Goal: Task Accomplishment & Management: Manage account settings

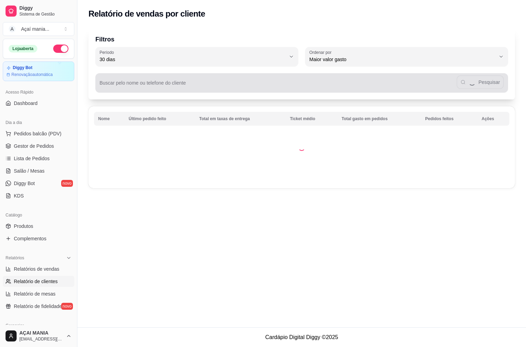
select select "30"
select select "HIGHEST_TOTAL_SPENT_WITH_ORDERS"
click at [173, 85] on input "Buscar pelo nome ou telefone do cliente" at bounding box center [277, 85] width 357 height 7
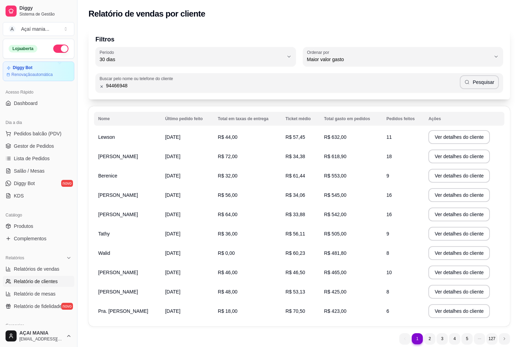
type input "94466948"
click at [483, 83] on button "Pesquisar" at bounding box center [478, 82] width 39 height 14
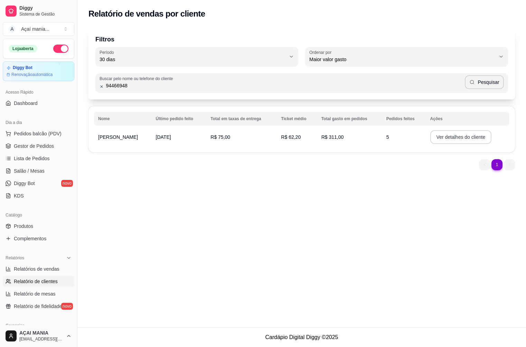
click at [439, 140] on button "Ver detalhes do cliente" at bounding box center [460, 137] width 61 height 14
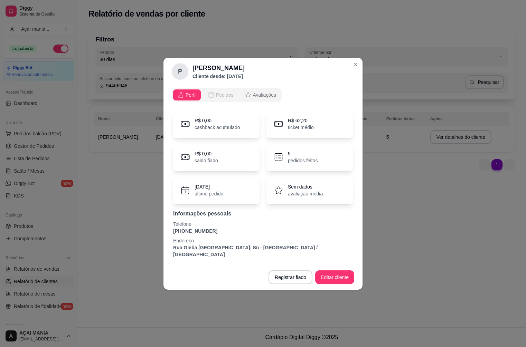
click at [231, 97] on span "Pedidos" at bounding box center [225, 95] width 18 height 7
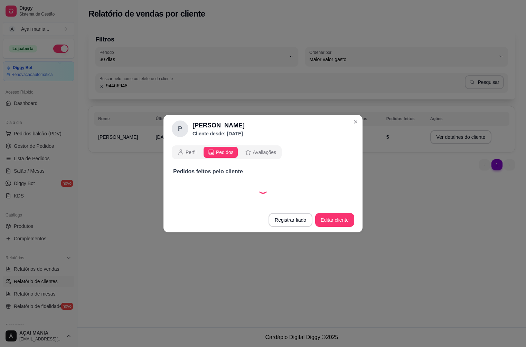
select select "30"
select select "ALL"
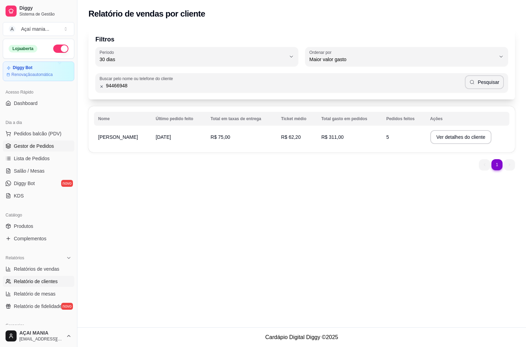
click at [37, 148] on span "Gestor de Pedidos" at bounding box center [34, 146] width 40 height 7
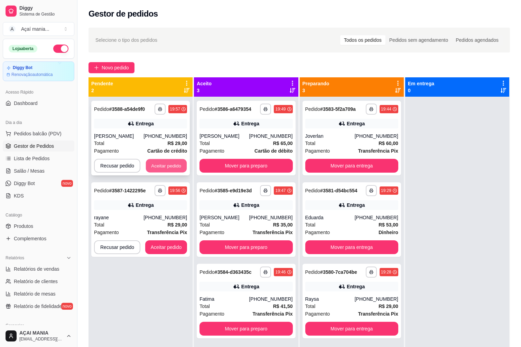
click at [156, 161] on button "Aceitar pedido" at bounding box center [166, 165] width 41 height 13
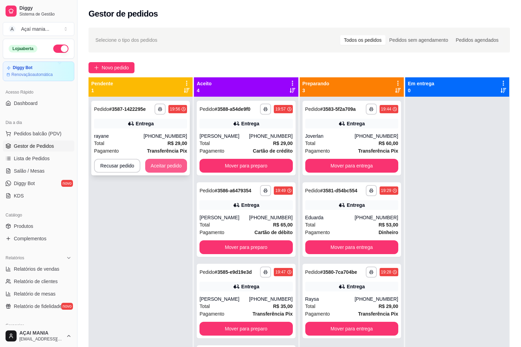
click at [159, 166] on button "Aceitar pedido" at bounding box center [166, 166] width 42 height 14
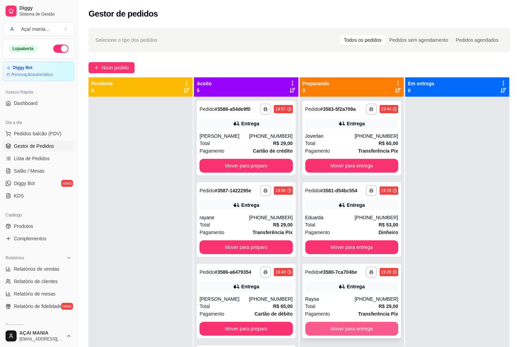
click at [336, 327] on button "Mover para entrega" at bounding box center [351, 329] width 93 height 14
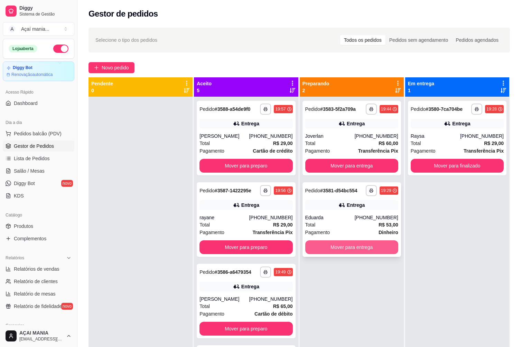
click at [342, 242] on button "Mover para entrega" at bounding box center [351, 247] width 93 height 14
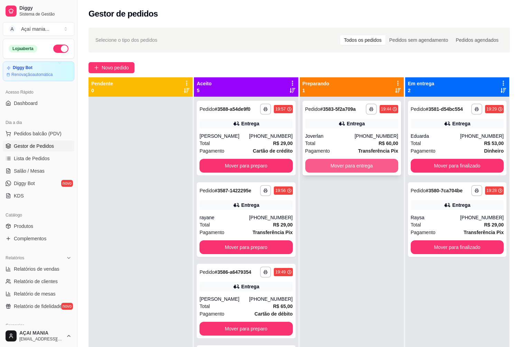
click at [342, 163] on button "Mover para entrega" at bounding box center [351, 166] width 93 height 14
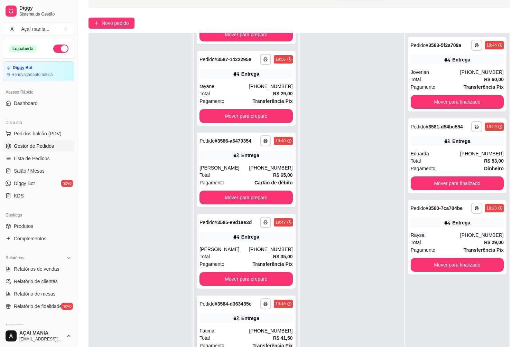
scroll to position [105, 0]
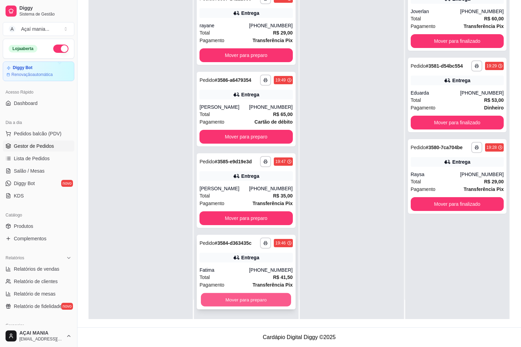
click at [234, 304] on button "Mover para preparo" at bounding box center [246, 299] width 90 height 13
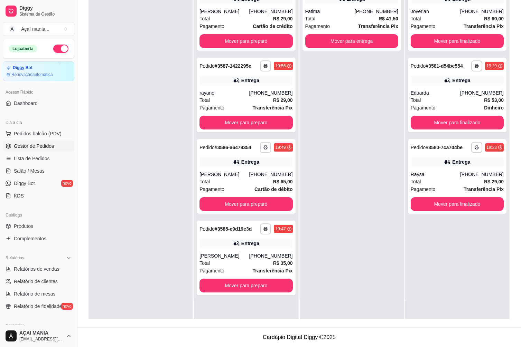
scroll to position [0, 0]
click at [240, 284] on button "Mover para preparo" at bounding box center [246, 285] width 90 height 13
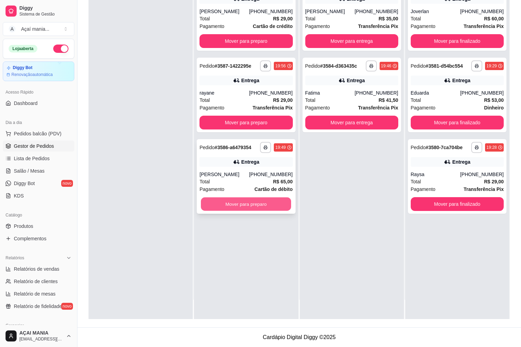
click at [233, 207] on button "Mover para preparo" at bounding box center [246, 204] width 90 height 13
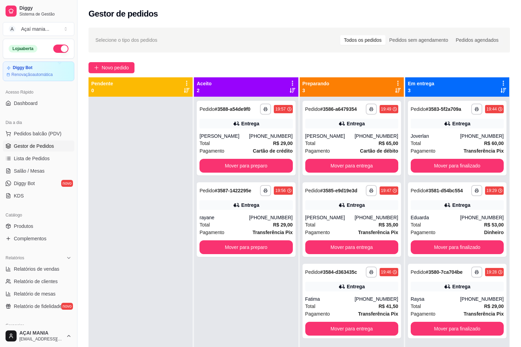
click at [228, 288] on div "**********" at bounding box center [246, 270] width 104 height 347
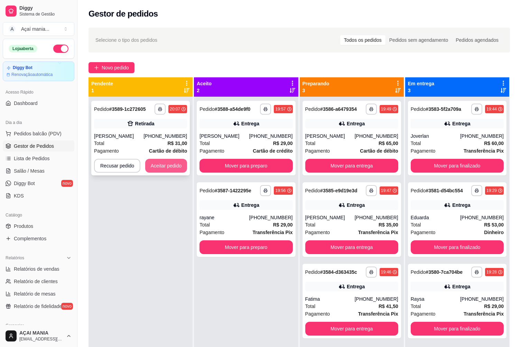
click at [159, 165] on button "Aceitar pedido" at bounding box center [166, 166] width 42 height 14
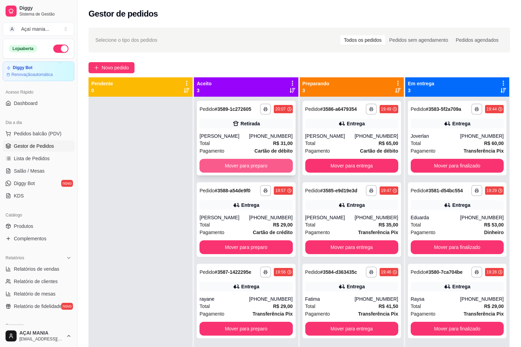
click at [261, 163] on button "Mover para preparo" at bounding box center [245, 166] width 93 height 14
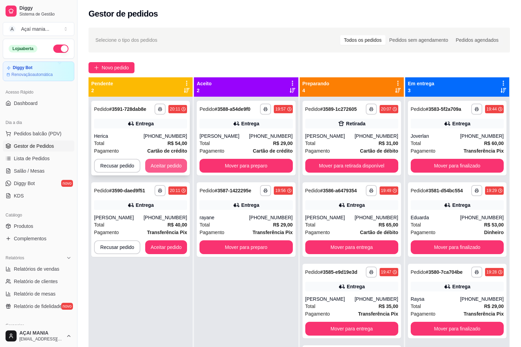
click at [160, 163] on button "Aceitar pedido" at bounding box center [166, 166] width 42 height 14
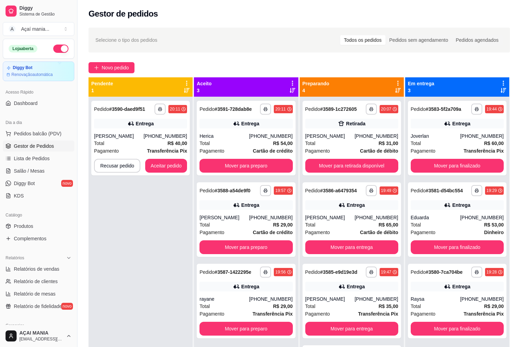
click at [125, 221] on div "**********" at bounding box center [140, 270] width 104 height 347
click at [123, 135] on div "[PERSON_NAME]" at bounding box center [118, 136] width 49 height 7
click at [165, 170] on button "Aceitar pedido" at bounding box center [166, 166] width 42 height 14
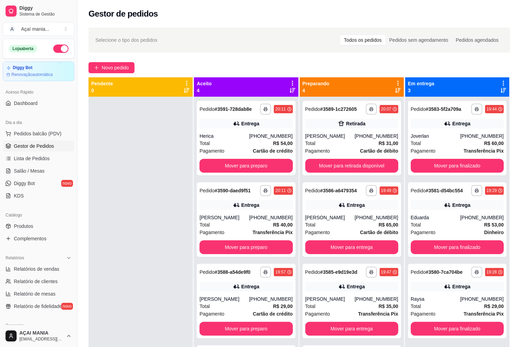
drag, startPoint x: 119, startPoint y: 190, endPoint x: 118, endPoint y: 186, distance: 3.9
click at [118, 190] on div at bounding box center [140, 270] width 104 height 347
click at [347, 213] on div "**********" at bounding box center [351, 219] width 98 height 75
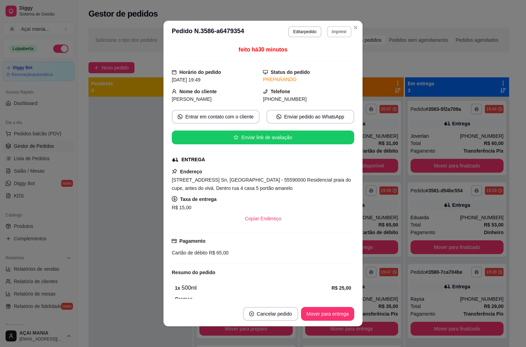
click at [338, 32] on button "Imprimir" at bounding box center [339, 31] width 25 height 11
click at [332, 54] on button "IMPRESSORA" at bounding box center [324, 55] width 50 height 11
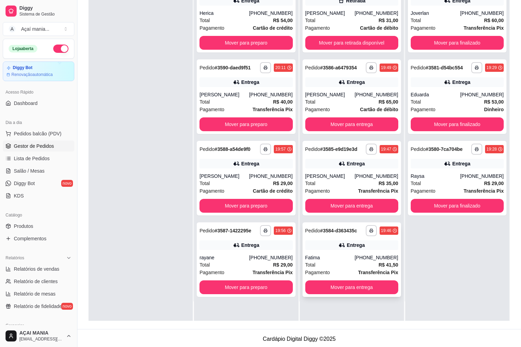
scroll to position [105, 0]
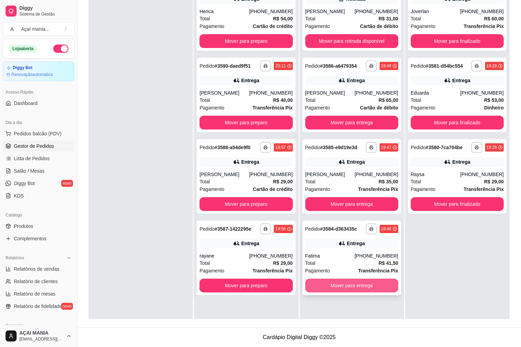
click at [350, 288] on button "Mover para entrega" at bounding box center [351, 286] width 93 height 14
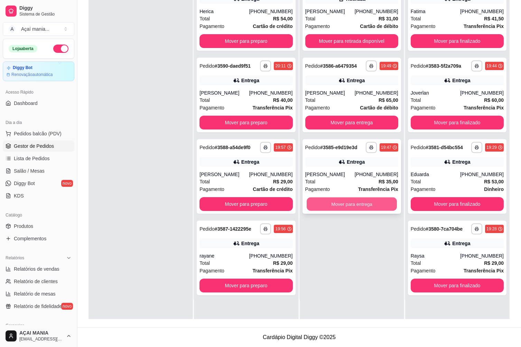
click at [329, 202] on button "Mover para entrega" at bounding box center [351, 204] width 90 height 13
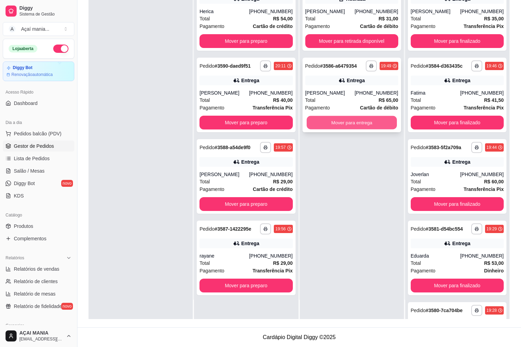
click at [336, 121] on button "Mover para entrega" at bounding box center [351, 122] width 90 height 13
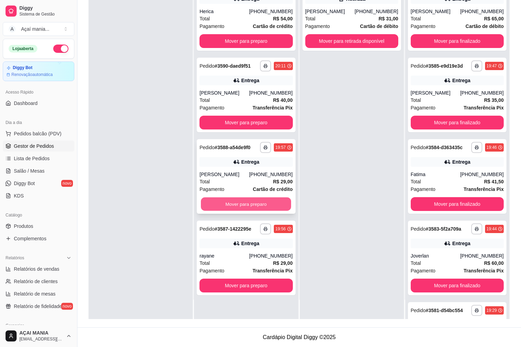
click at [242, 202] on button "Mover para preparo" at bounding box center [246, 204] width 90 height 13
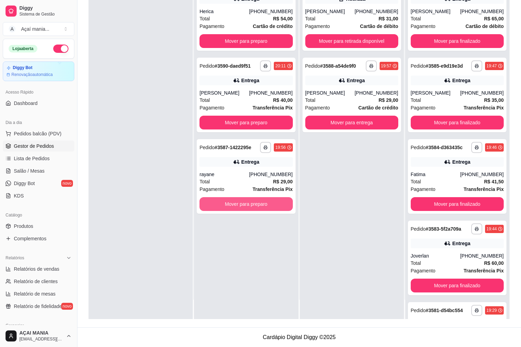
click at [242, 202] on button "Mover para preparo" at bounding box center [245, 204] width 93 height 14
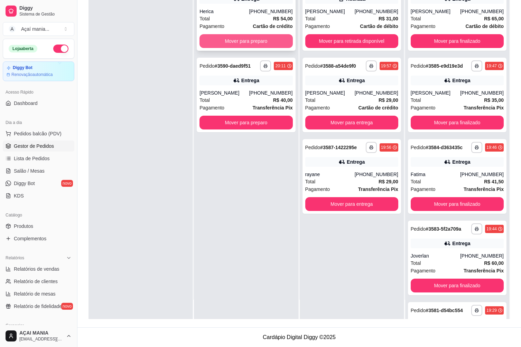
click at [231, 38] on button "Mover para preparo" at bounding box center [245, 41] width 93 height 14
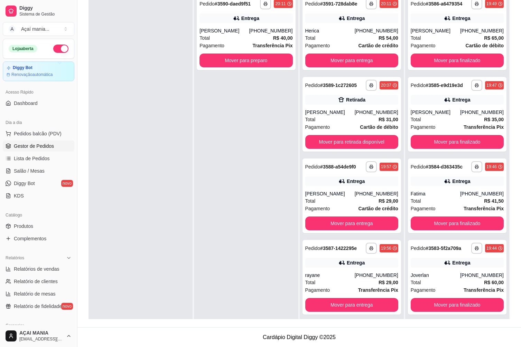
scroll to position [0, 0]
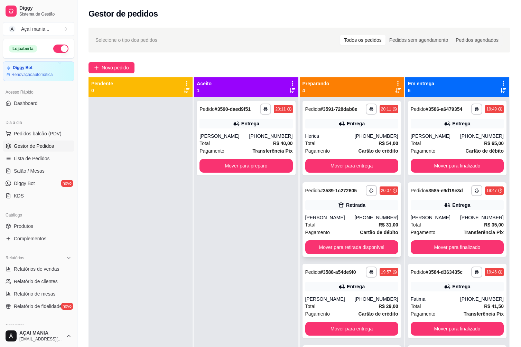
click at [336, 213] on div "**********" at bounding box center [351, 219] width 98 height 75
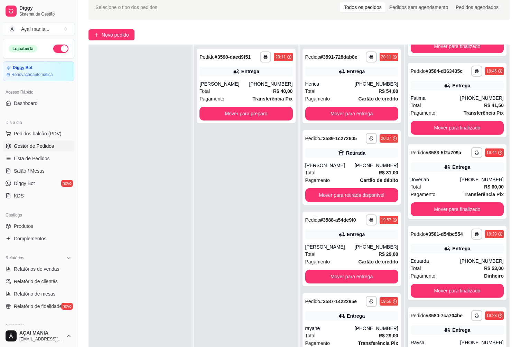
scroll to position [105, 0]
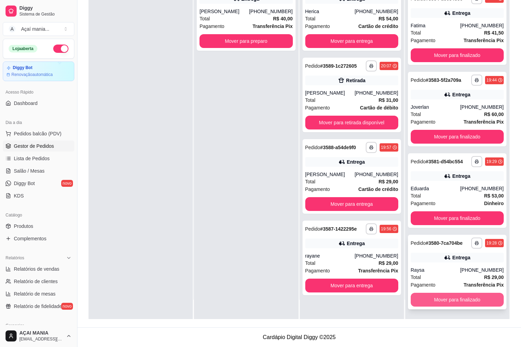
click at [455, 297] on button "Mover para finalizado" at bounding box center [456, 300] width 93 height 14
click at [455, 297] on button "Mover para finalizado" at bounding box center [457, 299] width 90 height 13
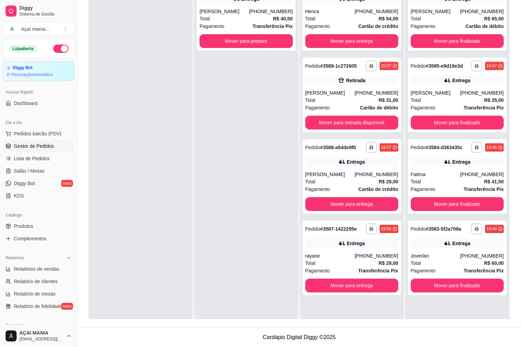
scroll to position [0, 0]
click at [466, 291] on button "Mover para finalizado" at bounding box center [456, 286] width 93 height 14
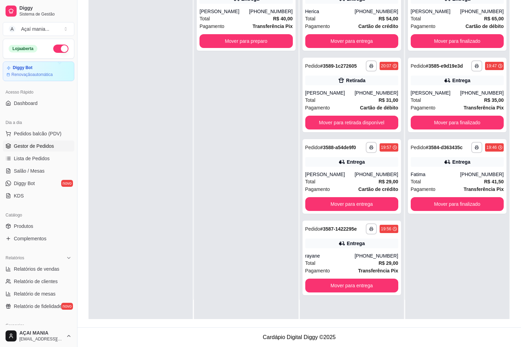
click at [269, 269] on div "**********" at bounding box center [246, 145] width 104 height 347
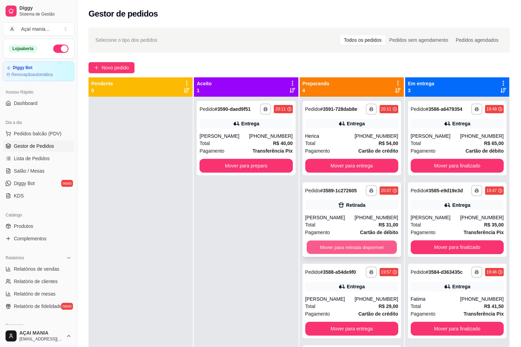
click at [379, 245] on button "Mover para retirada disponível" at bounding box center [351, 247] width 90 height 13
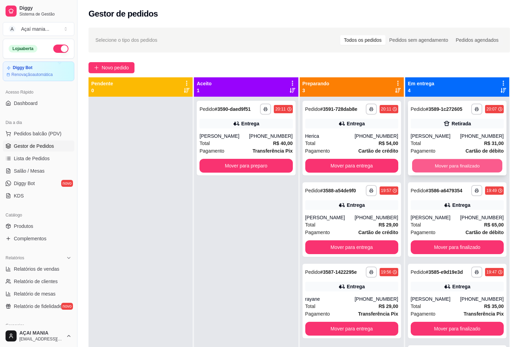
click at [426, 164] on button "Mover para finalizado" at bounding box center [457, 165] width 90 height 13
click at [158, 222] on div at bounding box center [140, 270] width 104 height 347
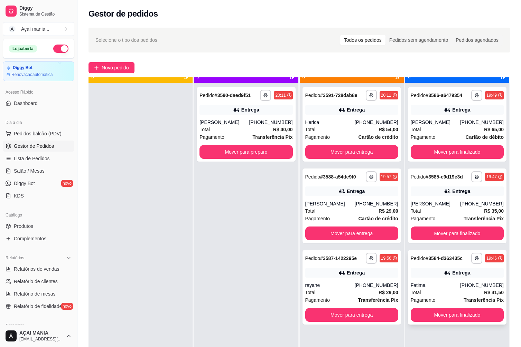
scroll to position [19, 0]
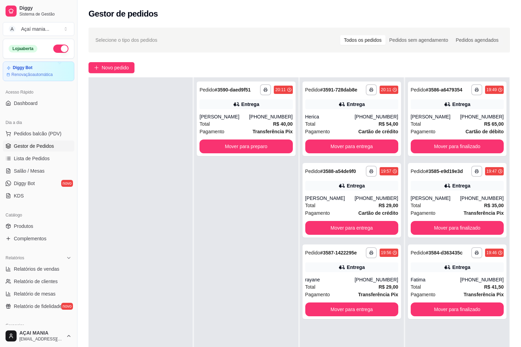
click at [272, 322] on div "**********" at bounding box center [246, 250] width 104 height 347
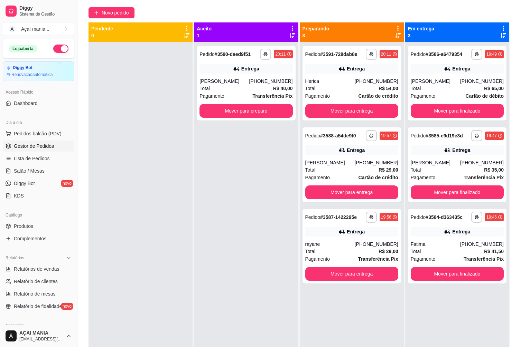
scroll to position [0, 0]
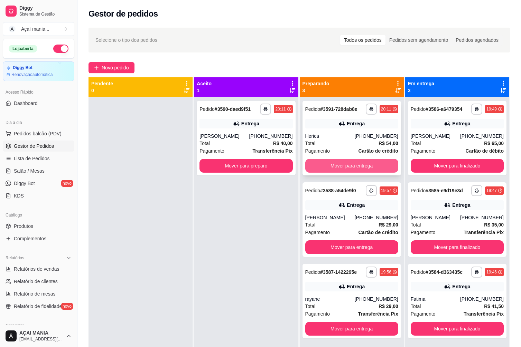
click at [320, 163] on button "Mover para entrega" at bounding box center [351, 166] width 93 height 14
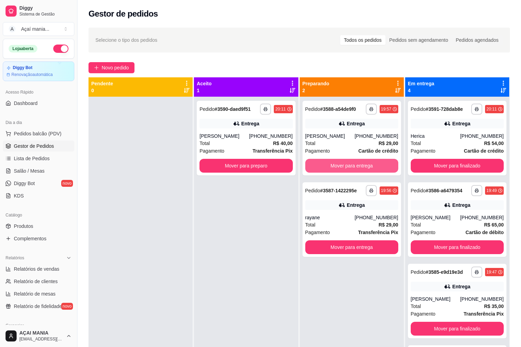
click at [320, 163] on button "Mover para entrega" at bounding box center [351, 166] width 93 height 14
click at [319, 240] on button "Mover para entrega" at bounding box center [351, 247] width 93 height 14
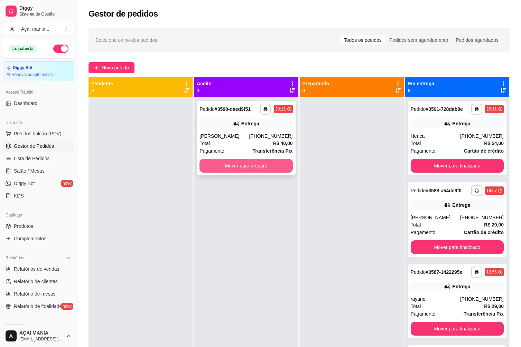
click at [273, 168] on button "Mover para preparo" at bounding box center [245, 166] width 93 height 14
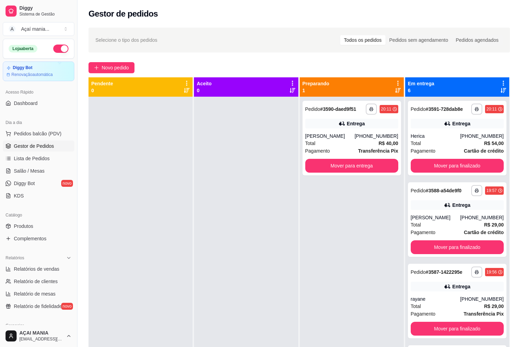
click at [277, 272] on div at bounding box center [246, 270] width 104 height 347
click at [205, 201] on div at bounding box center [246, 270] width 104 height 347
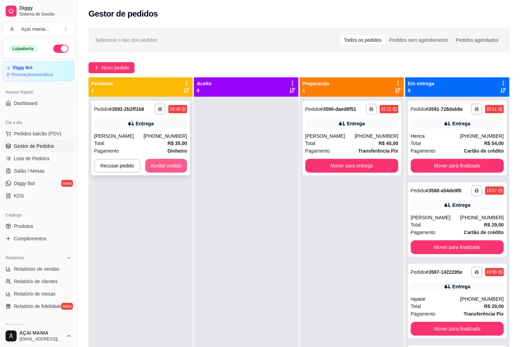
click at [150, 167] on button "Aceitar pedido" at bounding box center [166, 166] width 42 height 14
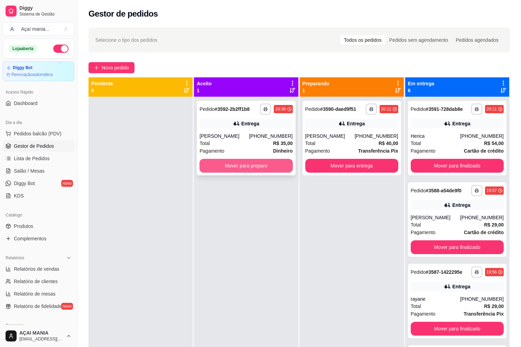
click at [248, 166] on button "Mover para preparo" at bounding box center [245, 166] width 93 height 14
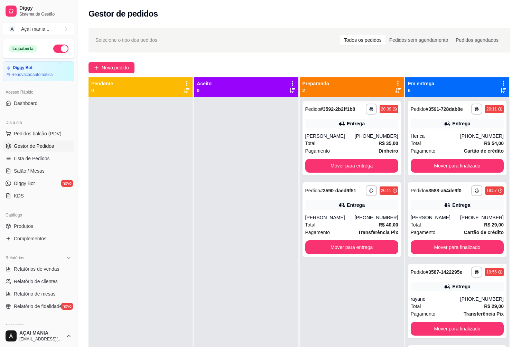
click at [165, 282] on div at bounding box center [140, 270] width 104 height 347
click at [120, 277] on div at bounding box center [140, 270] width 104 height 347
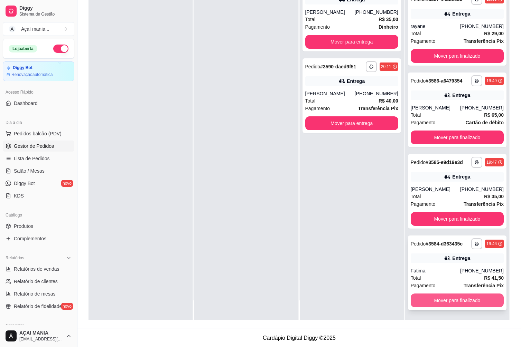
scroll to position [105, 0]
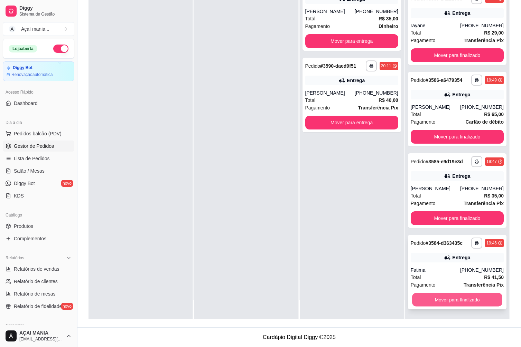
click at [446, 303] on button "Mover para finalizado" at bounding box center [457, 299] width 90 height 13
click at [446, 299] on button "Mover para finalizado" at bounding box center [457, 299] width 90 height 13
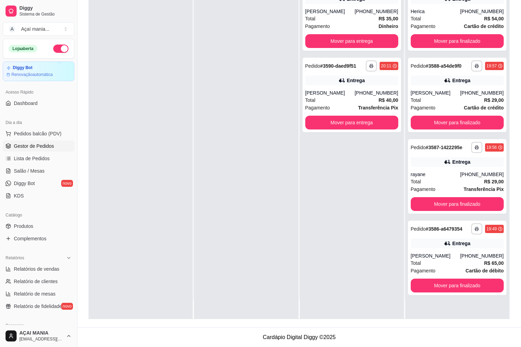
scroll to position [0, 0]
click at [446, 299] on div "**********" at bounding box center [457, 145] width 104 height 347
click at [449, 284] on button "Mover para finalizado" at bounding box center [456, 286] width 93 height 14
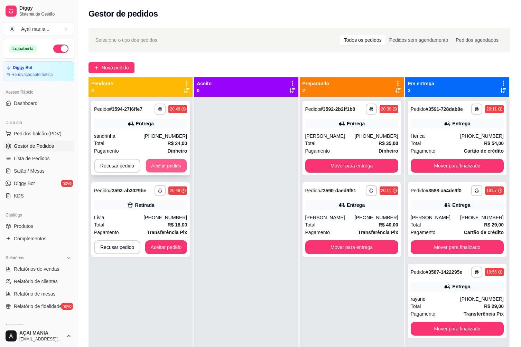
click at [162, 169] on button "Aceitar pedido" at bounding box center [166, 165] width 41 height 13
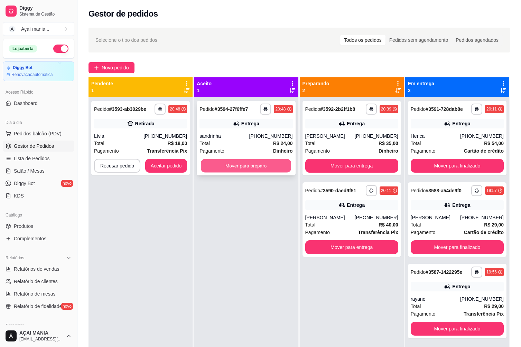
click at [267, 169] on button "Mover para preparo" at bounding box center [246, 165] width 90 height 13
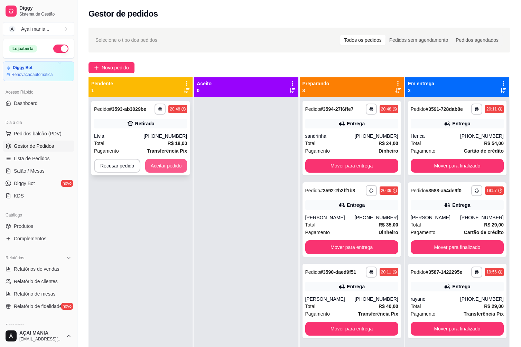
click at [168, 164] on button "Aceitar pedido" at bounding box center [166, 166] width 42 height 14
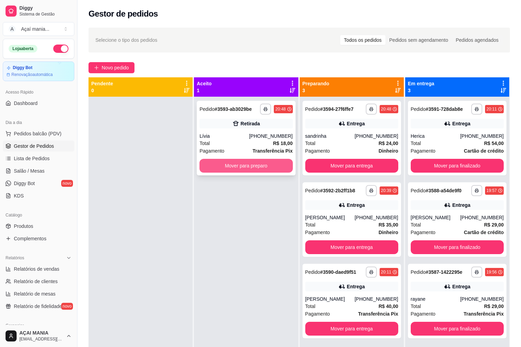
click at [282, 168] on button "Mover para preparo" at bounding box center [245, 166] width 93 height 14
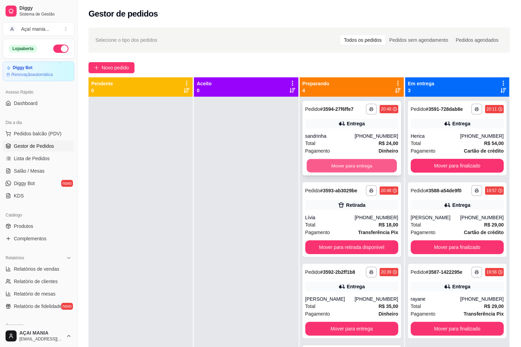
click at [338, 167] on button "Mover para entrega" at bounding box center [351, 165] width 90 height 13
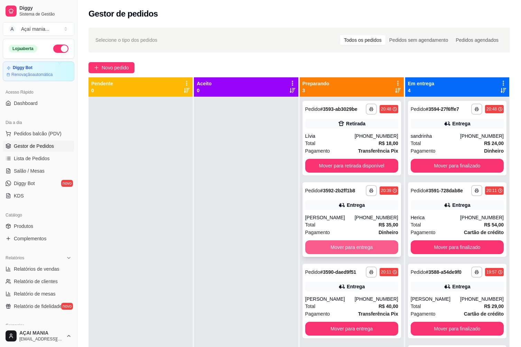
click at [362, 251] on button "Mover para entrega" at bounding box center [351, 247] width 93 height 14
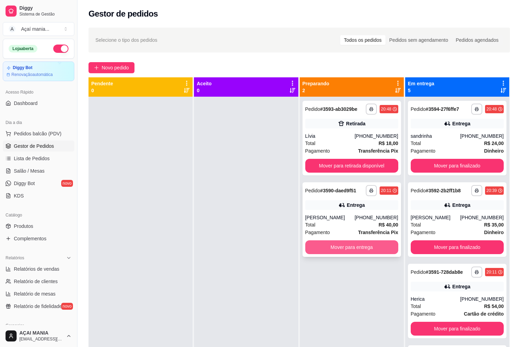
click at [362, 247] on button "Mover para entrega" at bounding box center [351, 247] width 93 height 14
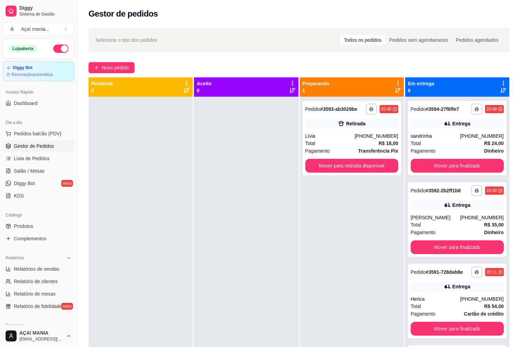
click at [227, 217] on div at bounding box center [246, 270] width 104 height 347
click at [333, 164] on button "Mover para retirada disponível" at bounding box center [351, 166] width 93 height 14
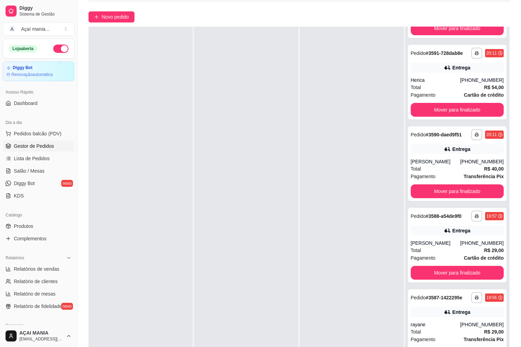
scroll to position [105, 0]
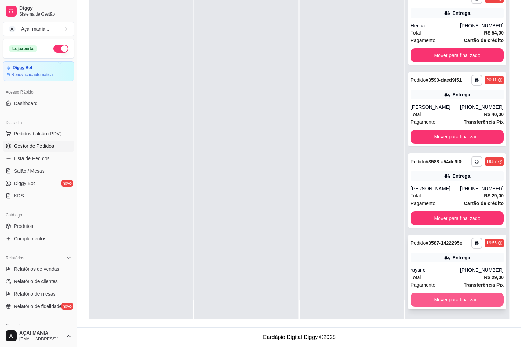
click at [477, 303] on button "Mover para finalizado" at bounding box center [456, 300] width 93 height 14
click at [477, 302] on button "Mover para finalizado" at bounding box center [456, 300] width 93 height 14
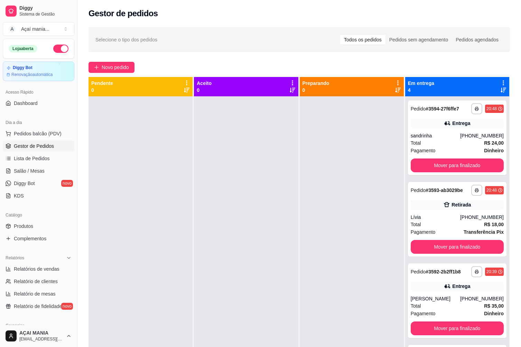
scroll to position [0, 0]
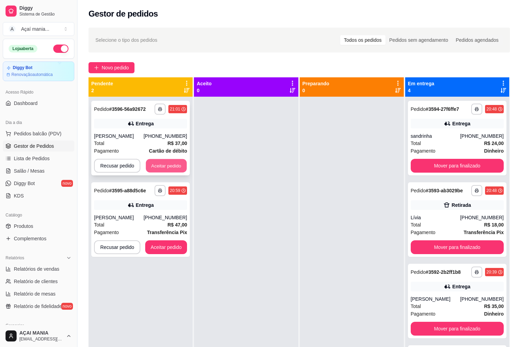
click at [158, 164] on button "Aceitar pedido" at bounding box center [166, 165] width 41 height 13
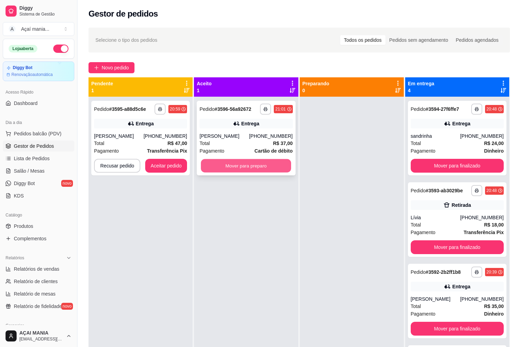
click at [244, 160] on button "Mover para preparo" at bounding box center [246, 165] width 90 height 13
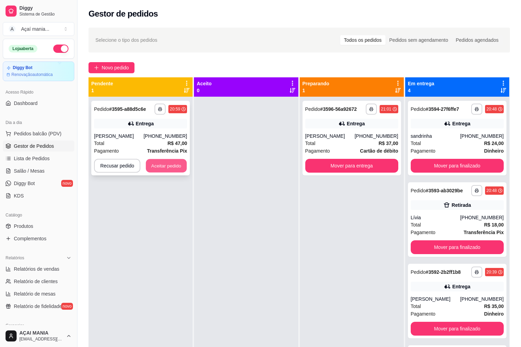
click at [180, 170] on button "Aceitar pedido" at bounding box center [166, 165] width 41 height 13
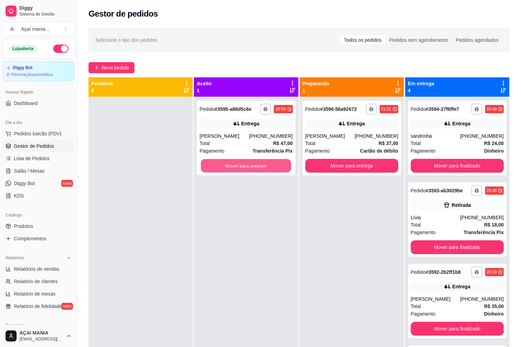
click at [244, 168] on button "Mover para preparo" at bounding box center [246, 165] width 90 height 13
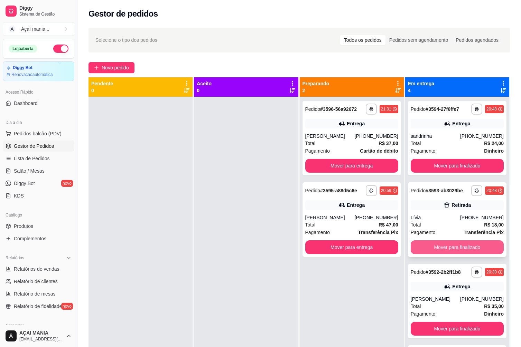
click at [450, 248] on button "Mover para finalizado" at bounding box center [456, 247] width 93 height 14
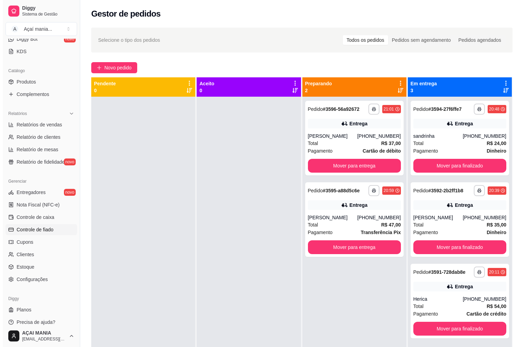
scroll to position [150, 0]
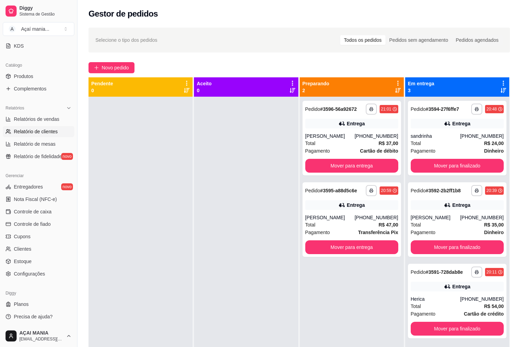
click at [33, 133] on span "Relatório de clientes" at bounding box center [36, 131] width 44 height 7
select select "30"
select select "HIGHEST_TOTAL_SPENT_WITH_ORDERS"
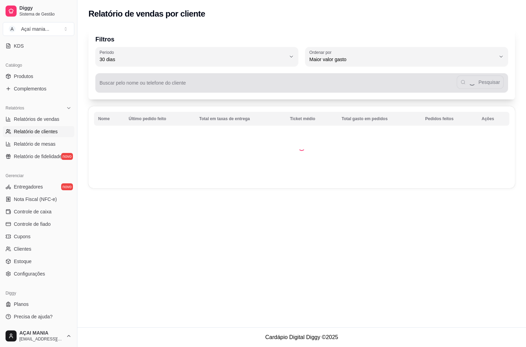
click at [155, 83] on input "Buscar pelo nome ou telefone do cliente" at bounding box center [277, 85] width 357 height 7
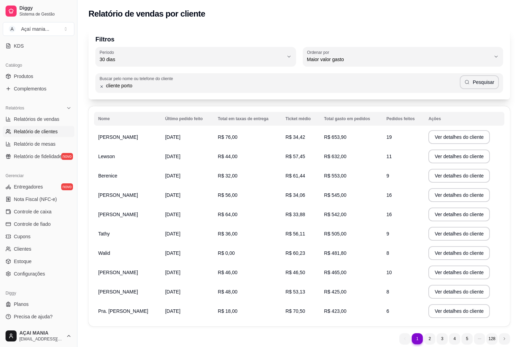
type input "cliente porto"
click at [480, 79] on button "Pesquisar" at bounding box center [478, 82] width 39 height 14
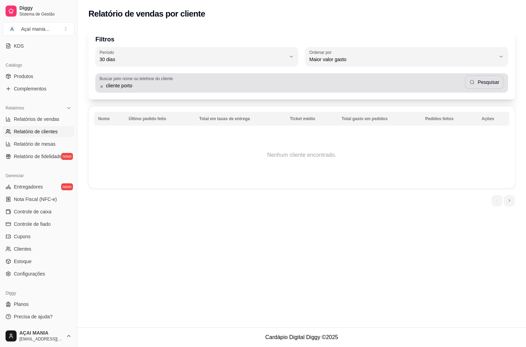
click at [104, 87] on input "cliente porto" at bounding box center [284, 85] width 361 height 7
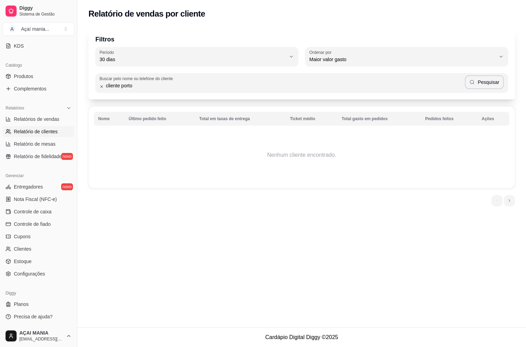
click at [34, 129] on span "Relatório de clientes" at bounding box center [36, 131] width 44 height 7
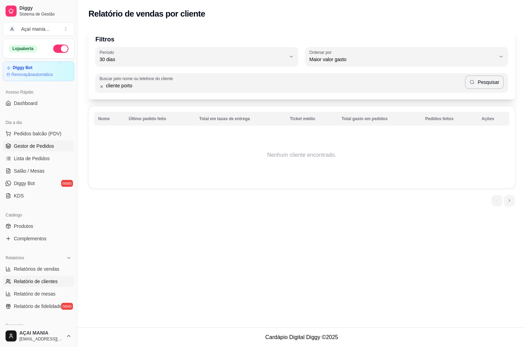
click at [28, 146] on span "Gestor de Pedidos" at bounding box center [34, 146] width 40 height 7
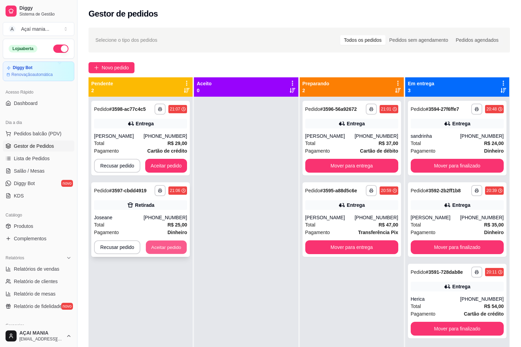
click at [168, 251] on button "Aceitar pedido" at bounding box center [166, 247] width 41 height 13
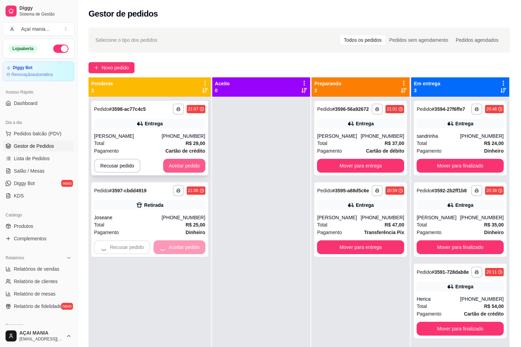
click at [182, 163] on button "Aceitar pedido" at bounding box center [184, 166] width 42 height 14
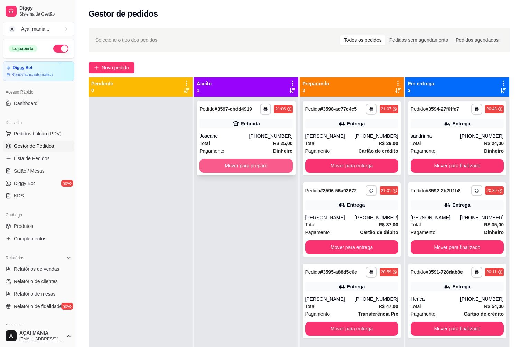
click at [270, 167] on button "Mover para preparo" at bounding box center [245, 166] width 93 height 14
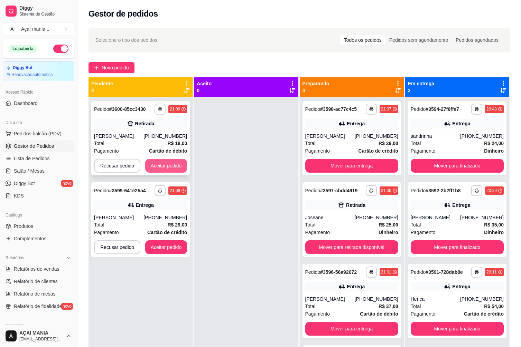
click at [167, 163] on button "Aceitar pedido" at bounding box center [166, 166] width 42 height 14
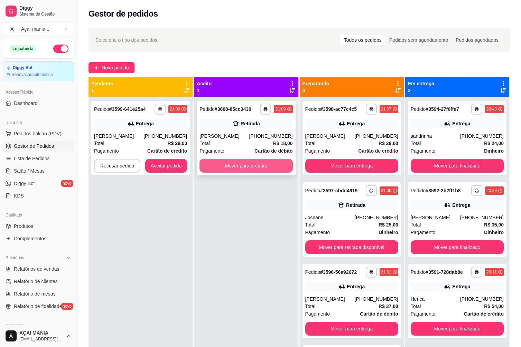
click at [254, 166] on button "Mover para preparo" at bounding box center [245, 166] width 93 height 14
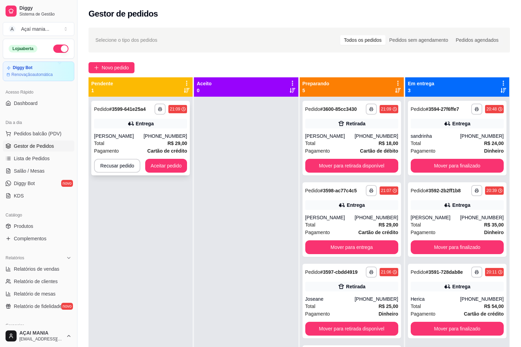
click at [168, 145] on strong "R$ 29,00" at bounding box center [177, 144] width 20 height 6
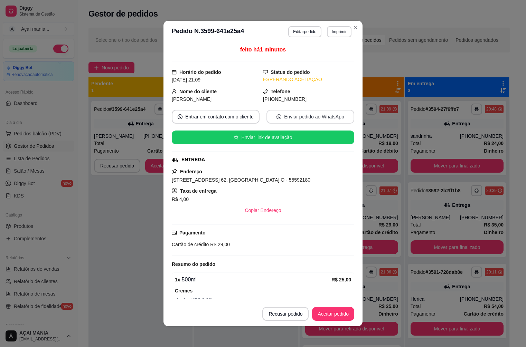
click at [305, 115] on button "Enviar pedido ao WhatsApp" at bounding box center [310, 117] width 88 height 14
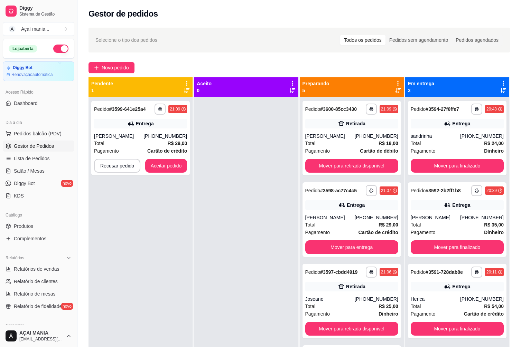
click at [190, 261] on div "**********" at bounding box center [140, 270] width 104 height 347
click at [151, 137] on div "[PHONE_NUMBER]" at bounding box center [165, 136] width 44 height 7
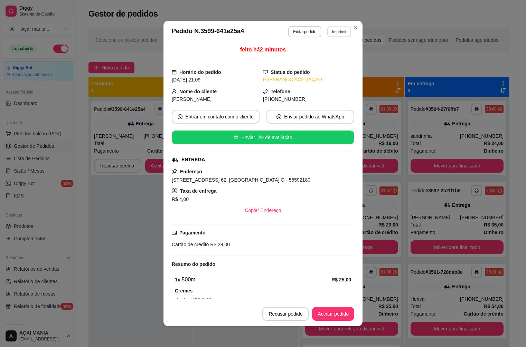
click at [334, 31] on button "Imprimir" at bounding box center [339, 31] width 24 height 11
click at [331, 58] on button "IMPRESSORA" at bounding box center [324, 55] width 50 height 11
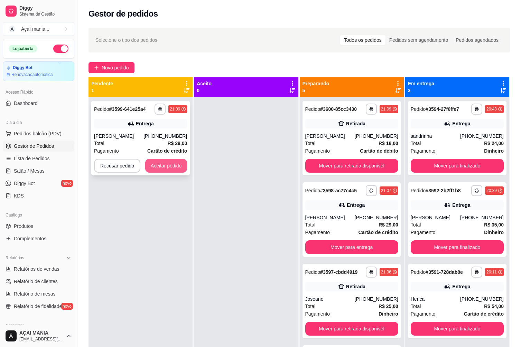
click at [162, 164] on button "Aceitar pedido" at bounding box center [166, 166] width 42 height 14
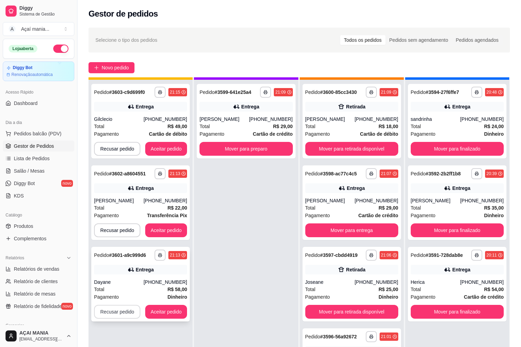
scroll to position [19, 0]
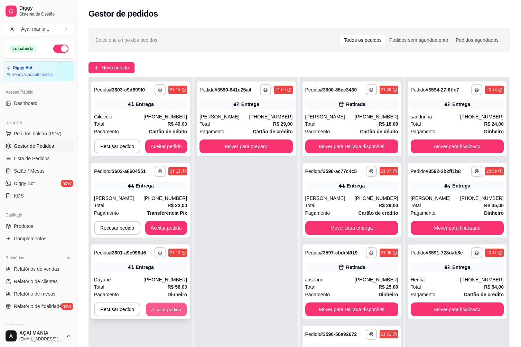
click at [174, 311] on button "Aceitar pedido" at bounding box center [166, 309] width 41 height 13
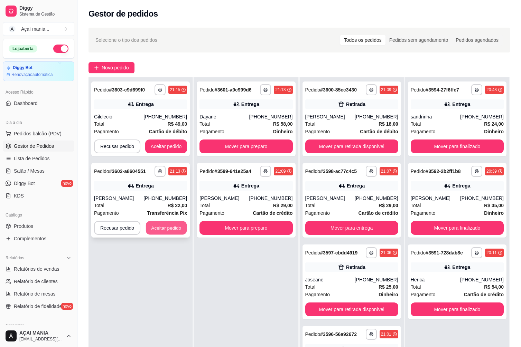
click at [171, 232] on button "Aceitar pedido" at bounding box center [166, 227] width 41 height 13
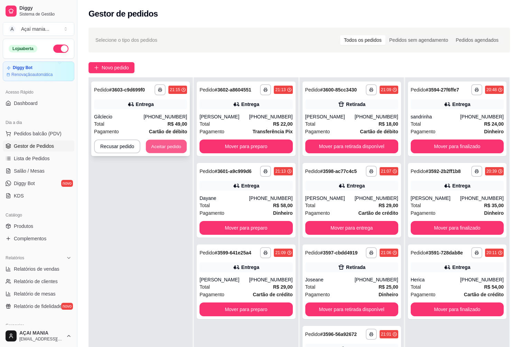
click at [170, 150] on button "Aceitar pedido" at bounding box center [166, 146] width 41 height 13
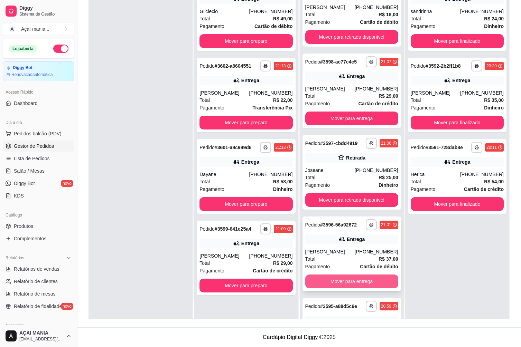
scroll to position [0, 0]
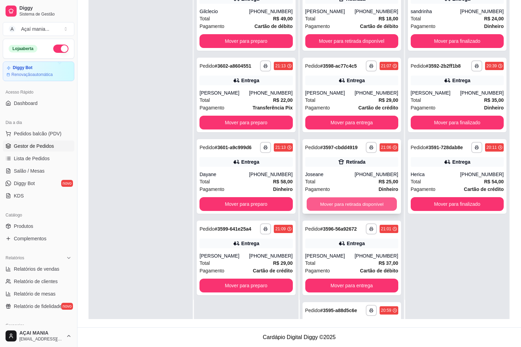
click at [349, 203] on button "Mover para retirada disponível" at bounding box center [351, 204] width 90 height 13
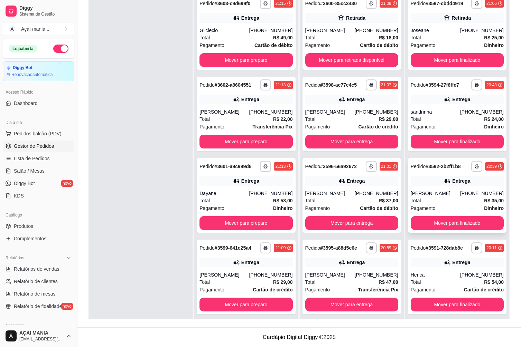
scroll to position [19, 0]
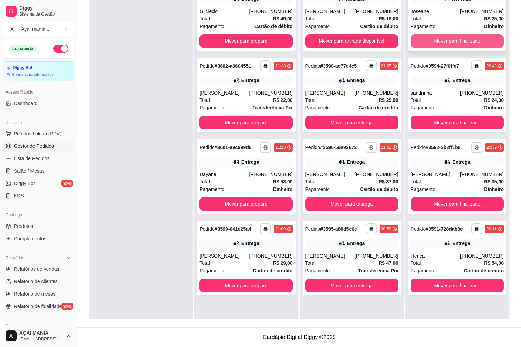
click at [436, 38] on button "Mover para finalizado" at bounding box center [456, 41] width 93 height 14
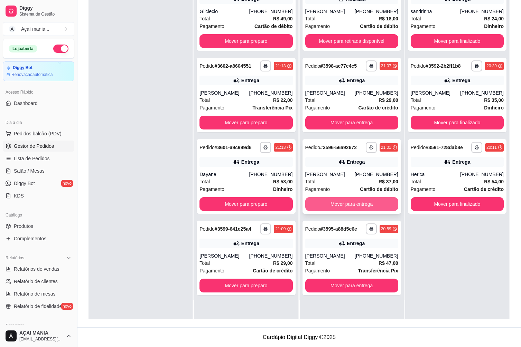
click at [333, 203] on button "Mover para entrega" at bounding box center [351, 204] width 93 height 14
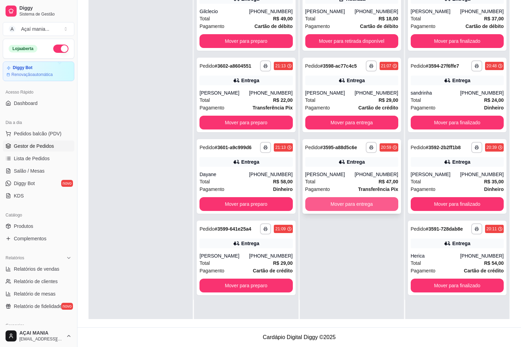
click at [337, 208] on button "Mover para entrega" at bounding box center [351, 204] width 93 height 14
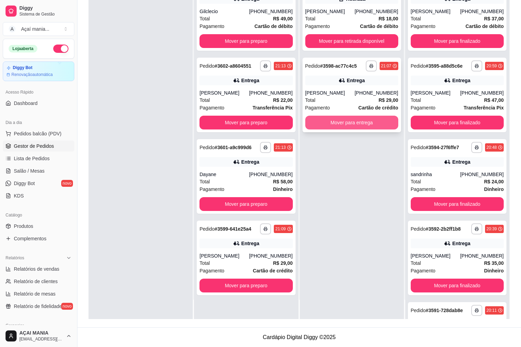
click at [334, 125] on button "Mover para entrega" at bounding box center [351, 123] width 93 height 14
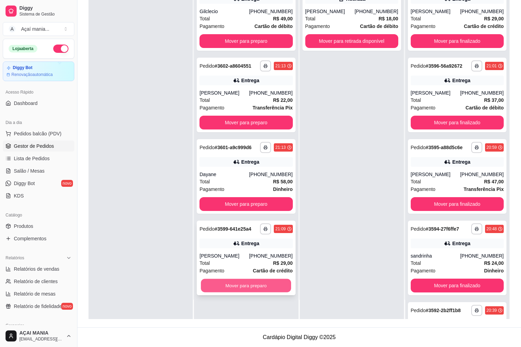
click at [231, 284] on button "Mover para preparo" at bounding box center [246, 285] width 90 height 13
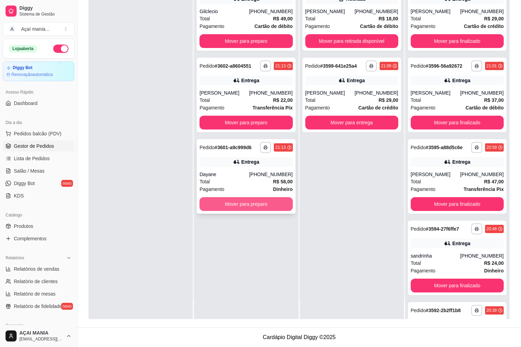
click at [241, 205] on button "Mover para preparo" at bounding box center [245, 204] width 93 height 14
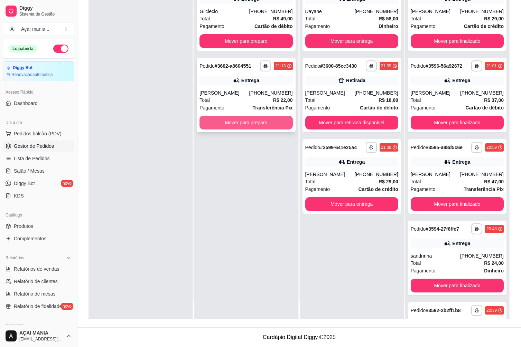
click at [270, 123] on button "Mover para preparo" at bounding box center [245, 123] width 93 height 14
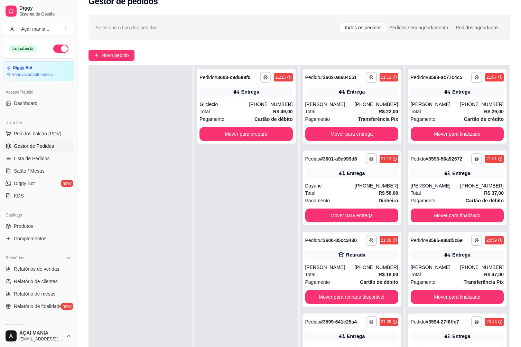
scroll to position [35, 0]
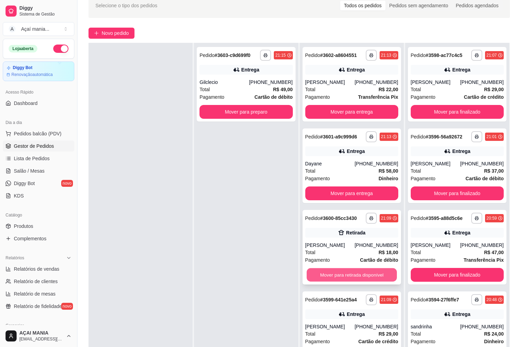
click at [377, 277] on button "Mover para retirada disponível" at bounding box center [351, 274] width 90 height 13
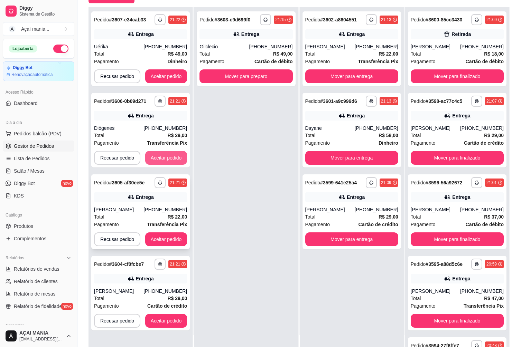
scroll to position [105, 0]
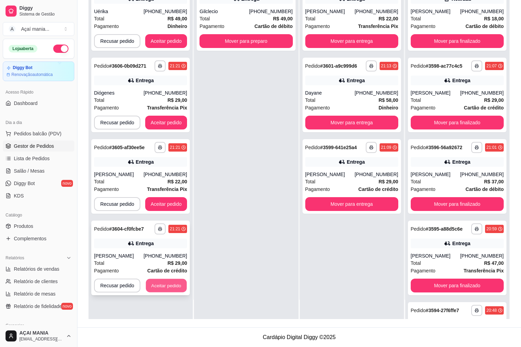
click at [159, 281] on button "Aceitar pedido" at bounding box center [166, 285] width 41 height 13
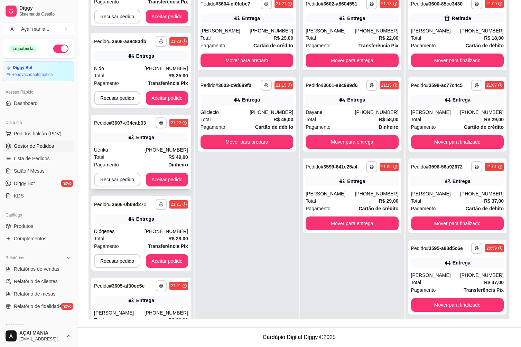
scroll to position [149, 0]
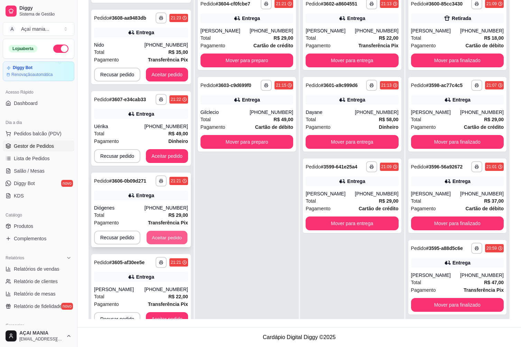
click at [169, 235] on button "Aceitar pedido" at bounding box center [166, 237] width 41 height 13
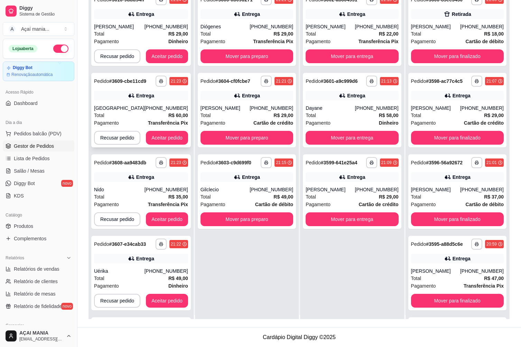
scroll to position [0, 0]
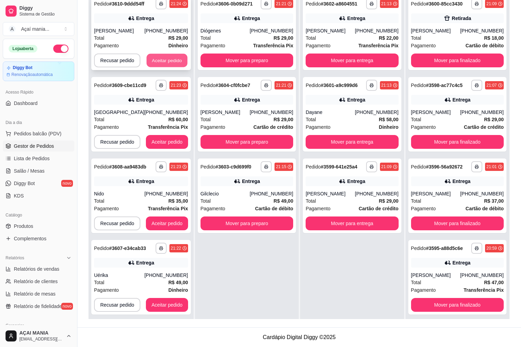
click at [146, 60] on button "Aceitar pedido" at bounding box center [166, 60] width 41 height 13
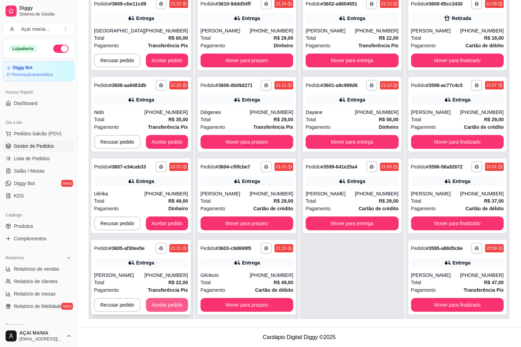
click at [158, 303] on button "Aceitar pedido" at bounding box center [167, 305] width 42 height 14
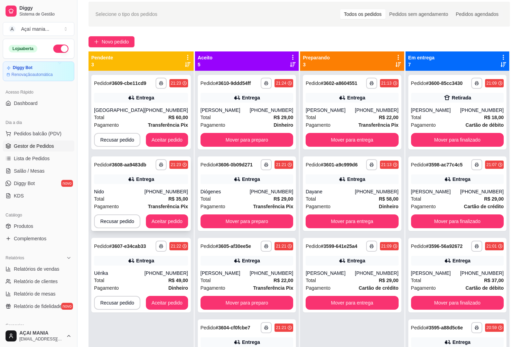
scroll to position [2, 0]
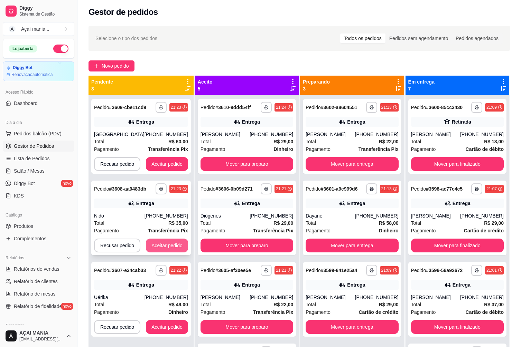
click at [173, 246] on button "Aceitar pedido" at bounding box center [167, 246] width 42 height 14
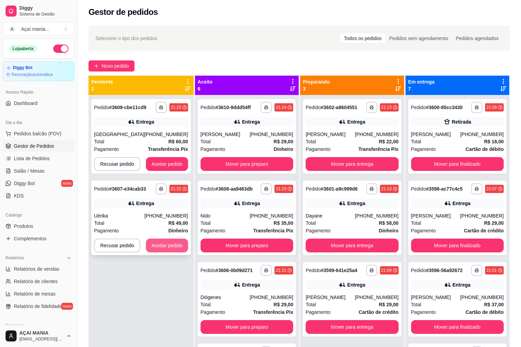
scroll to position [0, 0]
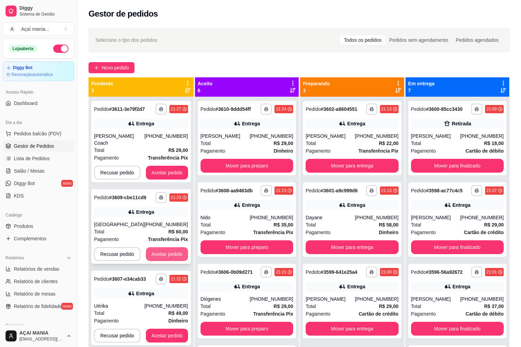
click at [168, 247] on button "Aceitar pedido" at bounding box center [167, 254] width 42 height 14
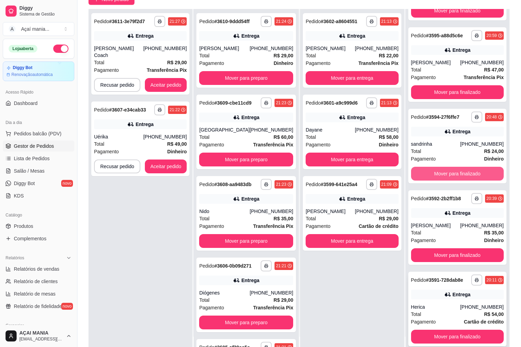
scroll to position [105, 0]
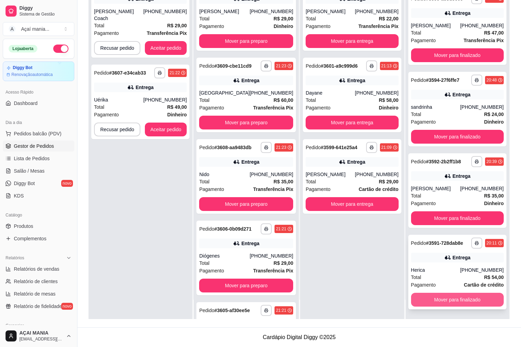
click at [459, 296] on button "Mover para finalizado" at bounding box center [457, 300] width 93 height 14
click at [457, 298] on button "Mover para finalizado" at bounding box center [457, 300] width 93 height 14
click at [456, 299] on button "Mover para finalizado" at bounding box center [457, 300] width 93 height 14
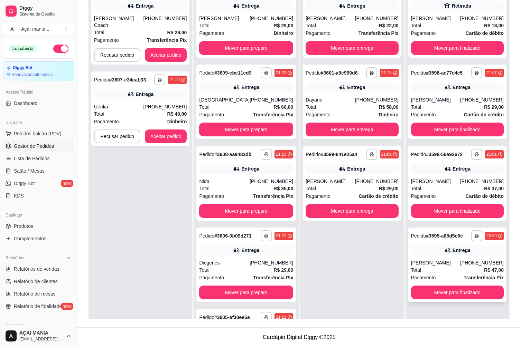
scroll to position [19, 0]
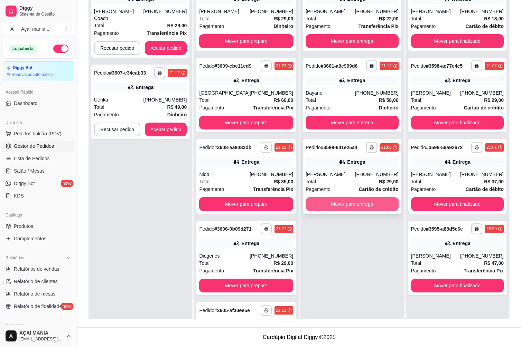
click at [346, 206] on button "Mover para entrega" at bounding box center [351, 204] width 93 height 14
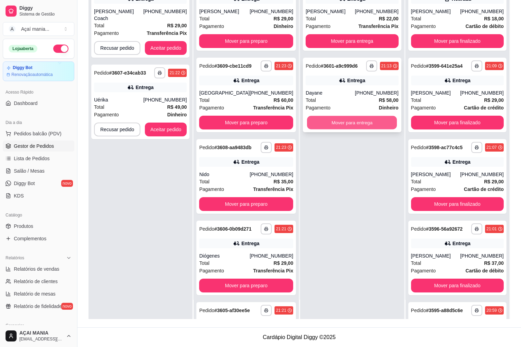
click at [329, 121] on button "Mover para entrega" at bounding box center [352, 122] width 90 height 13
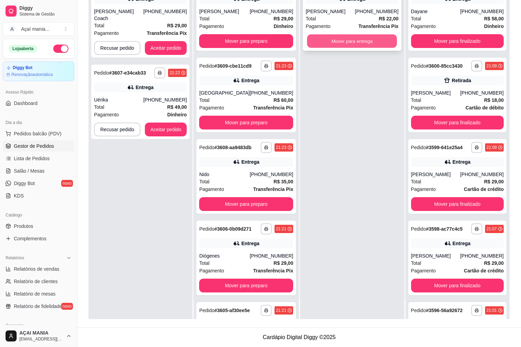
click at [346, 43] on button "Mover para entrega" at bounding box center [352, 41] width 90 height 13
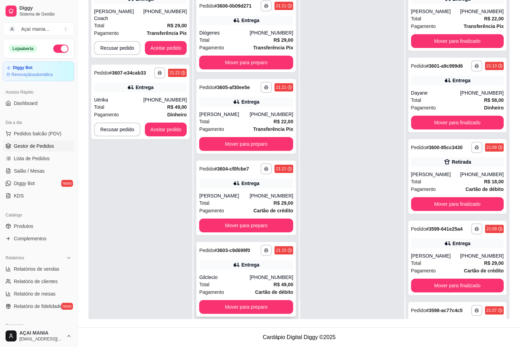
scroll to position [230, 0]
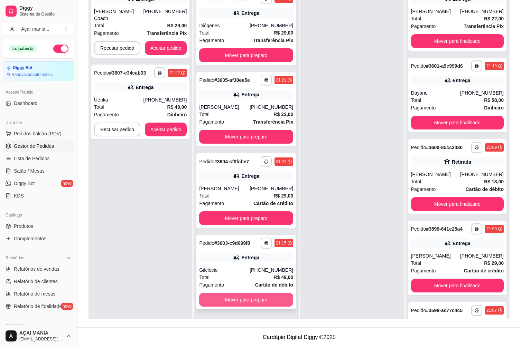
click at [238, 301] on button "Mover para preparo" at bounding box center [246, 300] width 94 height 14
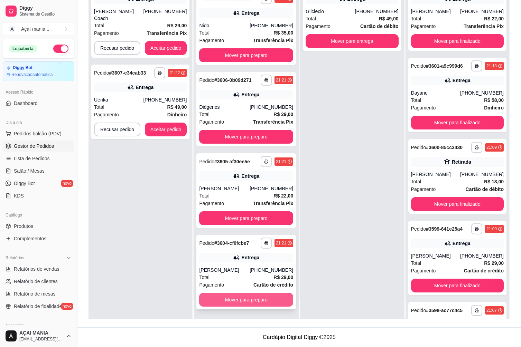
scroll to position [149, 0]
click at [244, 303] on button "Mover para preparo" at bounding box center [245, 299] width 91 height 13
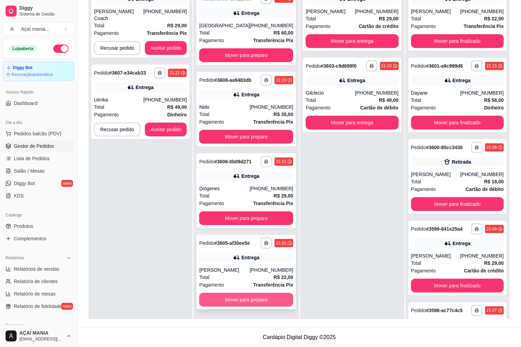
scroll to position [67, 0]
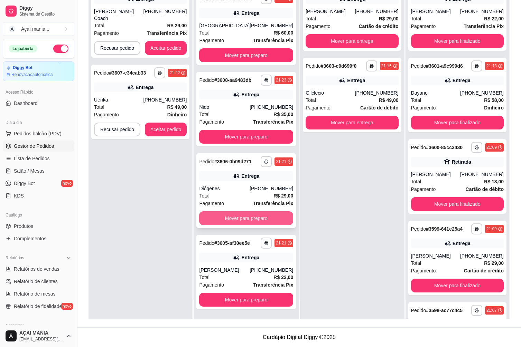
click at [229, 221] on button "Mover para preparo" at bounding box center [246, 218] width 94 height 14
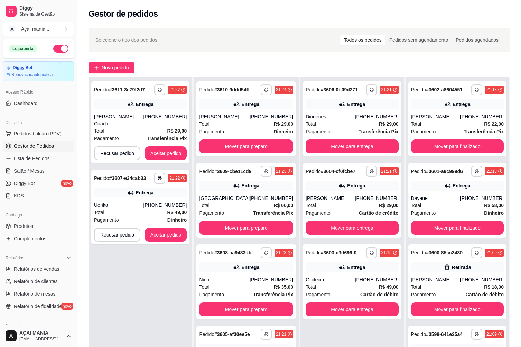
scroll to position [0, 0]
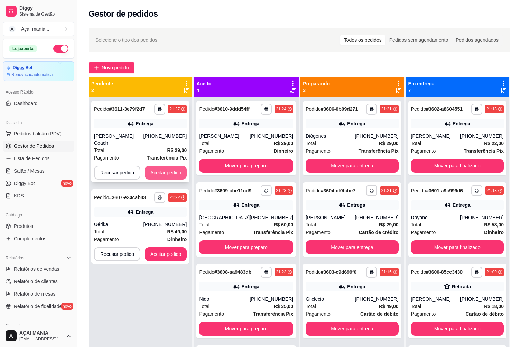
click at [176, 170] on button "Aceitar pedido" at bounding box center [166, 173] width 42 height 14
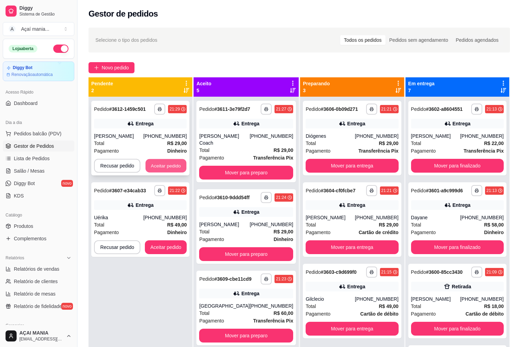
click at [165, 167] on button "Aceitar pedido" at bounding box center [165, 165] width 41 height 13
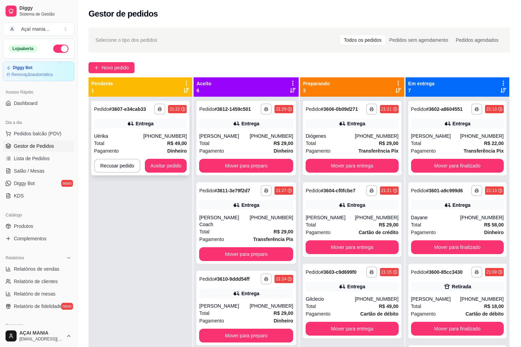
click at [124, 141] on div "Total R$ 49,00" at bounding box center [140, 144] width 93 height 8
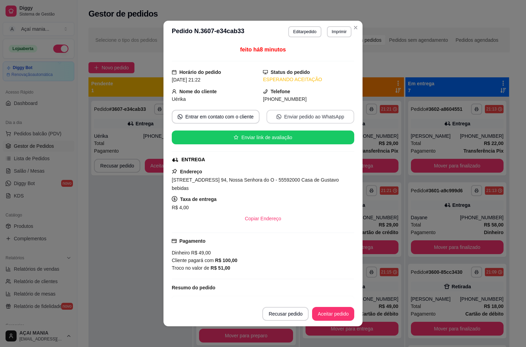
click at [305, 127] on div "feito há 8 minutos Horário do pedido [DATE] 21:22 Status do pedido ESPERANDO AC…" at bounding box center [263, 172] width 182 height 253
click at [306, 116] on button "Enviar pedido ao WhatsApp" at bounding box center [310, 117] width 88 height 14
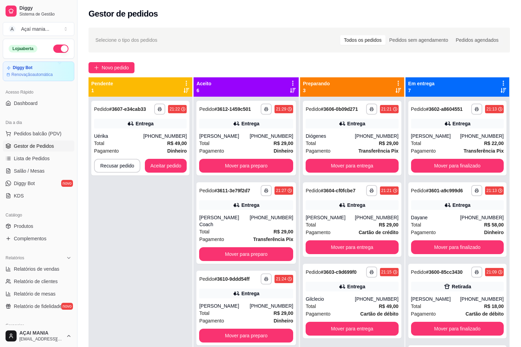
drag, startPoint x: 189, startPoint y: 257, endPoint x: 184, endPoint y: 258, distance: 5.3
click at [186, 258] on div "**********" at bounding box center [140, 270] width 104 height 347
click at [136, 267] on div "**********" at bounding box center [140, 270] width 104 height 347
click at [175, 141] on strong "R$ 49,00" at bounding box center [177, 144] width 20 height 6
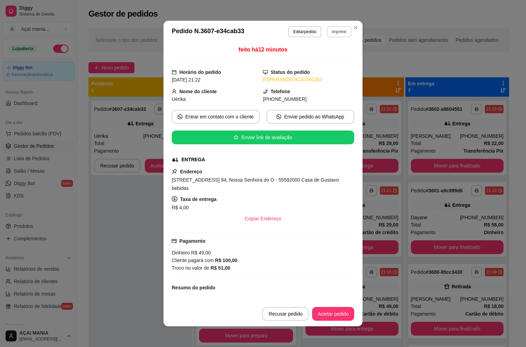
click at [336, 29] on button "Imprimir" at bounding box center [339, 31] width 25 height 11
click at [331, 53] on button "IMPRESSORA" at bounding box center [324, 55] width 50 height 11
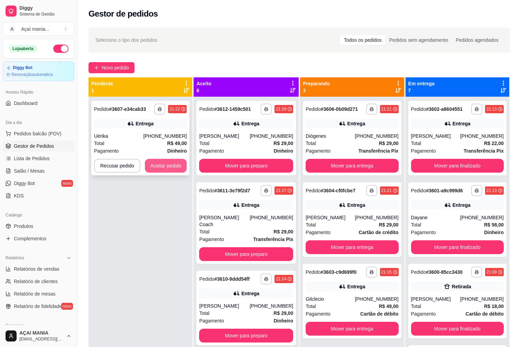
click at [163, 168] on button "Aceitar pedido" at bounding box center [166, 166] width 42 height 14
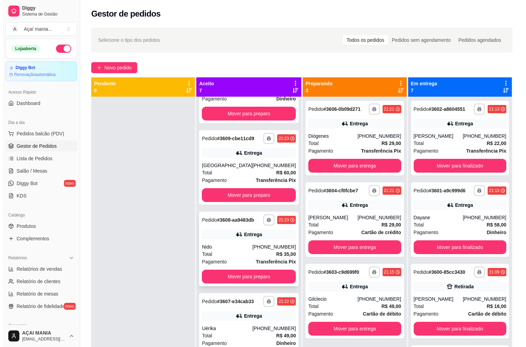
scroll to position [230, 0]
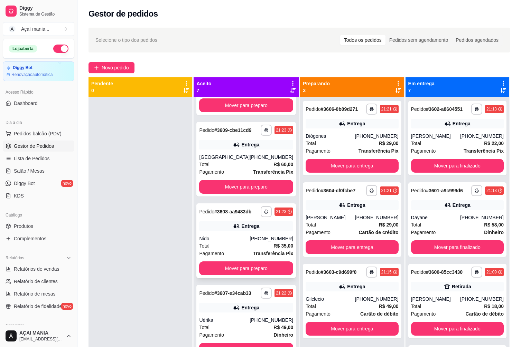
click at [240, 235] on div "Nido" at bounding box center [224, 238] width 50 height 7
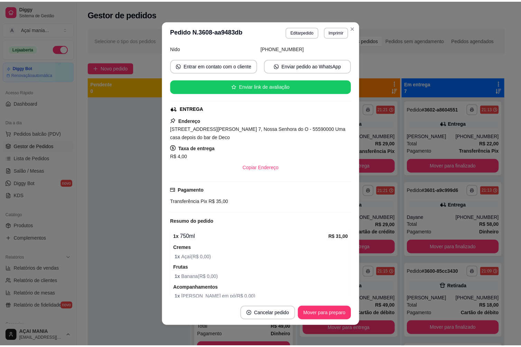
scroll to position [122, 0]
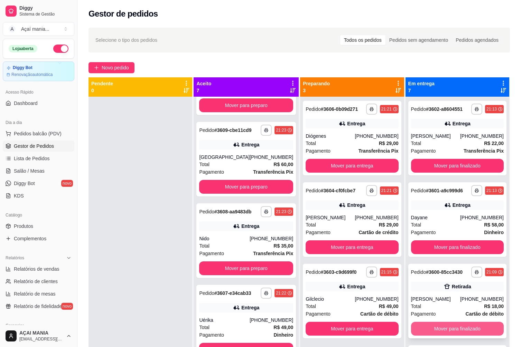
click at [442, 329] on button "Mover para finalizado" at bounding box center [457, 329] width 93 height 14
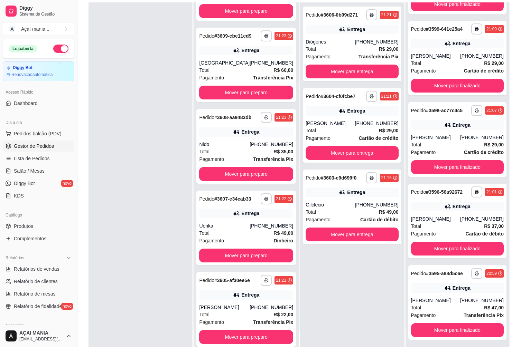
scroll to position [105, 0]
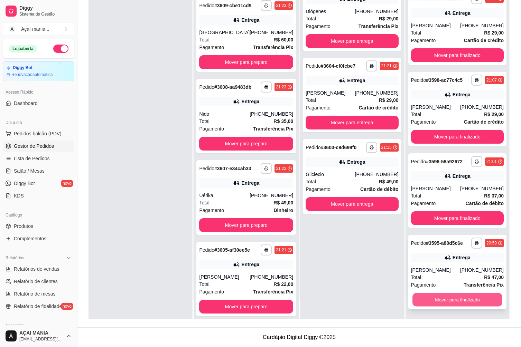
click at [463, 298] on button "Mover para finalizado" at bounding box center [457, 299] width 90 height 13
click at [463, 298] on button "Mover para finalizado" at bounding box center [457, 300] width 93 height 14
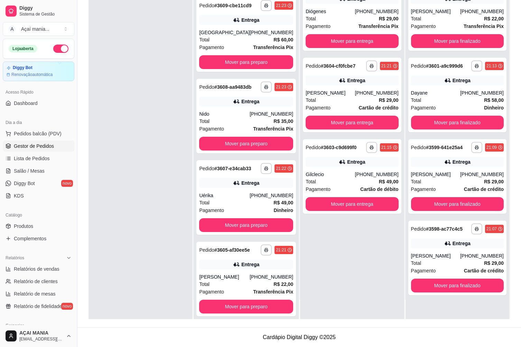
scroll to position [0, 0]
click at [463, 298] on div "**********" at bounding box center [457, 145] width 104 height 347
click at [462, 285] on button "Mover para finalizado" at bounding box center [457, 286] width 93 height 14
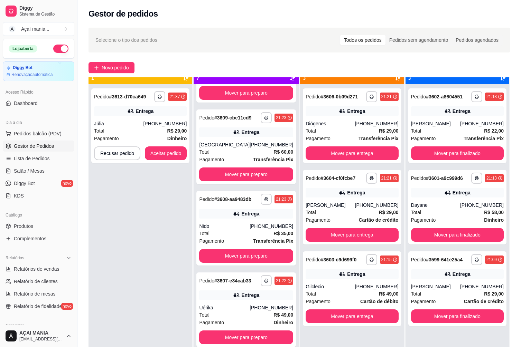
scroll to position [19, 0]
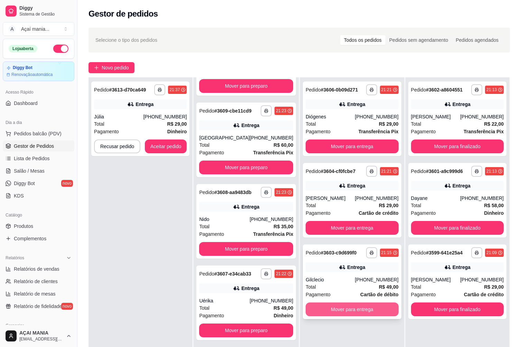
click at [357, 307] on button "Mover para entrega" at bounding box center [351, 310] width 93 height 14
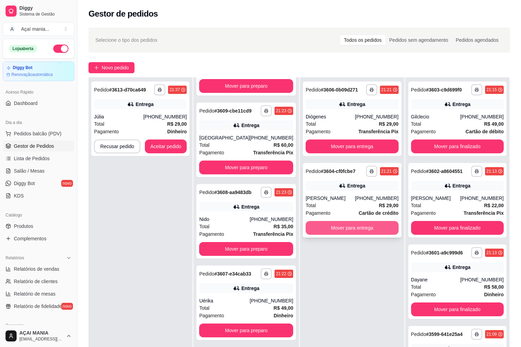
click at [342, 229] on button "Mover para entrega" at bounding box center [351, 228] width 93 height 14
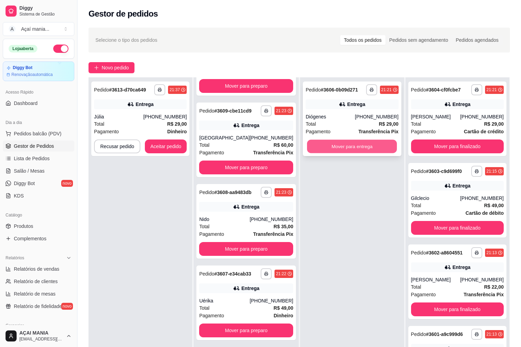
click at [341, 145] on button "Mover para entrega" at bounding box center [352, 146] width 90 height 13
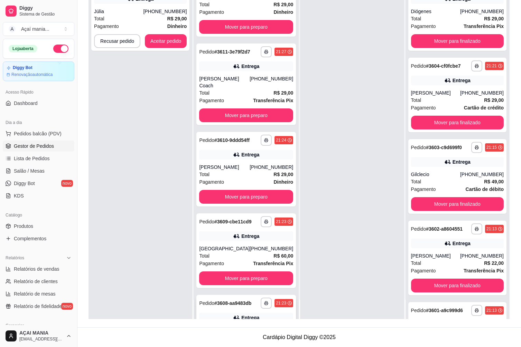
scroll to position [0, 0]
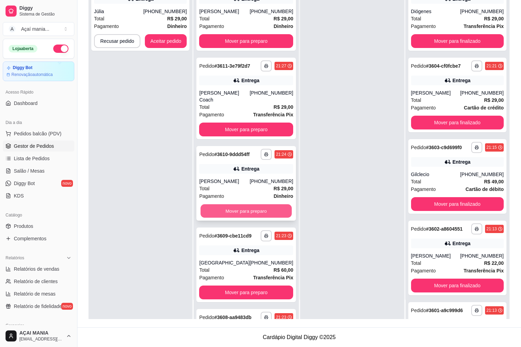
click at [218, 204] on button "Mover para preparo" at bounding box center [245, 210] width 91 height 13
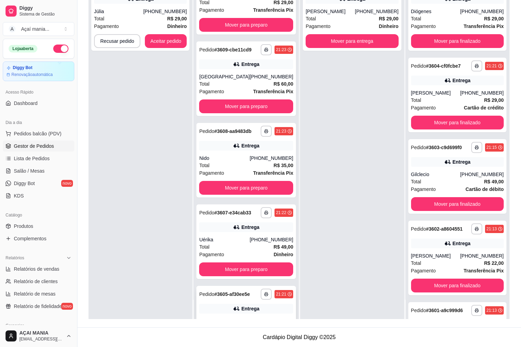
scroll to position [149, 0]
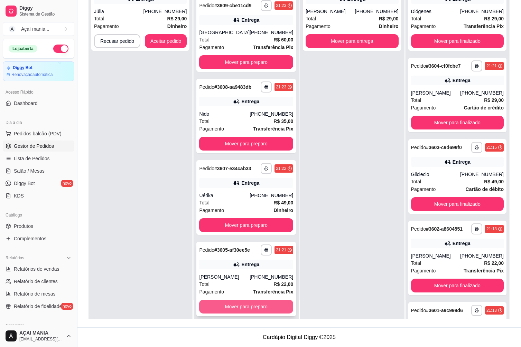
click at [244, 303] on button "Mover para preparo" at bounding box center [246, 307] width 94 height 14
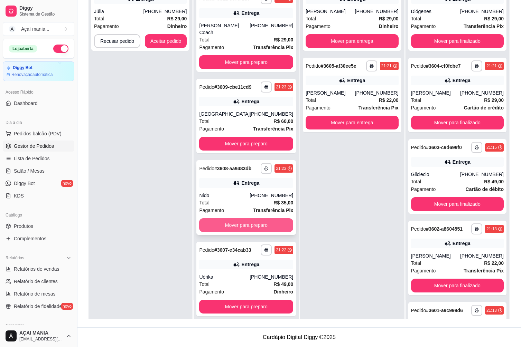
click at [230, 218] on button "Mover para preparo" at bounding box center [246, 225] width 94 height 14
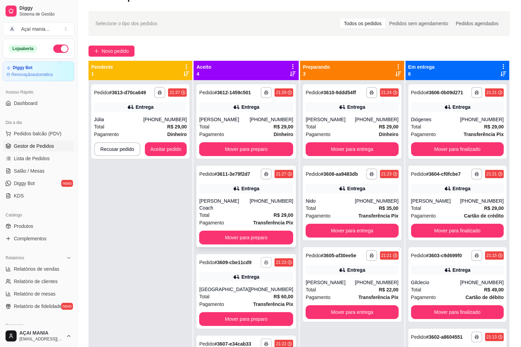
scroll to position [0, 0]
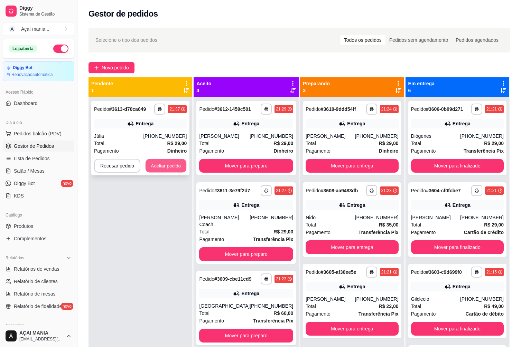
click at [173, 167] on button "Aceitar pedido" at bounding box center [165, 165] width 41 height 13
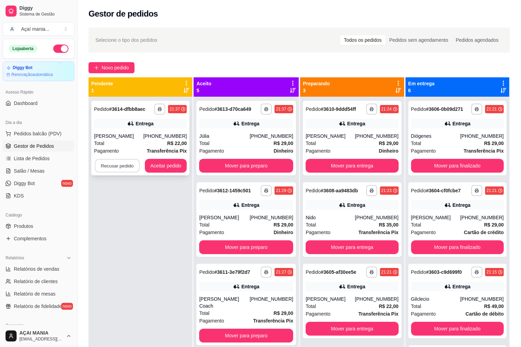
click at [125, 161] on button "Recusar pedido" at bounding box center [117, 165] width 45 height 13
click at [165, 134] on div "[PHONE_NUMBER]" at bounding box center [165, 136] width 44 height 7
click at [162, 108] on button "button" at bounding box center [159, 109] width 11 height 11
click at [148, 132] on button "IMPRESSORA" at bounding box center [140, 133] width 48 height 11
click at [163, 164] on button "Aceitar pedido" at bounding box center [166, 166] width 42 height 14
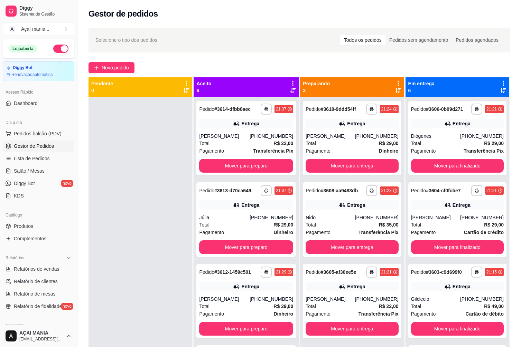
click at [180, 270] on div at bounding box center [140, 270] width 104 height 347
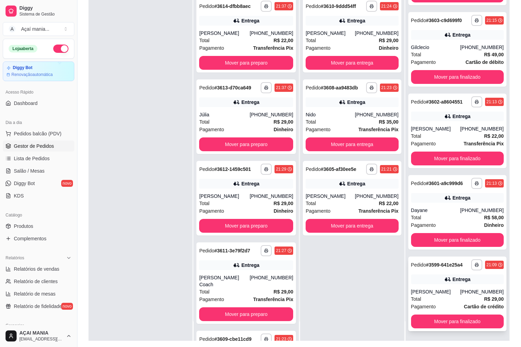
scroll to position [105, 0]
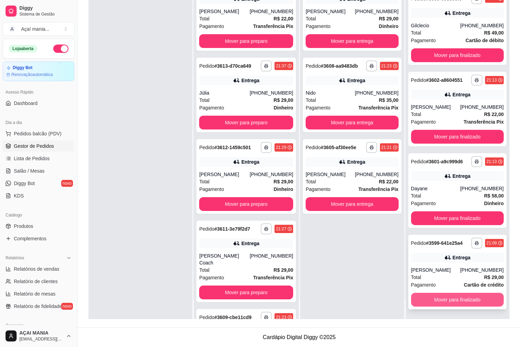
click at [455, 297] on button "Mover para finalizado" at bounding box center [457, 300] width 93 height 14
click at [455, 297] on button "Mover para finalizado" at bounding box center [457, 299] width 90 height 13
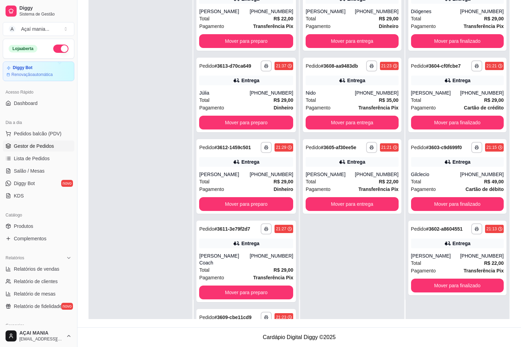
scroll to position [0, 0]
click at [455, 297] on div "**********" at bounding box center [457, 145] width 104 height 347
click at [454, 288] on button "Mover para finalizado" at bounding box center [457, 286] width 93 height 14
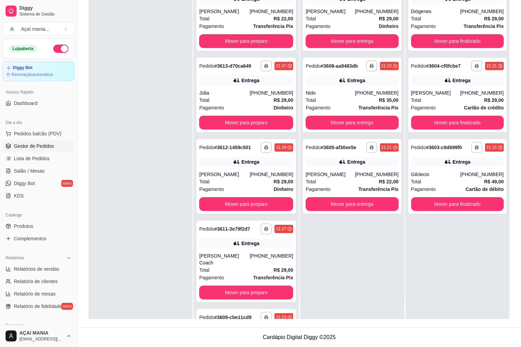
click at [142, 253] on div at bounding box center [140, 145] width 104 height 347
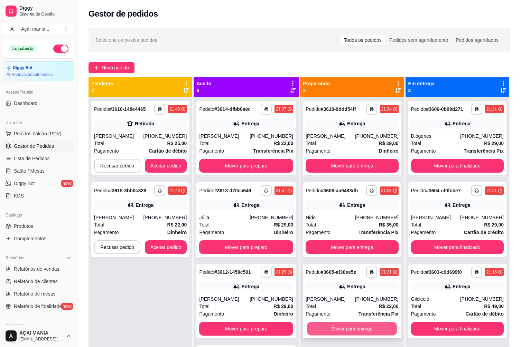
click at [379, 324] on button "Mover para entrega" at bounding box center [352, 328] width 90 height 13
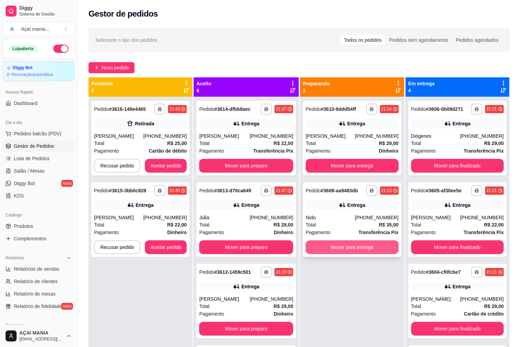
click at [373, 244] on button "Mover para entrega" at bounding box center [351, 247] width 93 height 14
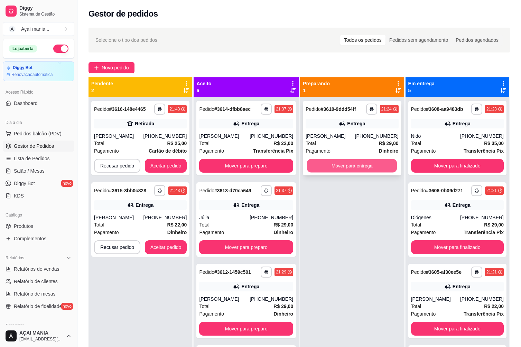
click at [364, 169] on button "Mover para entrega" at bounding box center [352, 165] width 90 height 13
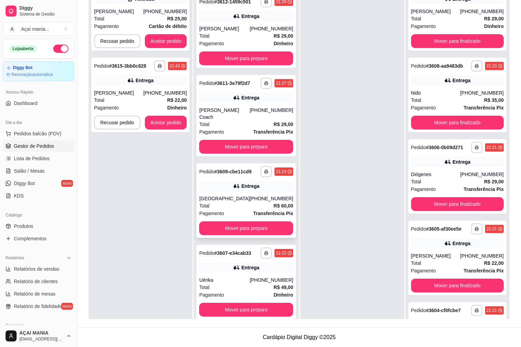
scroll to position [149, 0]
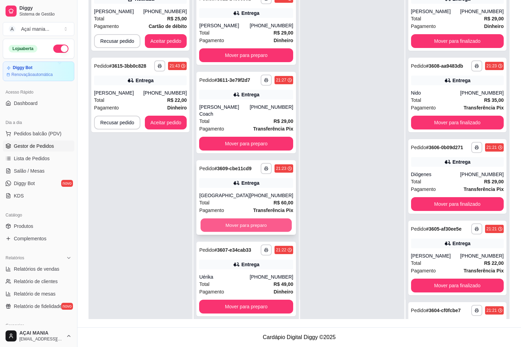
click at [255, 220] on button "Mover para preparo" at bounding box center [245, 225] width 91 height 13
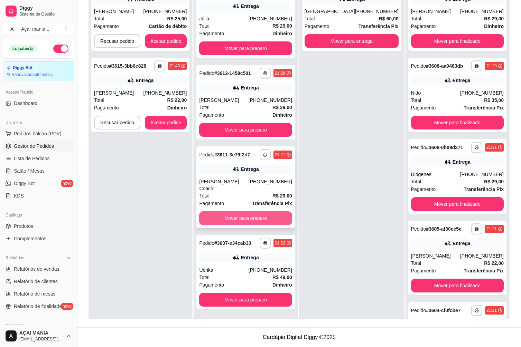
scroll to position [67, 0]
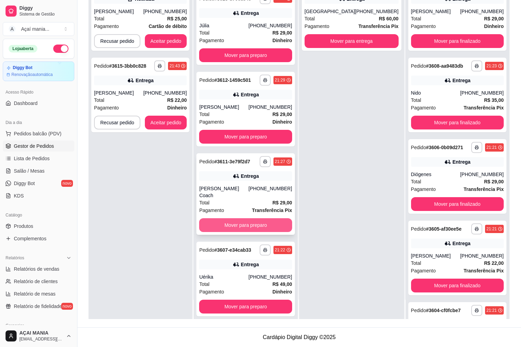
click at [264, 224] on button "Mover para preparo" at bounding box center [245, 225] width 93 height 14
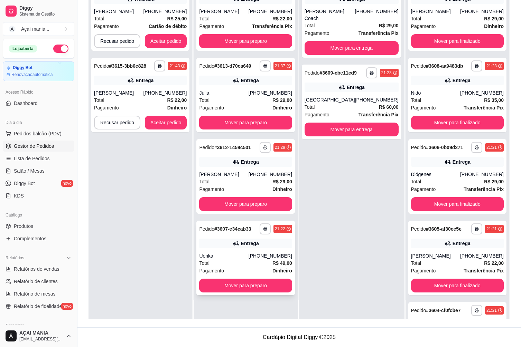
scroll to position [0, 0]
click at [259, 206] on button "Mover para preparo" at bounding box center [245, 204] width 90 height 13
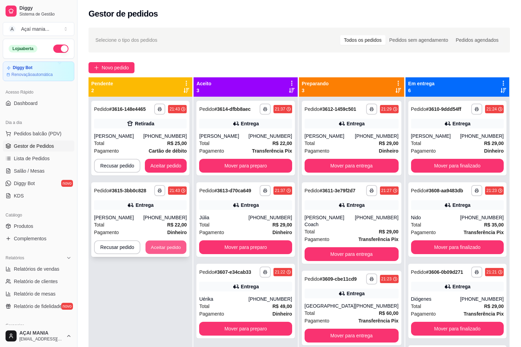
click at [158, 246] on button "Aceitar pedido" at bounding box center [165, 247] width 41 height 13
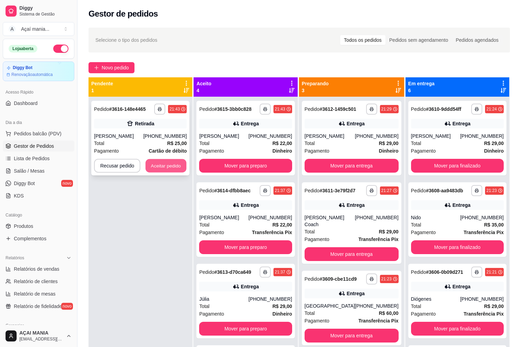
click at [162, 164] on button "Aceitar pedido" at bounding box center [165, 165] width 41 height 13
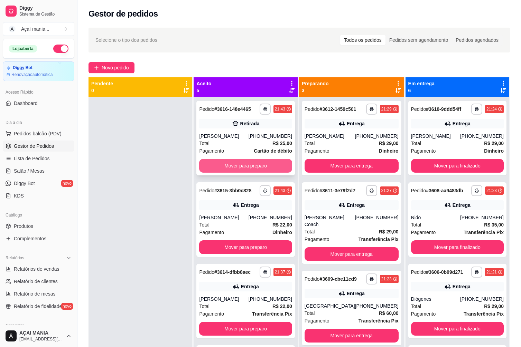
click at [229, 163] on button "Mover para preparo" at bounding box center [245, 166] width 93 height 14
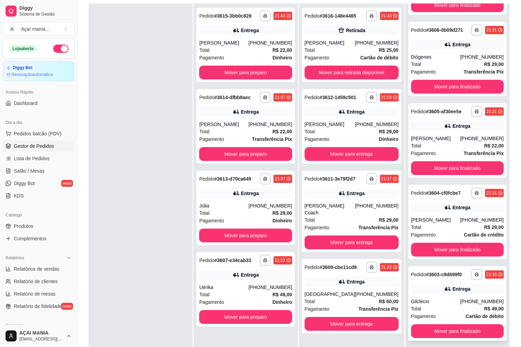
scroll to position [105, 0]
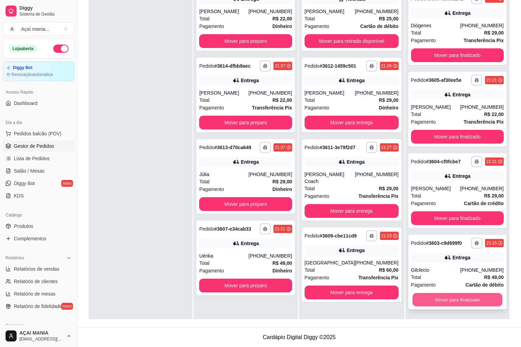
click at [441, 299] on button "Mover para finalizado" at bounding box center [457, 299] width 90 height 13
click at [440, 299] on button "Mover para finalizado" at bounding box center [457, 299] width 90 height 13
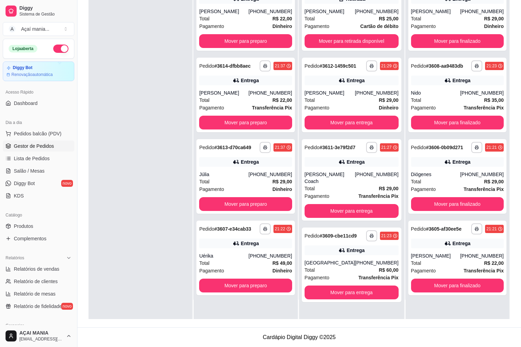
scroll to position [0, 0]
click at [430, 282] on button "Mover para finalizado" at bounding box center [457, 286] width 93 height 14
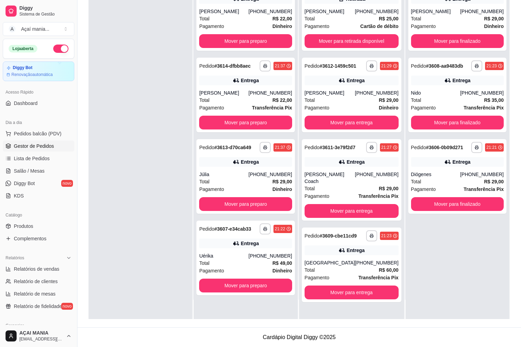
click at [170, 227] on div at bounding box center [140, 145] width 104 height 347
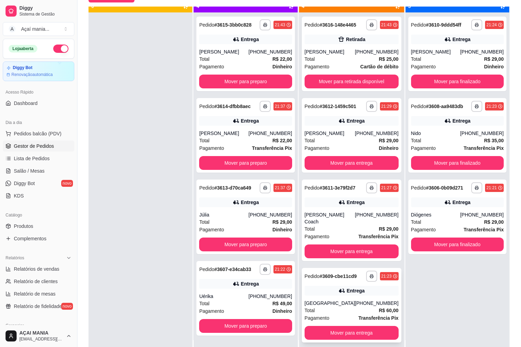
scroll to position [19, 0]
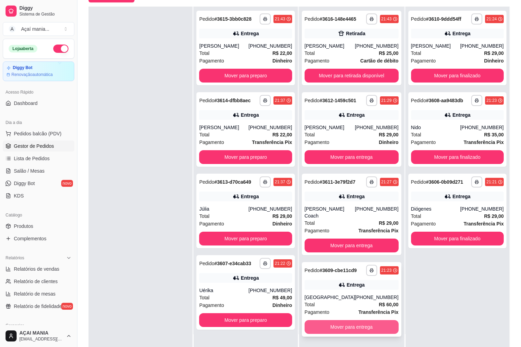
click at [339, 320] on button "Mover para entrega" at bounding box center [351, 327] width 94 height 14
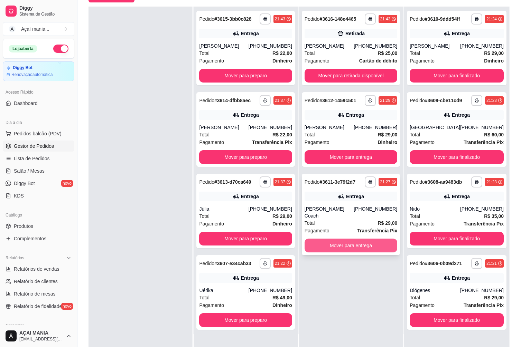
click at [343, 239] on button "Mover para entrega" at bounding box center [350, 246] width 93 height 14
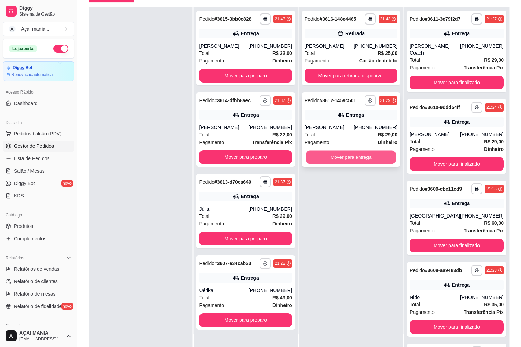
click at [330, 160] on button "Mover para entrega" at bounding box center [351, 157] width 90 height 13
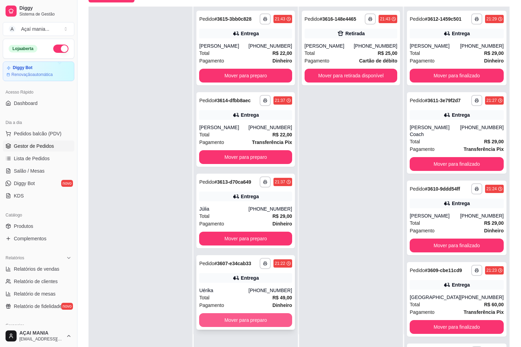
click at [271, 319] on button "Mover para preparo" at bounding box center [245, 320] width 93 height 14
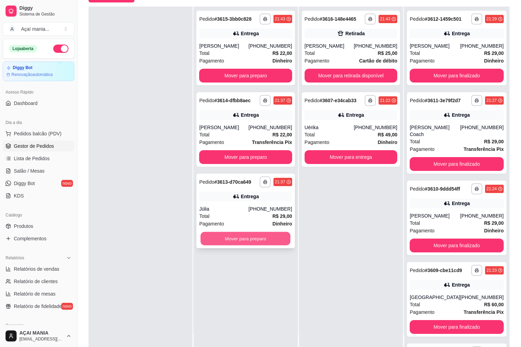
click at [239, 238] on button "Mover para preparo" at bounding box center [245, 238] width 90 height 13
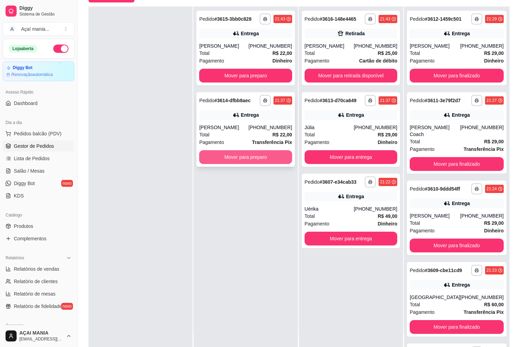
click at [242, 156] on button "Mover para preparo" at bounding box center [245, 157] width 93 height 14
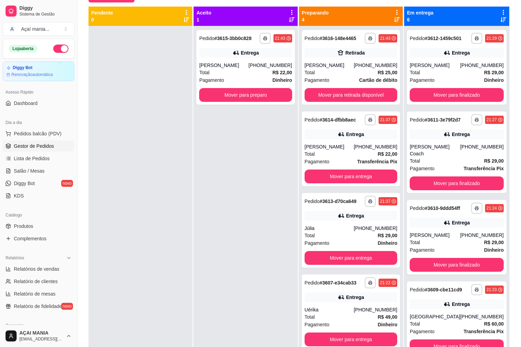
scroll to position [0, 0]
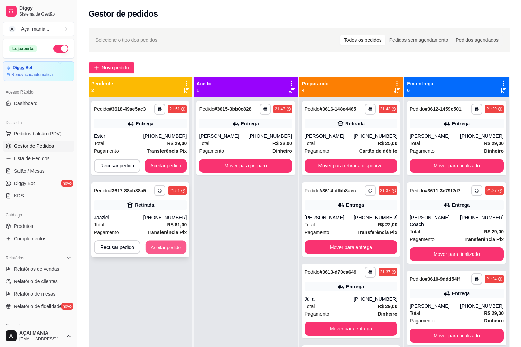
click at [148, 244] on button "Aceitar pedido" at bounding box center [165, 247] width 41 height 13
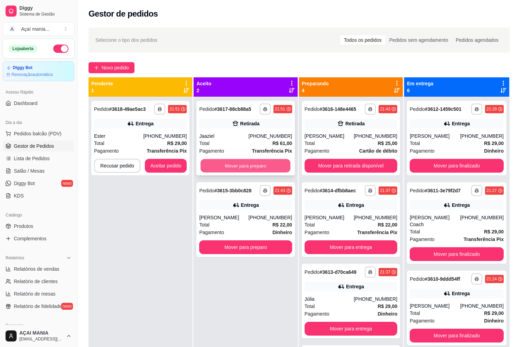
click at [238, 165] on button "Mover para preparo" at bounding box center [245, 165] width 90 height 13
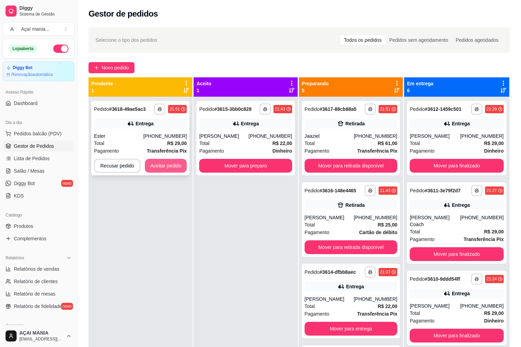
click at [178, 150] on div "**********" at bounding box center [140, 138] width 98 height 75
click at [150, 164] on button "Aceitar pedido" at bounding box center [165, 165] width 41 height 13
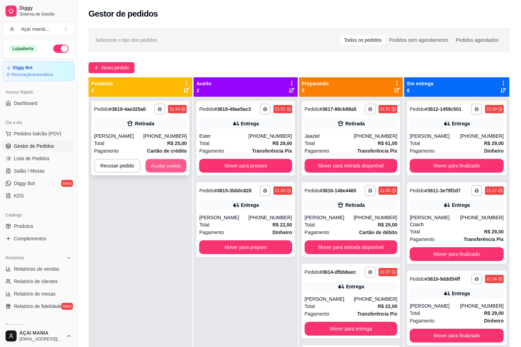
click at [164, 162] on button "Aceitar pedido" at bounding box center [165, 165] width 41 height 13
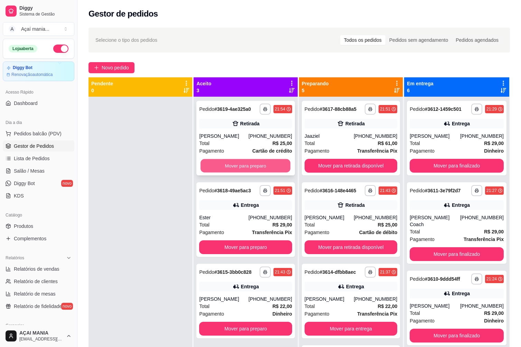
click at [240, 163] on button "Mover para preparo" at bounding box center [245, 165] width 90 height 13
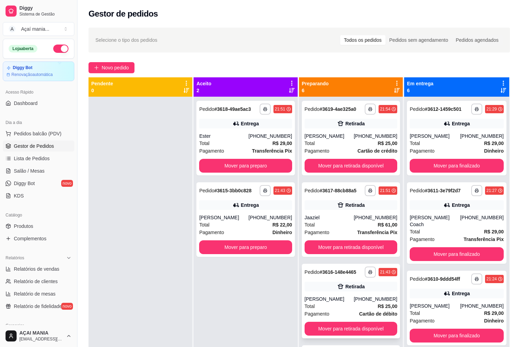
click at [380, 304] on strong "R$ 25,00" at bounding box center [387, 307] width 20 height 6
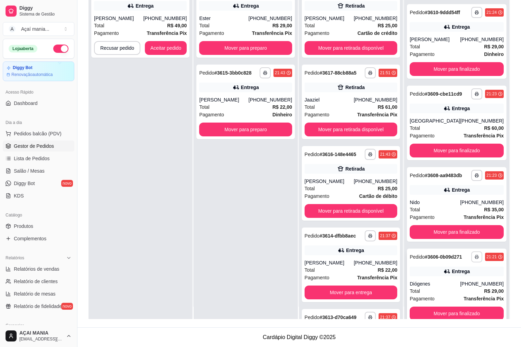
scroll to position [19, 0]
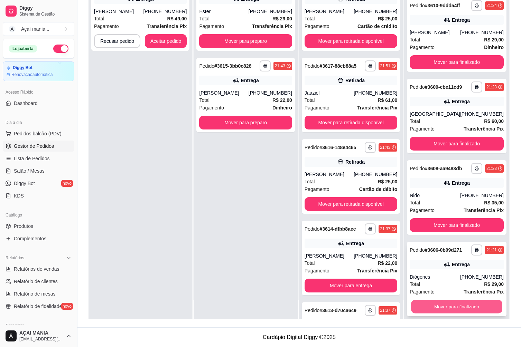
click at [442, 304] on button "Mover para finalizado" at bounding box center [456, 306] width 91 height 13
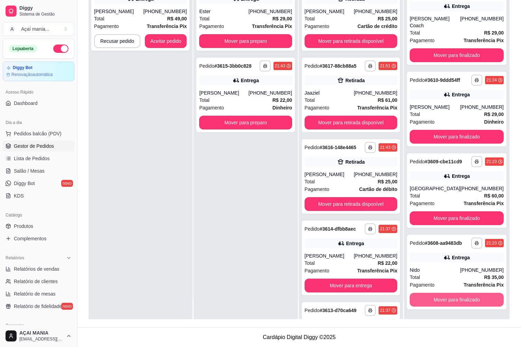
scroll to position [67, 0]
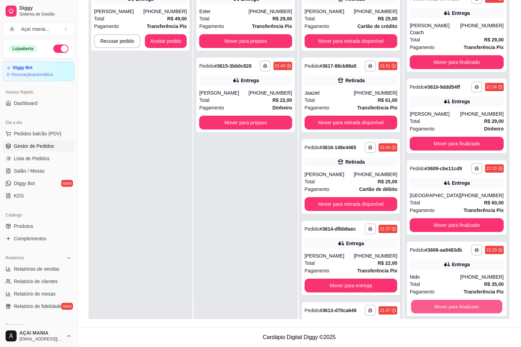
click at [441, 304] on button "Mover para finalizado" at bounding box center [456, 306] width 91 height 13
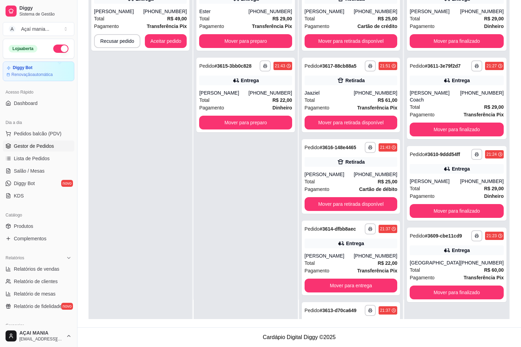
scroll to position [0, 0]
click at [460, 286] on button "Mover para finalizado" at bounding box center [456, 293] width 94 height 14
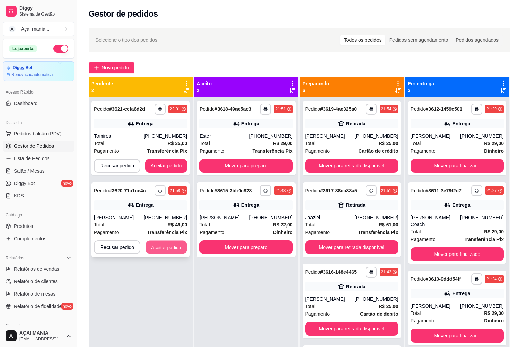
click at [159, 250] on button "Aceitar pedido" at bounding box center [166, 247] width 41 height 13
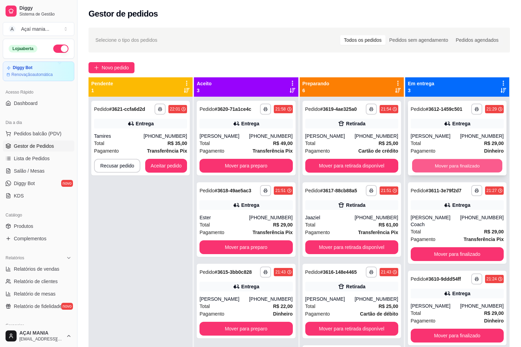
click at [441, 162] on button "Mover para finalizado" at bounding box center [457, 165] width 90 height 13
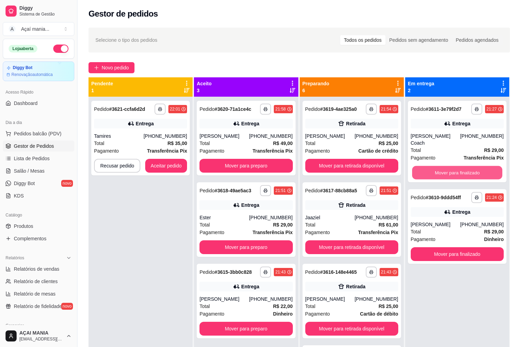
click at [441, 166] on button "Mover para finalizado" at bounding box center [457, 172] width 90 height 13
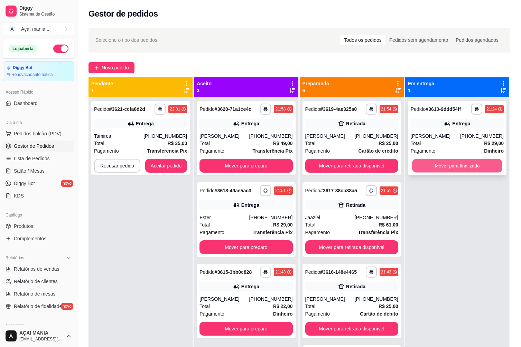
click at [438, 166] on button "Mover para finalizado" at bounding box center [457, 165] width 90 height 13
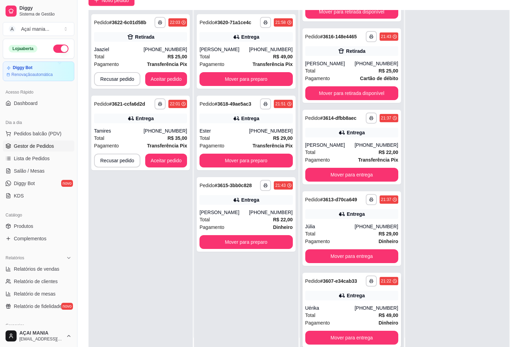
scroll to position [105, 0]
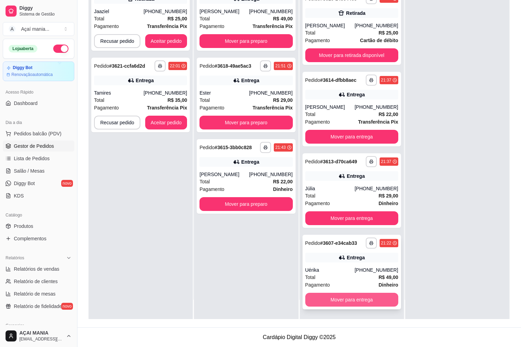
click at [345, 301] on button "Mover para entrega" at bounding box center [351, 300] width 93 height 14
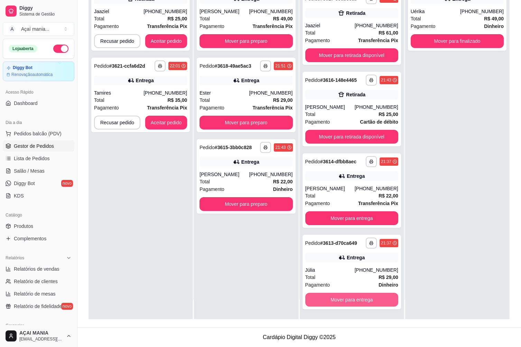
scroll to position [67, 0]
click at [353, 299] on button "Mover para entrega" at bounding box center [351, 300] width 93 height 14
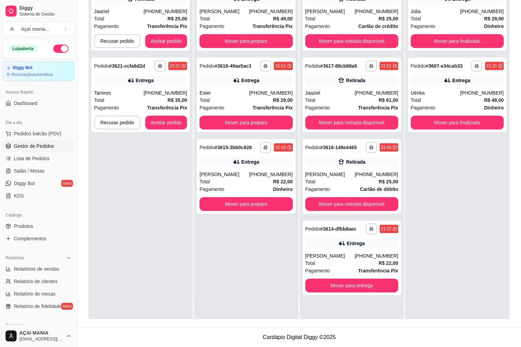
scroll to position [0, 0]
click at [347, 288] on button "Mover para entrega" at bounding box center [351, 286] width 93 height 14
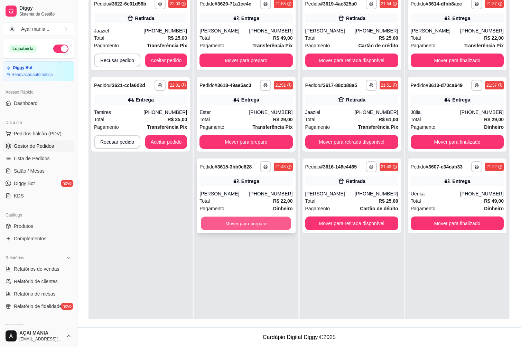
click at [269, 222] on button "Mover para preparo" at bounding box center [246, 223] width 90 height 13
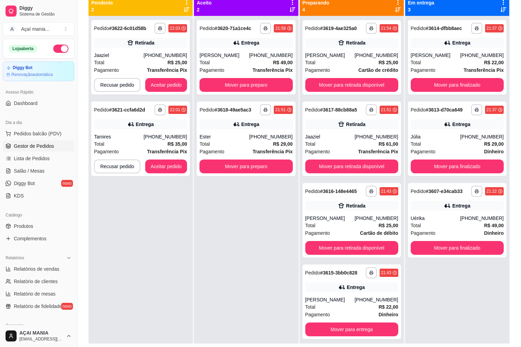
scroll to position [2, 0]
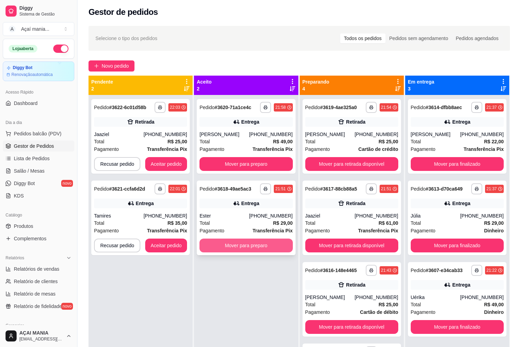
click at [247, 246] on button "Mover para preparo" at bounding box center [245, 246] width 93 height 14
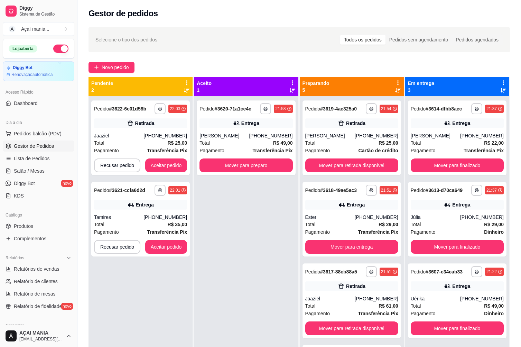
scroll to position [0, 0]
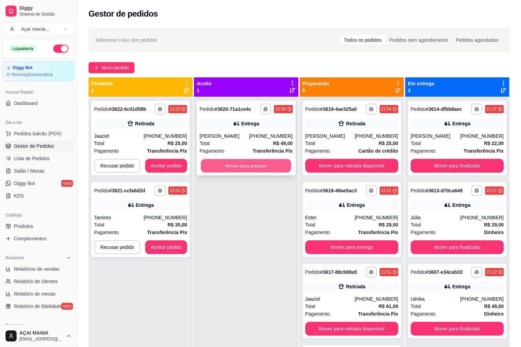
click at [225, 162] on button "Mover para preparo" at bounding box center [246, 165] width 90 height 13
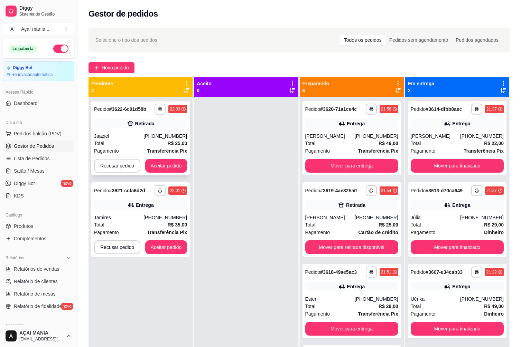
click at [144, 151] on div "Pagamento Transferência Pix" at bounding box center [140, 151] width 93 height 8
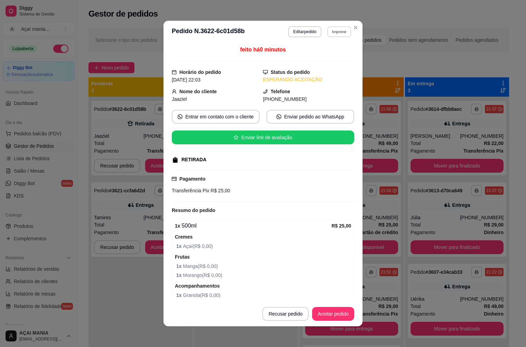
click at [347, 31] on button "Imprimir" at bounding box center [339, 31] width 24 height 11
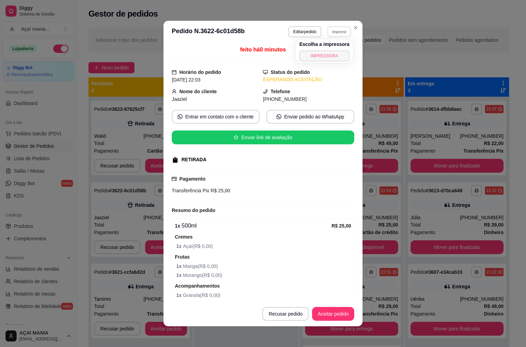
click at [334, 53] on button "IMPRESSORA" at bounding box center [324, 55] width 50 height 11
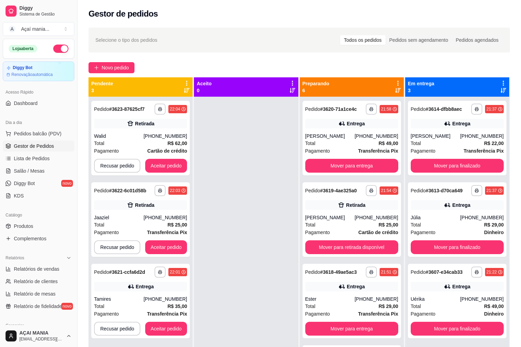
click at [252, 208] on div at bounding box center [246, 270] width 104 height 347
click at [165, 165] on button "Aceitar pedido" at bounding box center [166, 166] width 42 height 14
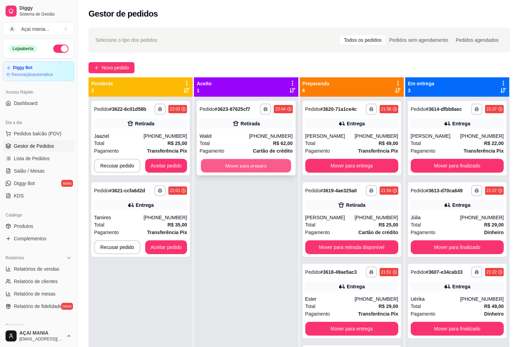
click at [248, 165] on button "Mover para preparo" at bounding box center [246, 165] width 90 height 13
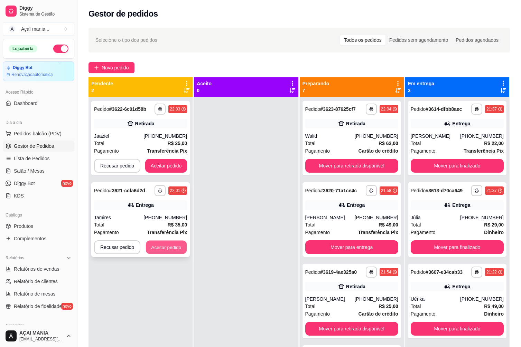
click at [161, 250] on button "Aceitar pedido" at bounding box center [166, 247] width 41 height 13
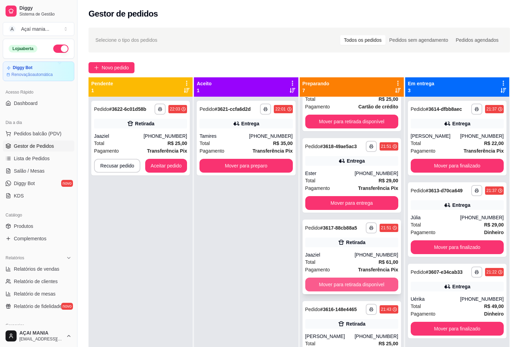
scroll to position [230, 0]
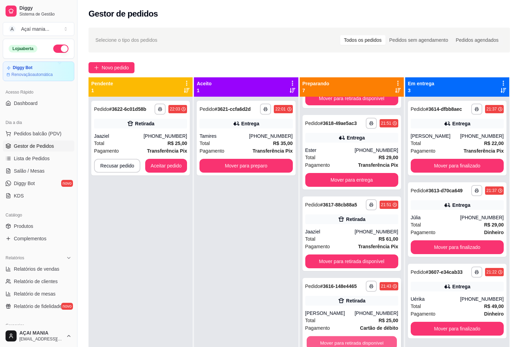
click at [352, 343] on button "Mover para retirada disponível" at bounding box center [351, 342] width 90 height 13
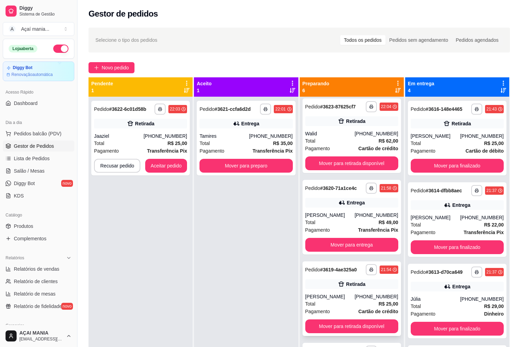
scroll to position [0, 0]
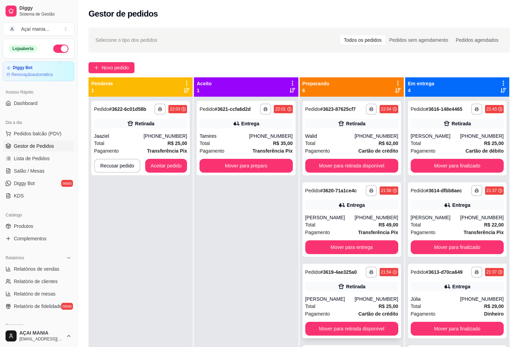
click at [333, 296] on div "[PERSON_NAME]" at bounding box center [329, 299] width 49 height 7
click at [165, 164] on button "Aceitar pedido" at bounding box center [166, 166] width 42 height 14
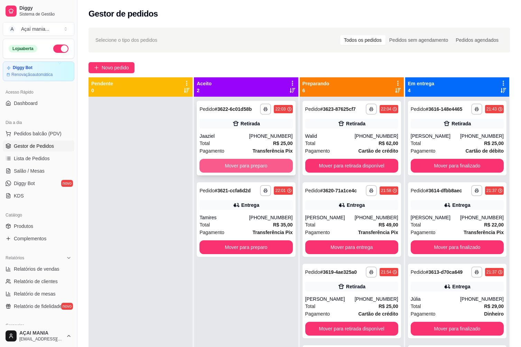
click at [247, 165] on button "Mover para preparo" at bounding box center [245, 166] width 93 height 14
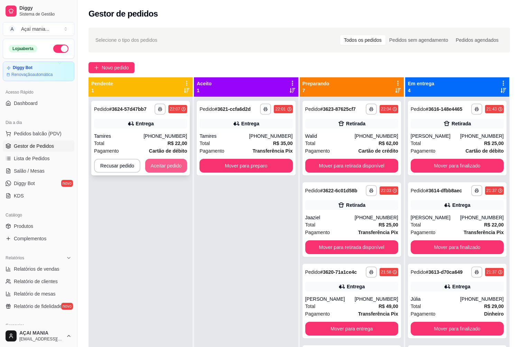
click at [179, 168] on button "Aceitar pedido" at bounding box center [166, 166] width 42 height 14
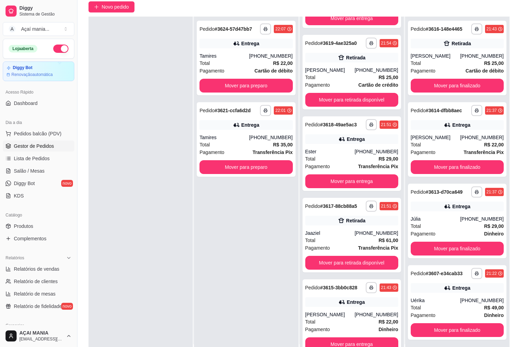
scroll to position [105, 0]
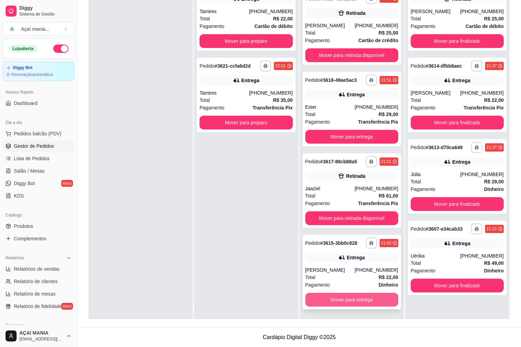
click at [325, 301] on button "Mover para entrega" at bounding box center [351, 300] width 93 height 14
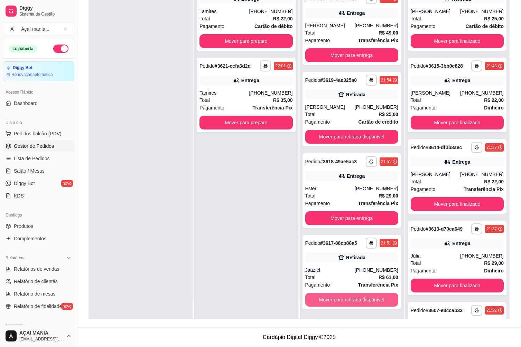
scroll to position [149, 0]
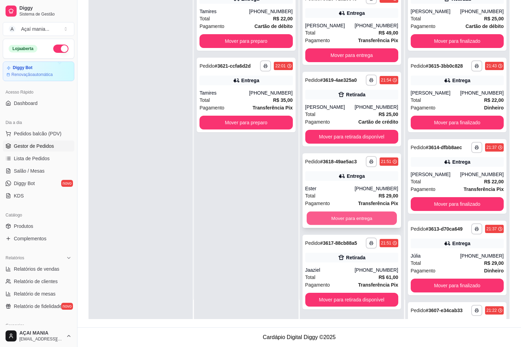
click at [325, 215] on button "Mover para entrega" at bounding box center [351, 218] width 90 height 13
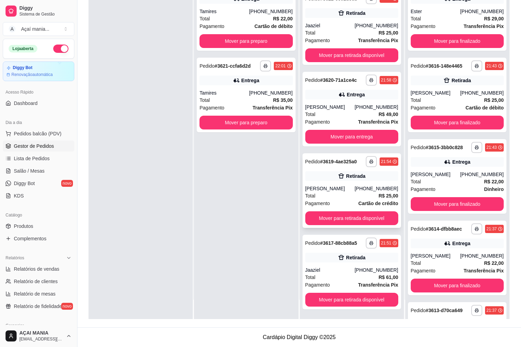
scroll to position [67, 0]
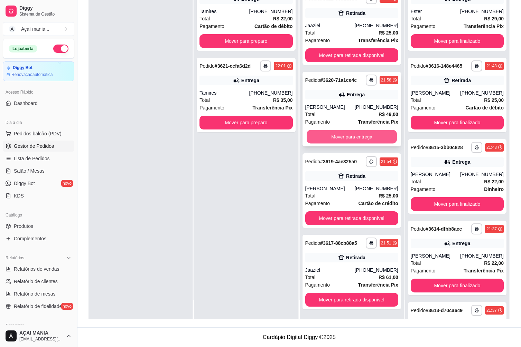
click at [332, 134] on button "Mover para entrega" at bounding box center [351, 136] width 90 height 13
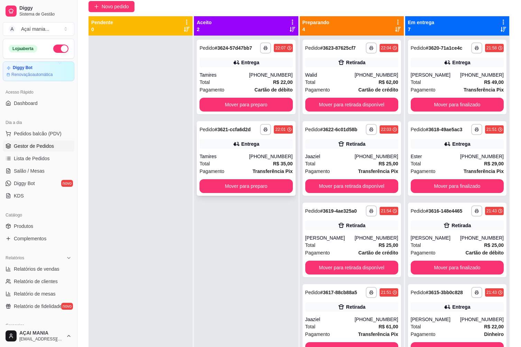
scroll to position [0, 0]
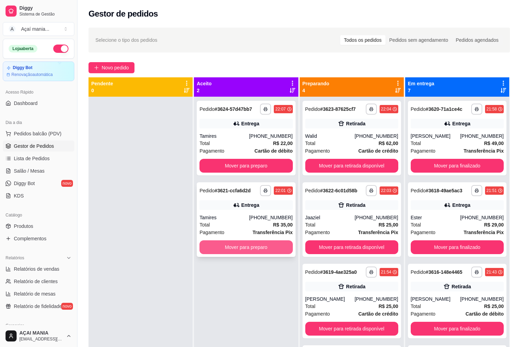
click at [269, 243] on button "Mover para preparo" at bounding box center [245, 247] width 93 height 14
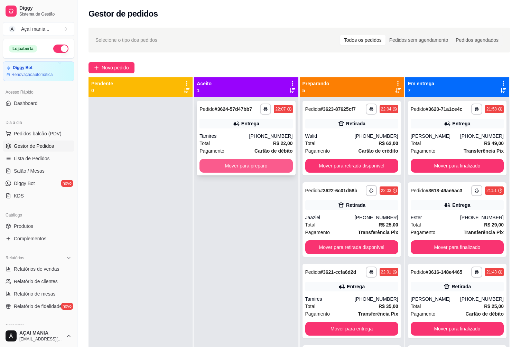
click at [252, 165] on button "Mover para preparo" at bounding box center [245, 166] width 93 height 14
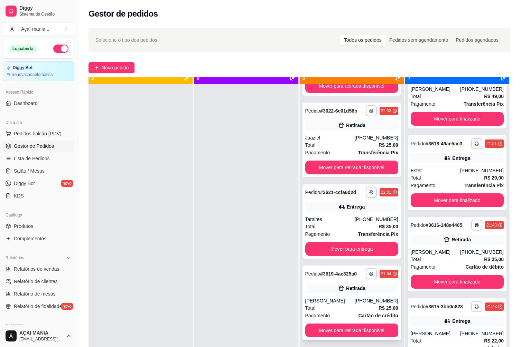
scroll to position [19, 0]
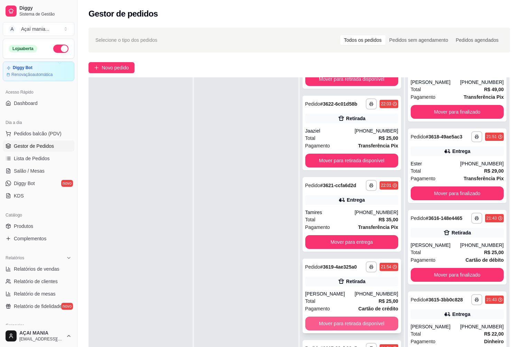
click at [344, 326] on button "Mover para retirada disponível" at bounding box center [351, 324] width 93 height 14
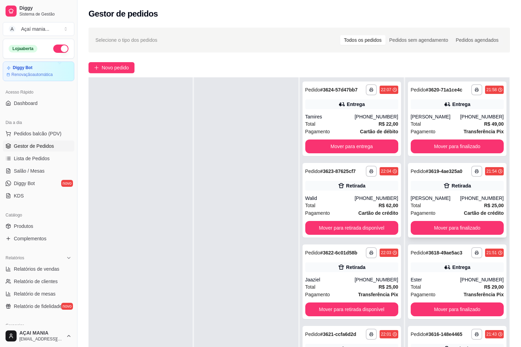
scroll to position [0, 0]
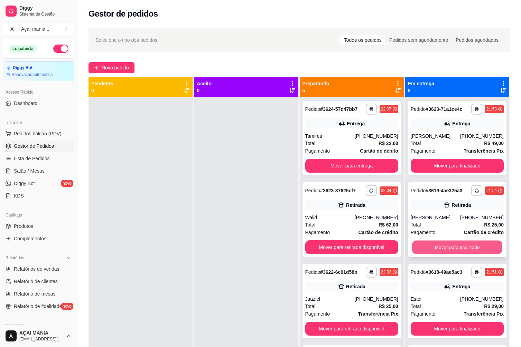
click at [418, 250] on button "Mover para finalizado" at bounding box center [457, 247] width 90 height 13
click at [223, 213] on div at bounding box center [246, 270] width 104 height 347
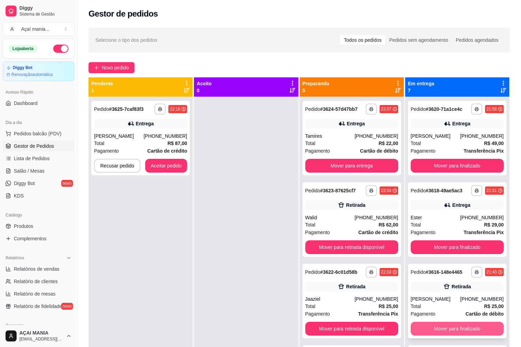
click at [479, 324] on button "Mover para finalizado" at bounding box center [456, 329] width 93 height 14
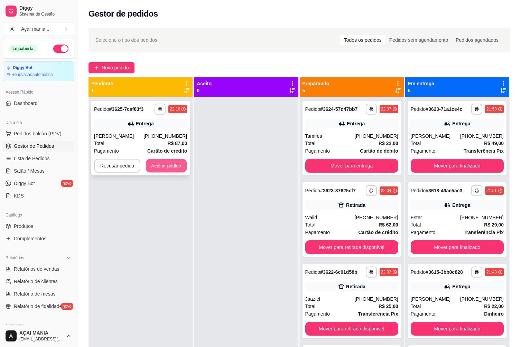
click at [153, 165] on button "Aceitar pedido" at bounding box center [166, 165] width 41 height 13
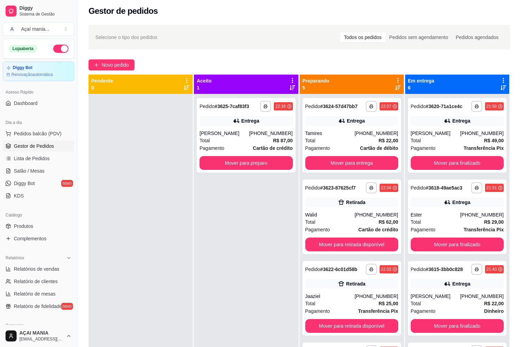
scroll to position [2, 0]
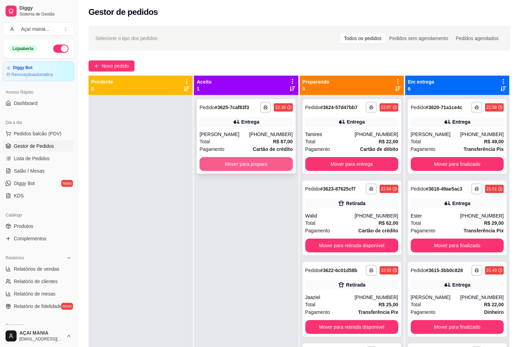
click at [251, 160] on button "Mover para preparo" at bounding box center [245, 164] width 93 height 14
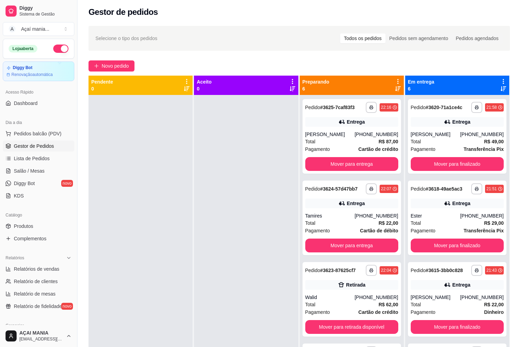
click at [261, 291] on div at bounding box center [246, 268] width 104 height 347
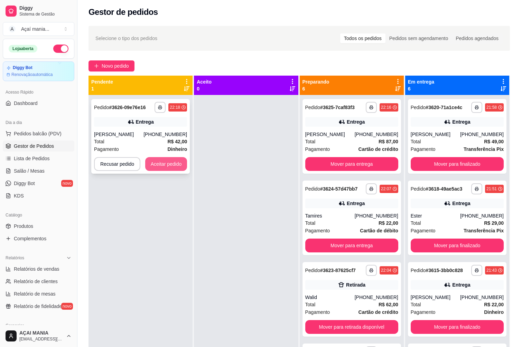
click at [159, 165] on button "Aceitar pedido" at bounding box center [166, 164] width 42 height 14
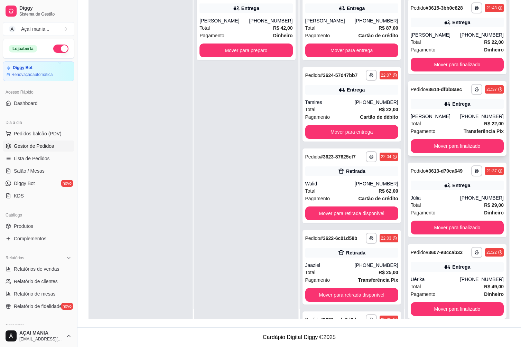
scroll to position [19, 0]
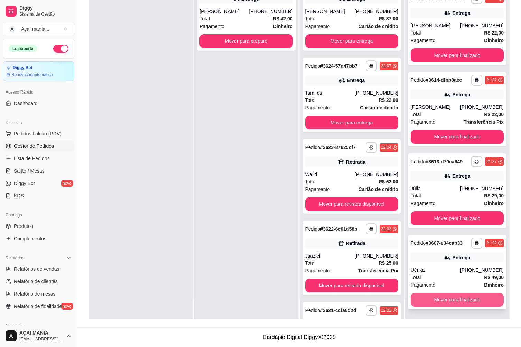
click at [466, 299] on button "Mover para finalizado" at bounding box center [456, 300] width 93 height 14
click at [460, 302] on button "Mover para finalizado" at bounding box center [457, 299] width 90 height 13
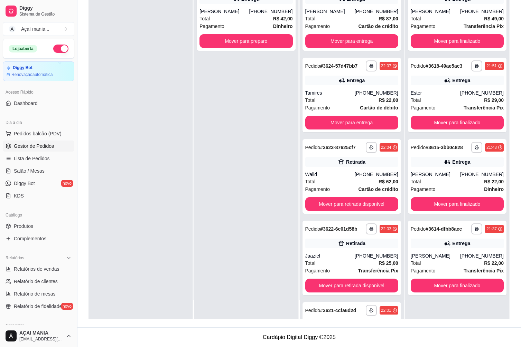
scroll to position [0, 0]
click at [454, 288] on button "Mover para finalizado" at bounding box center [457, 285] width 90 height 13
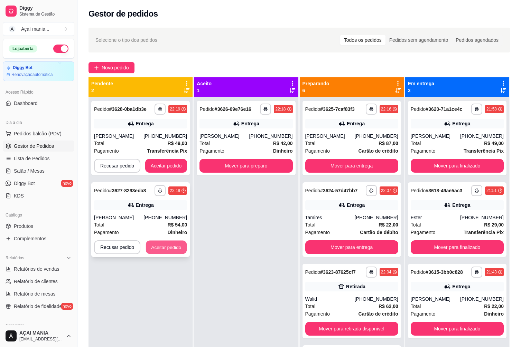
click at [152, 245] on button "Aceitar pedido" at bounding box center [166, 247] width 41 height 13
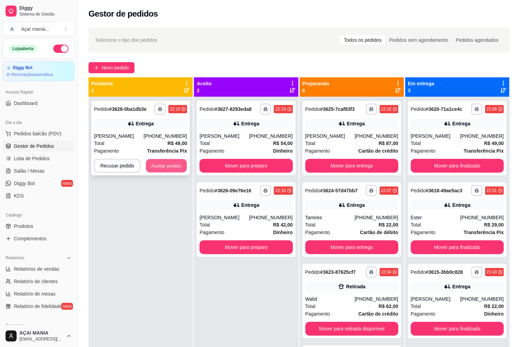
click at [155, 168] on button "Aceitar pedido" at bounding box center [166, 165] width 41 height 13
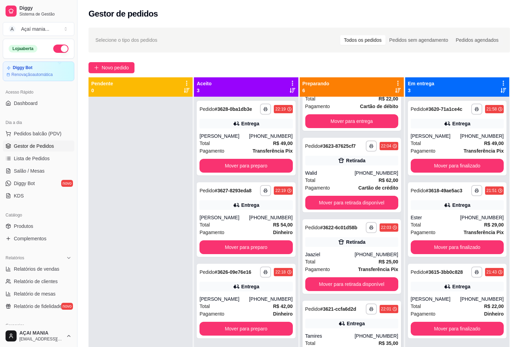
scroll to position [138, 0]
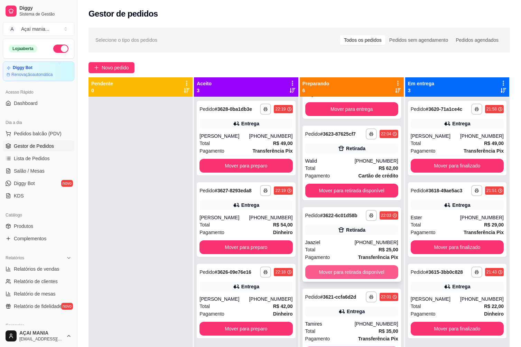
click at [339, 274] on button "Mover para retirada disponível" at bounding box center [351, 272] width 93 height 14
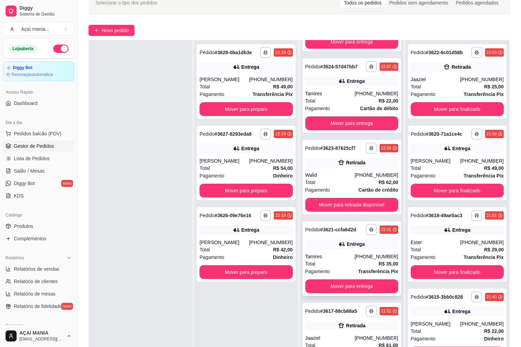
scroll to position [104, 0]
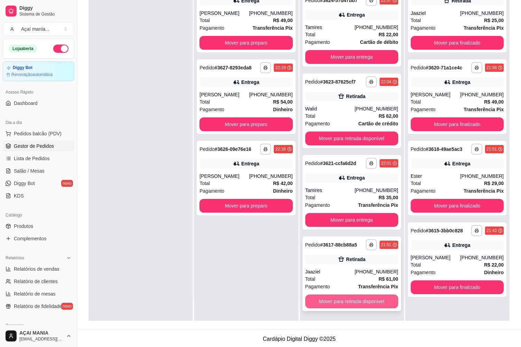
click at [321, 299] on button "Mover para retirada disponível" at bounding box center [351, 302] width 93 height 14
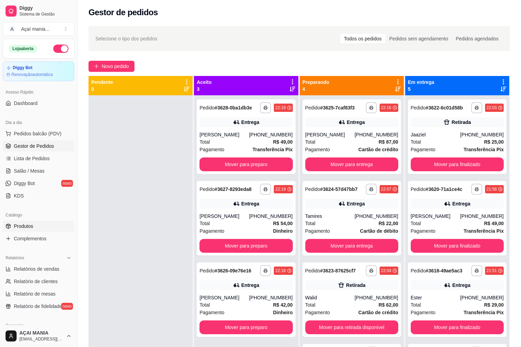
scroll to position [0, 0]
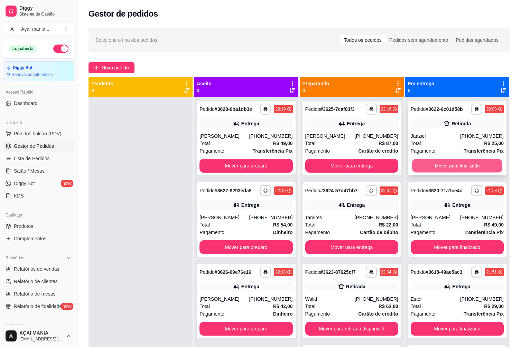
click at [441, 166] on button "Mover para finalizado" at bounding box center [457, 165] width 90 height 13
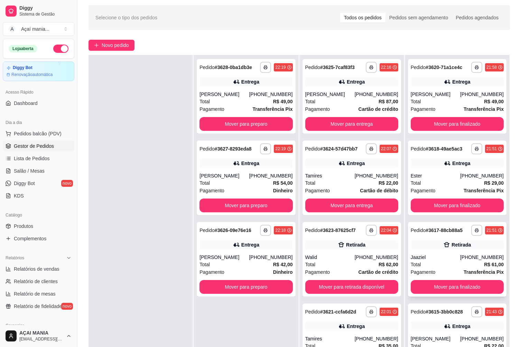
scroll to position [35, 0]
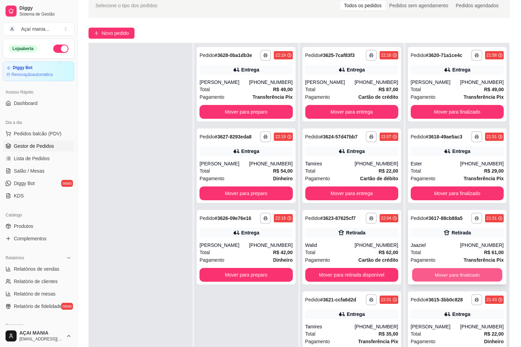
click at [428, 274] on button "Mover para finalizado" at bounding box center [457, 274] width 90 height 13
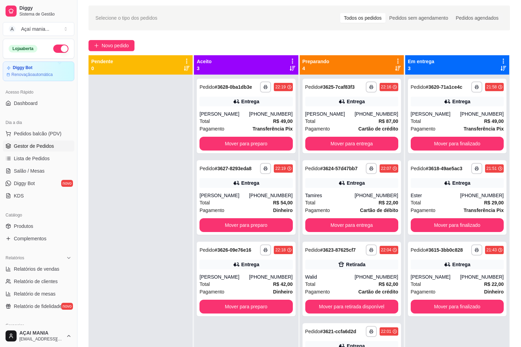
scroll to position [0, 0]
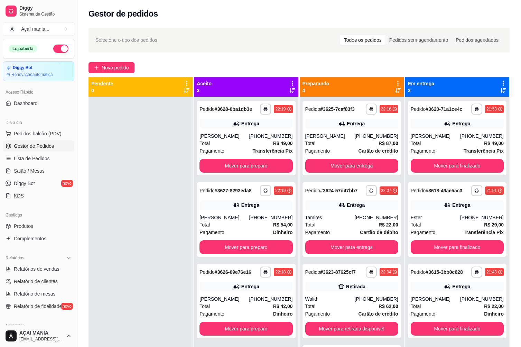
click at [91, 260] on div at bounding box center [140, 270] width 104 height 347
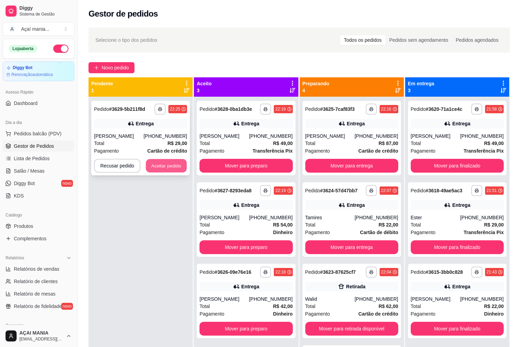
click at [171, 168] on button "Aceitar pedido" at bounding box center [166, 165] width 41 height 13
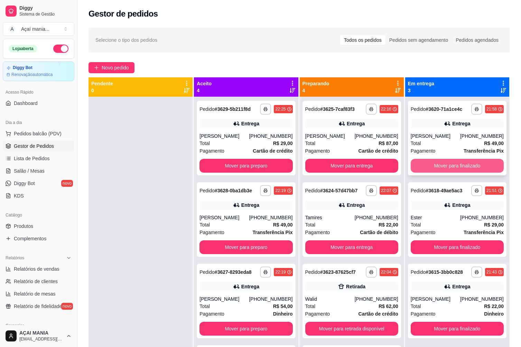
click at [471, 165] on button "Mover para finalizado" at bounding box center [456, 166] width 93 height 14
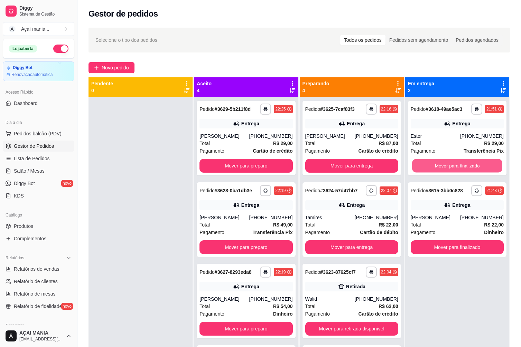
click at [471, 165] on button "Mover para finalizado" at bounding box center [457, 165] width 90 height 13
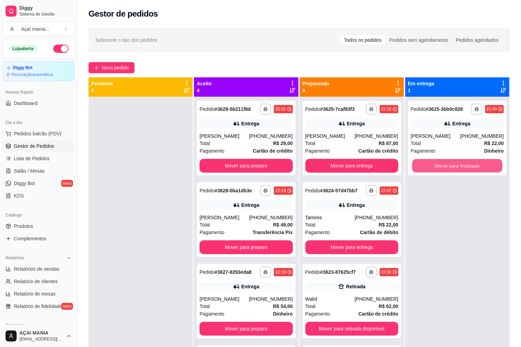
click at [471, 165] on button "Mover para finalizado" at bounding box center [457, 165] width 90 height 13
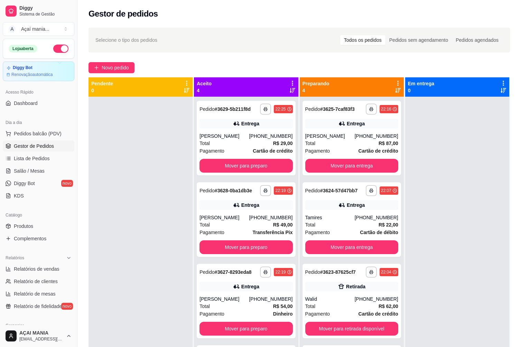
click at [126, 229] on div at bounding box center [140, 270] width 104 height 347
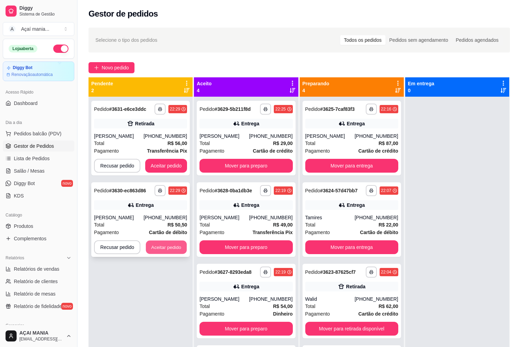
click at [169, 252] on button "Aceitar pedido" at bounding box center [166, 247] width 41 height 13
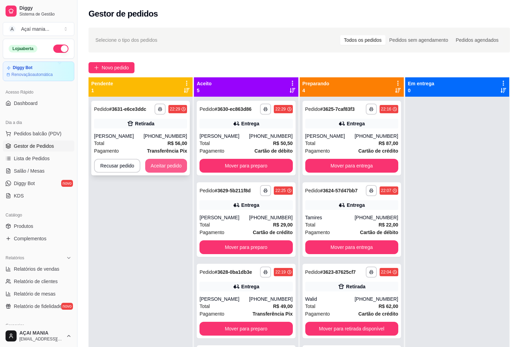
click at [170, 161] on button "Aceitar pedido" at bounding box center [166, 166] width 42 height 14
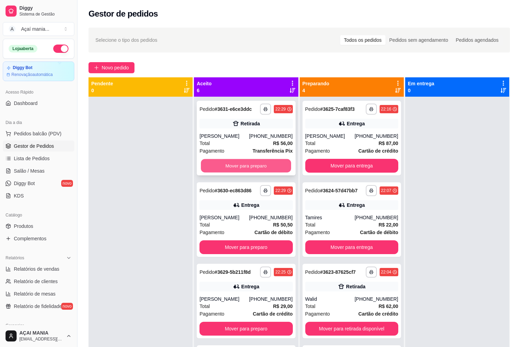
click at [246, 166] on button "Mover para preparo" at bounding box center [246, 165] width 90 height 13
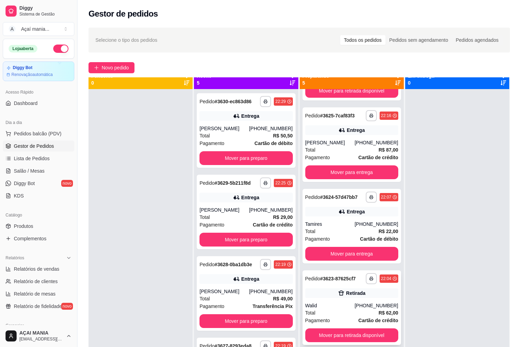
scroll to position [19, 0]
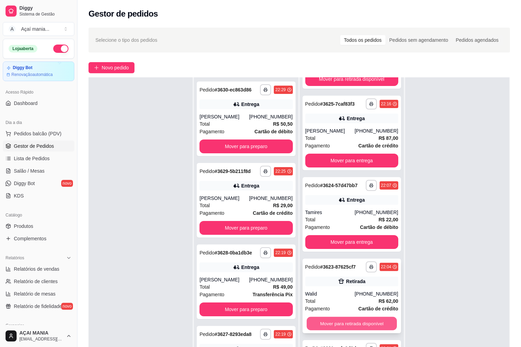
click at [375, 320] on button "Mover para retirada disponível" at bounding box center [351, 323] width 90 height 13
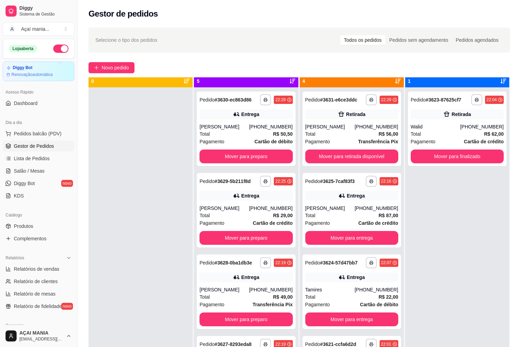
scroll to position [0, 0]
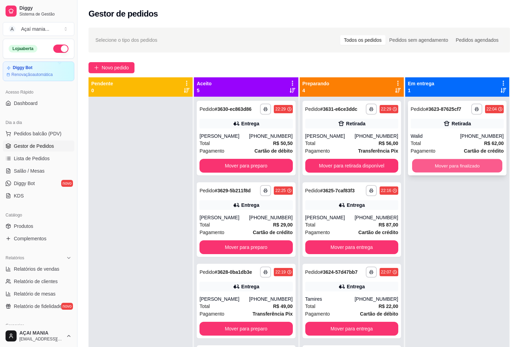
click at [479, 168] on button "Mover para finalizado" at bounding box center [457, 165] width 90 height 13
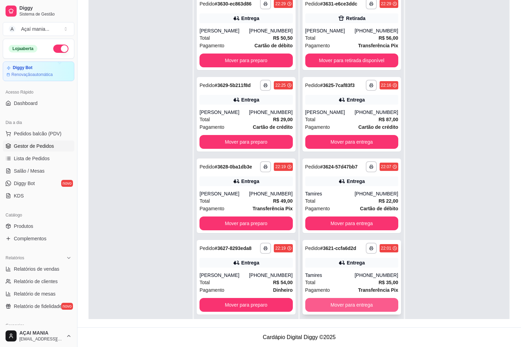
click at [354, 308] on button "Mover para entrega" at bounding box center [351, 305] width 93 height 14
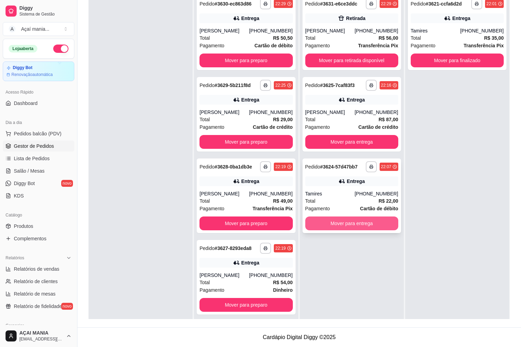
click at [360, 226] on button "Mover para entrega" at bounding box center [351, 224] width 93 height 14
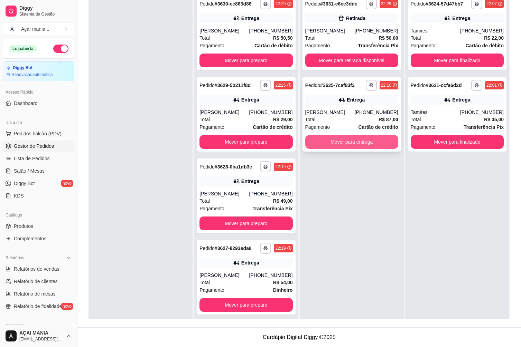
click at [361, 140] on button "Mover para entrega" at bounding box center [351, 142] width 93 height 14
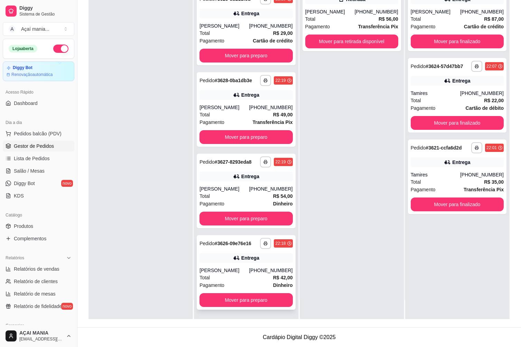
scroll to position [19, 0]
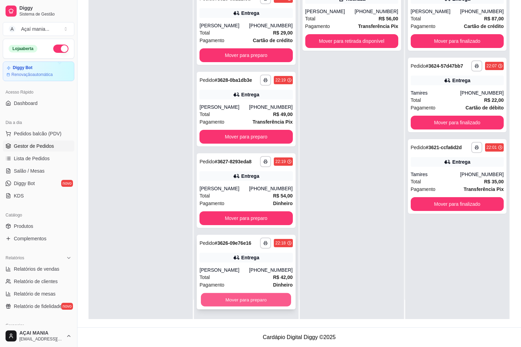
click at [254, 301] on button "Mover para preparo" at bounding box center [246, 299] width 90 height 13
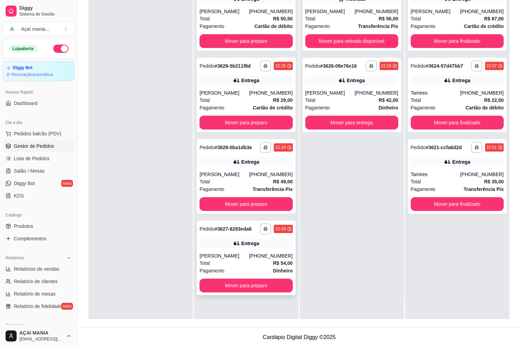
scroll to position [0, 0]
click at [256, 289] on button "Mover para preparo" at bounding box center [246, 285] width 90 height 13
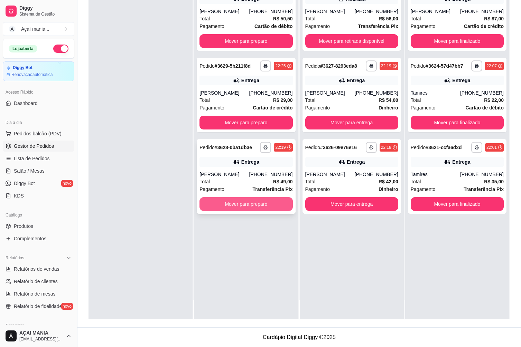
click at [260, 201] on button "Mover para preparo" at bounding box center [245, 204] width 93 height 14
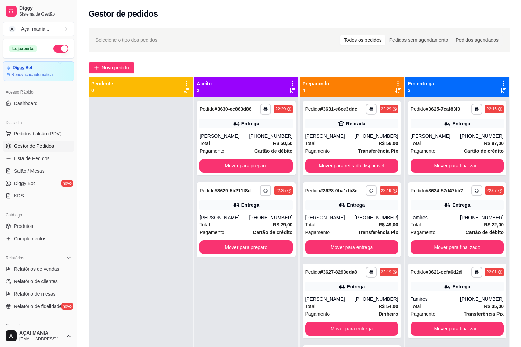
click at [150, 297] on div at bounding box center [140, 270] width 104 height 347
click at [183, 253] on div at bounding box center [140, 270] width 104 height 347
click at [161, 312] on div at bounding box center [140, 270] width 104 height 347
click at [370, 192] on button "button" at bounding box center [370, 190] width 11 height 11
click at [357, 216] on button "IMPRESSORA" at bounding box center [349, 214] width 48 height 11
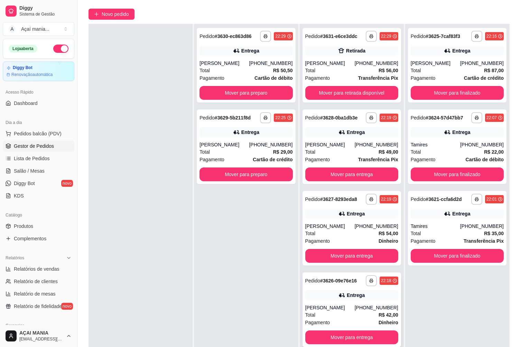
scroll to position [104, 0]
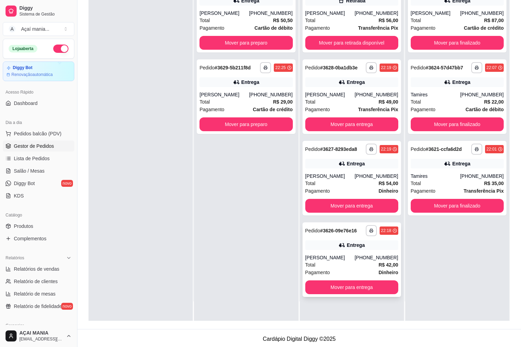
click at [343, 273] on div "Pagamento Dinheiro" at bounding box center [351, 273] width 93 height 8
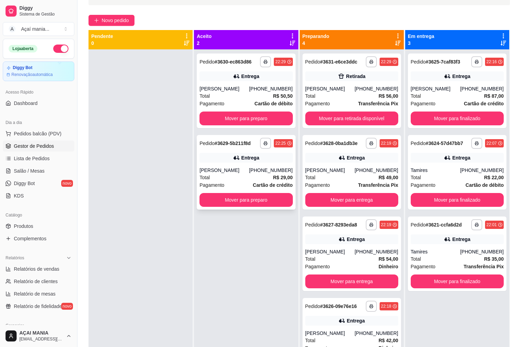
scroll to position [0, 0]
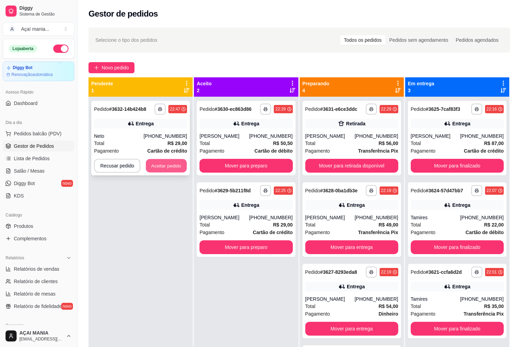
click at [156, 166] on button "Aceitar pedido" at bounding box center [166, 165] width 41 height 13
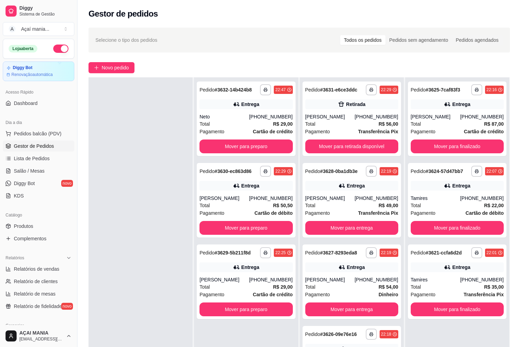
click at [168, 207] on div at bounding box center [140, 250] width 104 height 347
click at [356, 147] on button "Mover para retirada disponível" at bounding box center [351, 146] width 90 height 13
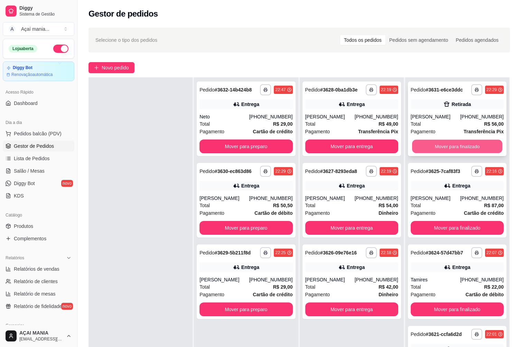
click at [421, 150] on button "Mover para finalizado" at bounding box center [457, 146] width 90 height 13
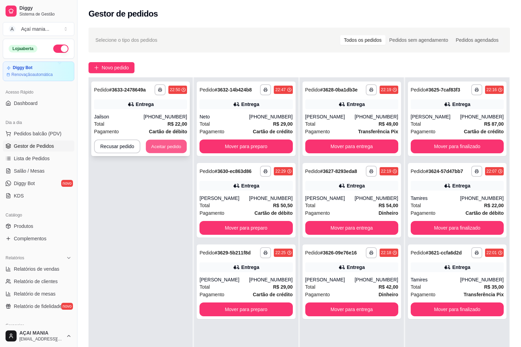
click at [165, 142] on button "Aceitar pedido" at bounding box center [166, 146] width 41 height 13
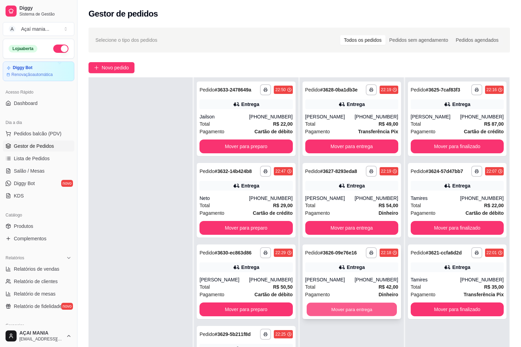
click at [335, 308] on button "Mover para entrega" at bounding box center [351, 309] width 90 height 13
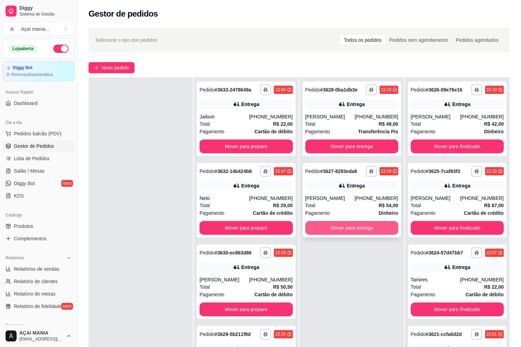
click at [325, 230] on button "Mover para entrega" at bounding box center [351, 228] width 93 height 14
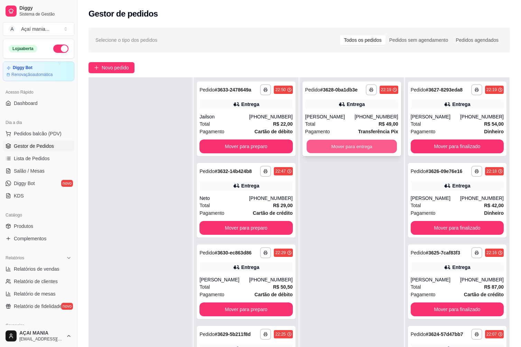
click at [320, 144] on button "Mover para entrega" at bounding box center [351, 146] width 90 height 13
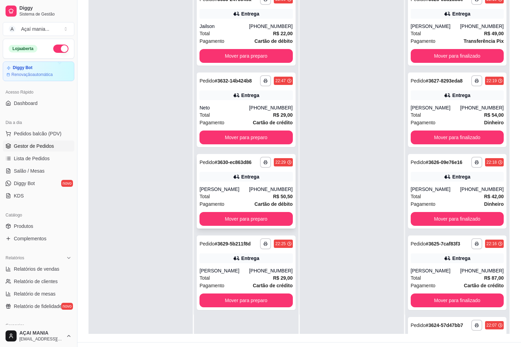
scroll to position [105, 0]
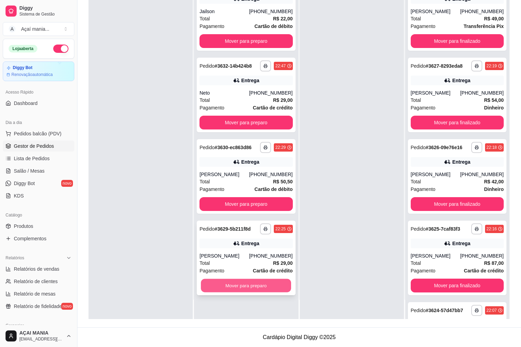
click at [236, 283] on button "Mover para preparo" at bounding box center [246, 285] width 90 height 13
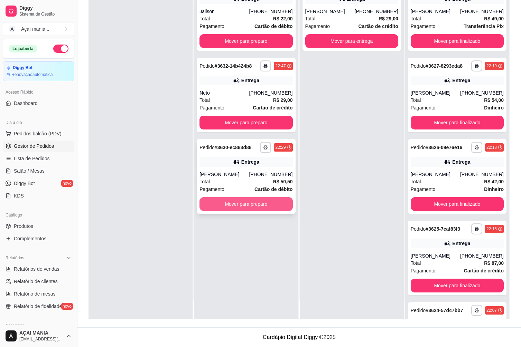
click at [236, 202] on button "Mover para preparo" at bounding box center [245, 204] width 93 height 14
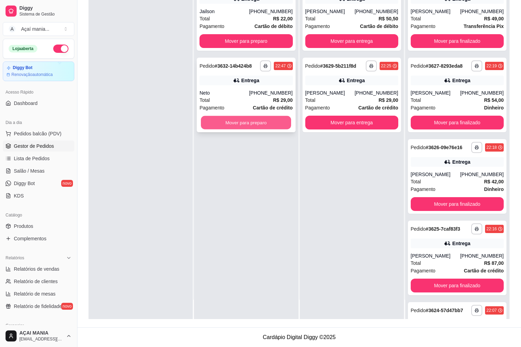
click at [227, 123] on button "Mover para preparo" at bounding box center [246, 122] width 90 height 13
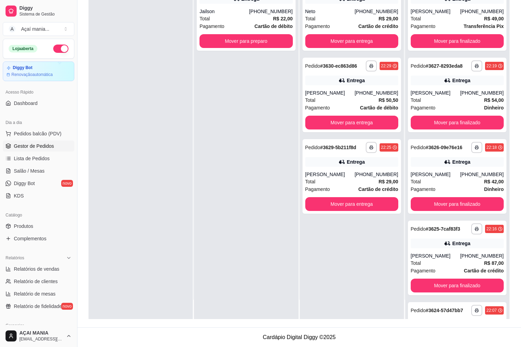
scroll to position [0, 0]
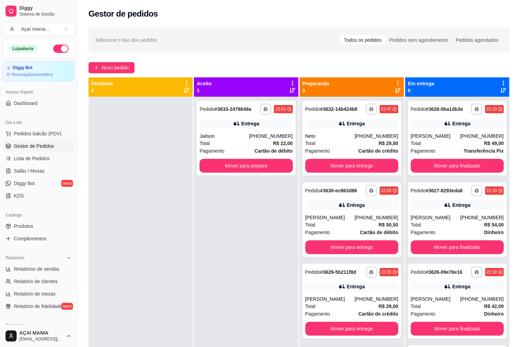
click at [145, 212] on div at bounding box center [140, 270] width 104 height 347
click at [235, 140] on div "Total R$ 22,00" at bounding box center [245, 144] width 93 height 8
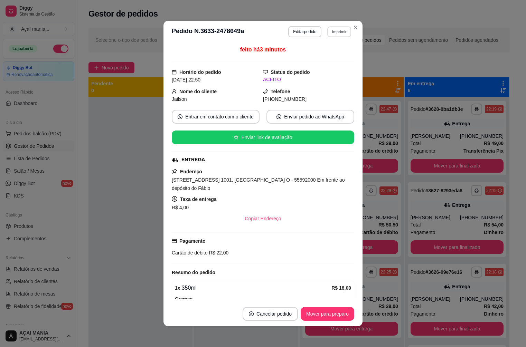
click at [337, 36] on button "Imprimir" at bounding box center [339, 31] width 24 height 11
click at [293, 32] on button "Editar pedido" at bounding box center [304, 31] width 33 height 11
click at [305, 31] on button "Editar pedido" at bounding box center [304, 31] width 33 height 11
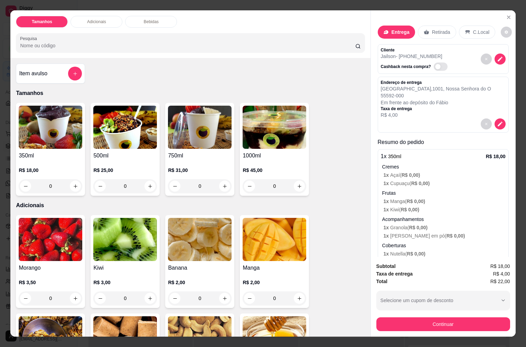
drag, startPoint x: 421, startPoint y: 27, endPoint x: 427, endPoint y: 60, distance: 33.0
click at [424, 29] on icon at bounding box center [427, 32] width 6 height 6
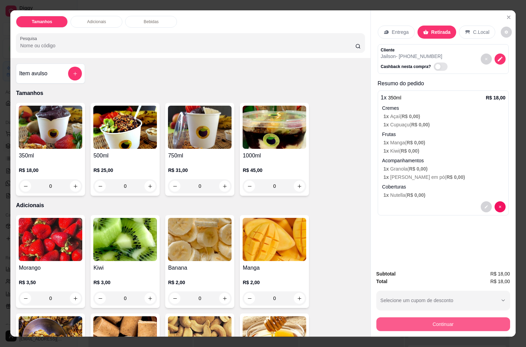
click at [430, 325] on button "Continuar" at bounding box center [443, 324] width 134 height 14
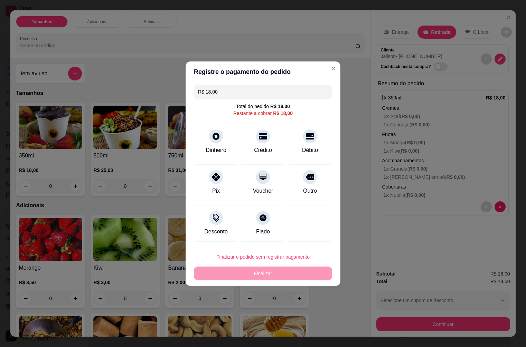
drag, startPoint x: 311, startPoint y: 140, endPoint x: 346, endPoint y: 197, distance: 67.4
click at [311, 141] on div "Débito" at bounding box center [310, 142] width 44 height 37
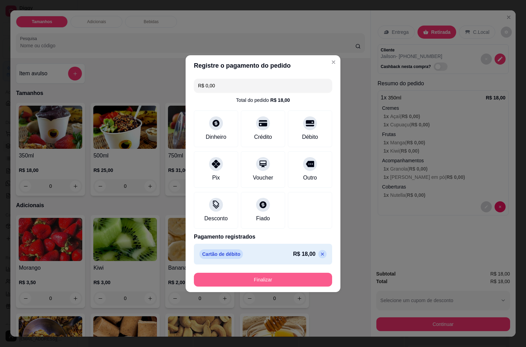
click at [303, 283] on button "Finalizar" at bounding box center [263, 280] width 138 height 14
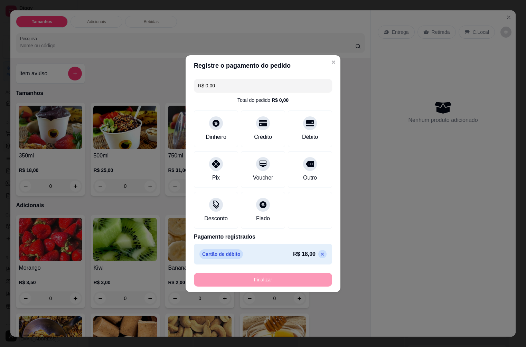
type input "-R$ 18,00"
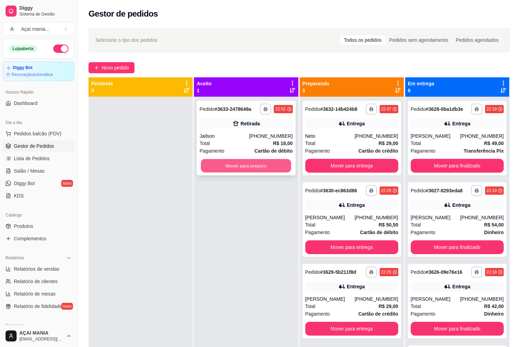
click at [230, 165] on button "Mover para preparo" at bounding box center [246, 165] width 90 height 13
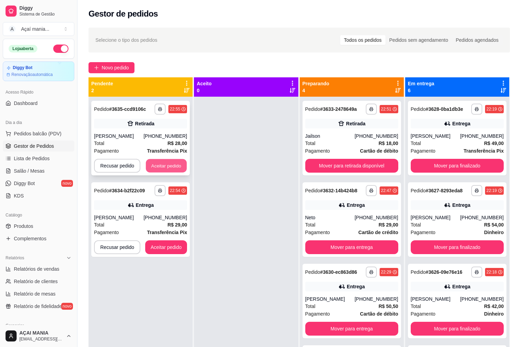
click at [165, 166] on button "Aceitar pedido" at bounding box center [166, 165] width 41 height 13
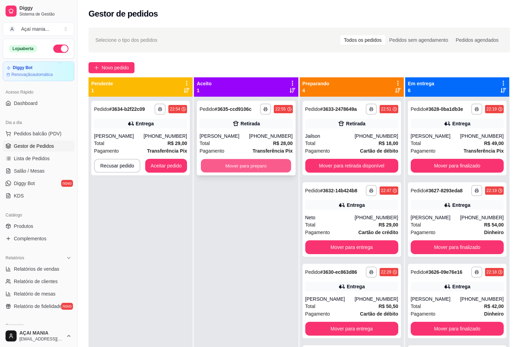
click at [219, 167] on button "Mover para preparo" at bounding box center [246, 165] width 90 height 13
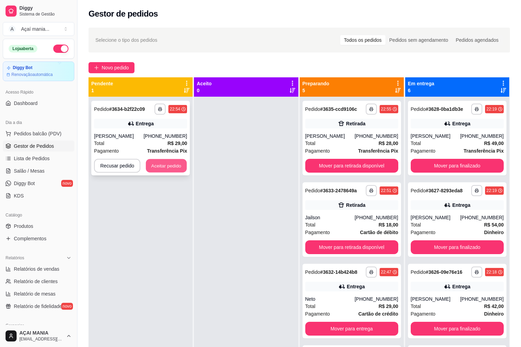
click at [167, 164] on button "Aceitar pedido" at bounding box center [166, 165] width 41 height 13
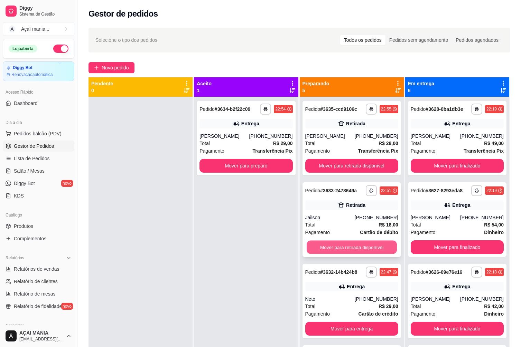
click at [349, 251] on button "Mover para retirada disponível" at bounding box center [351, 247] width 90 height 13
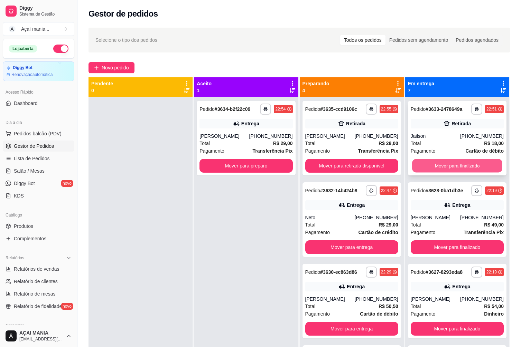
click at [455, 165] on button "Mover para finalizado" at bounding box center [457, 165] width 90 height 13
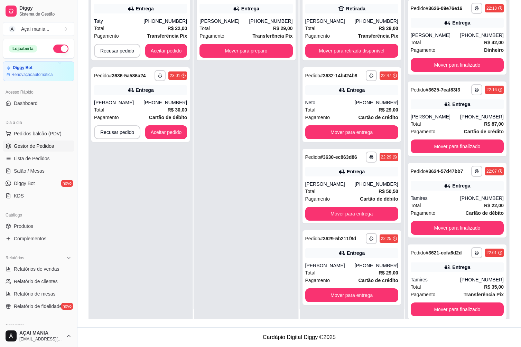
scroll to position [19, 0]
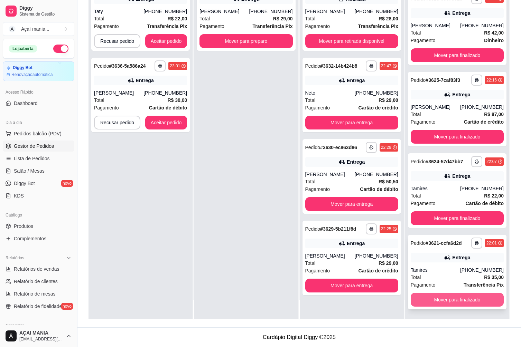
click at [469, 299] on button "Mover para finalizado" at bounding box center [456, 300] width 93 height 14
click at [472, 298] on button "Mover para finalizado" at bounding box center [456, 300] width 93 height 14
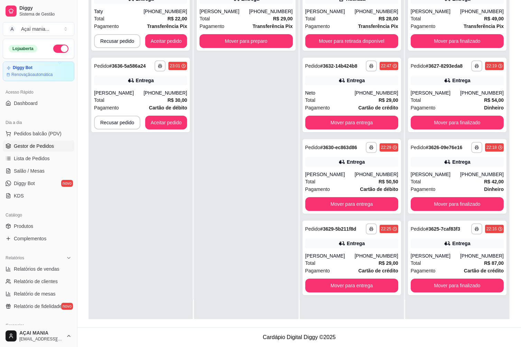
scroll to position [0, 0]
click at [468, 286] on button "Mover para finalizado" at bounding box center [456, 286] width 93 height 14
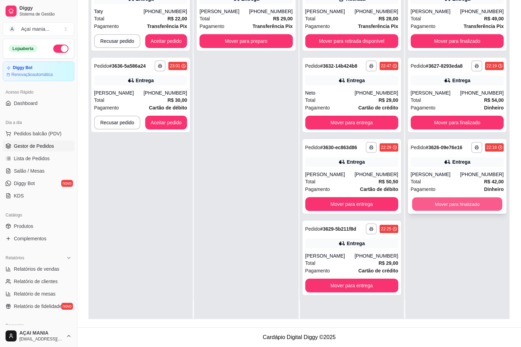
click at [468, 205] on button "Mover para finalizado" at bounding box center [457, 204] width 90 height 13
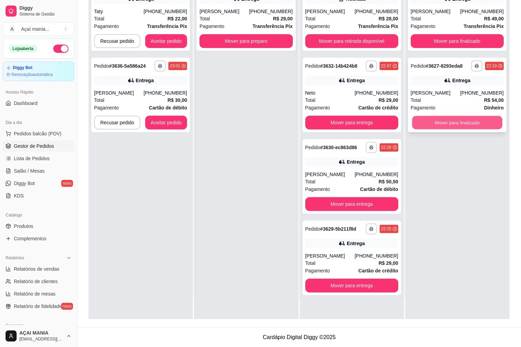
click at [472, 125] on button "Mover para finalizado" at bounding box center [457, 122] width 90 height 13
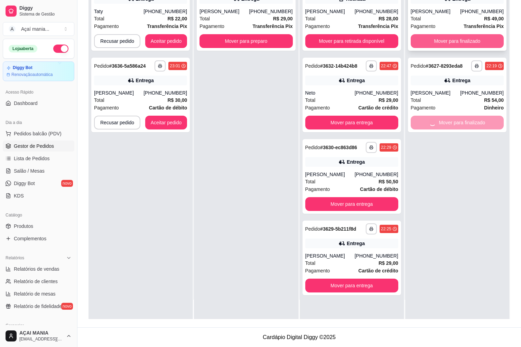
click at [466, 36] on button "Mover para finalizado" at bounding box center [456, 41] width 93 height 14
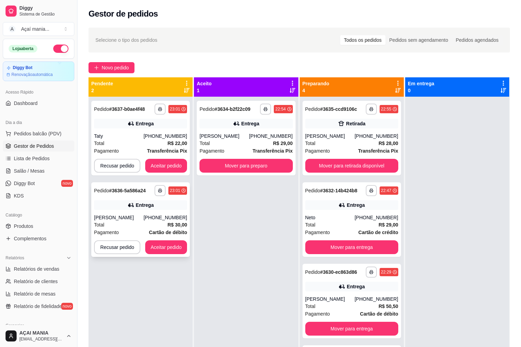
click at [116, 223] on div "Total R$ 30,00" at bounding box center [140, 225] width 93 height 8
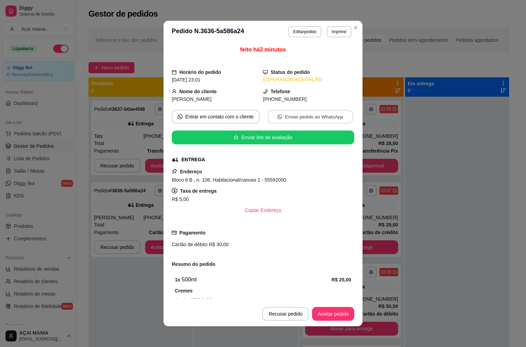
click at [302, 116] on button "Enviar pedido ao WhatsApp" at bounding box center [310, 116] width 85 height 13
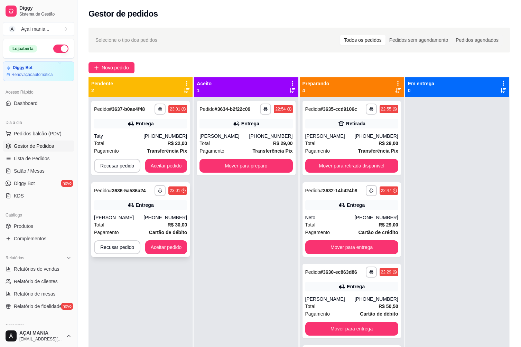
click at [143, 219] on div "[PERSON_NAME]" at bounding box center [118, 217] width 49 height 7
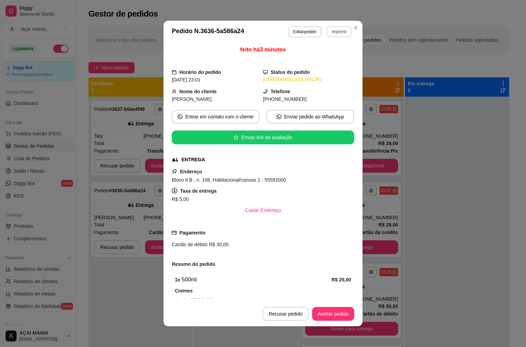
click at [335, 28] on button "Imprimir" at bounding box center [339, 31] width 25 height 11
click at [326, 58] on button "IMPRESSORA" at bounding box center [324, 55] width 50 height 11
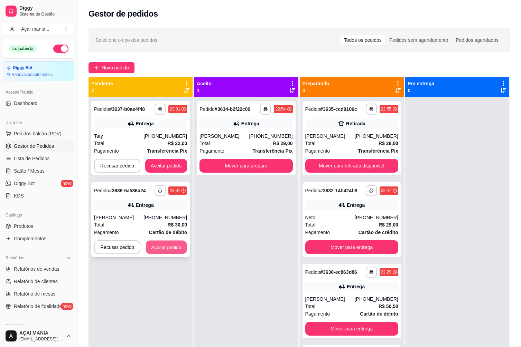
click at [178, 249] on button "Aceitar pedido" at bounding box center [166, 247] width 41 height 13
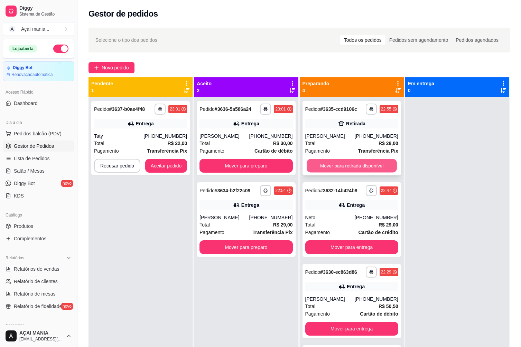
click at [390, 167] on button "Mover para retirada disponível" at bounding box center [351, 165] width 90 height 13
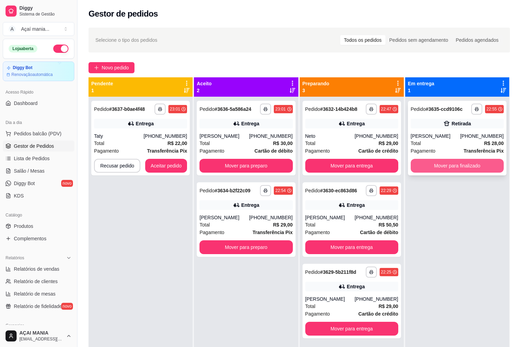
click at [431, 164] on button "Mover para finalizado" at bounding box center [456, 166] width 93 height 14
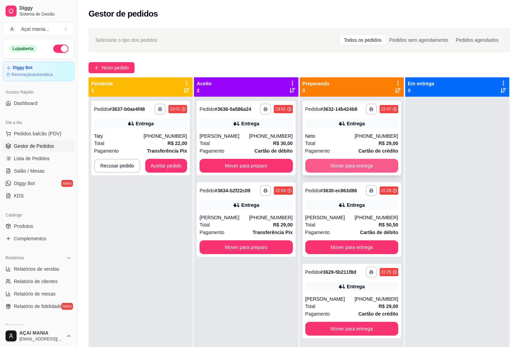
click at [363, 169] on button "Mover para entrega" at bounding box center [351, 166] width 93 height 14
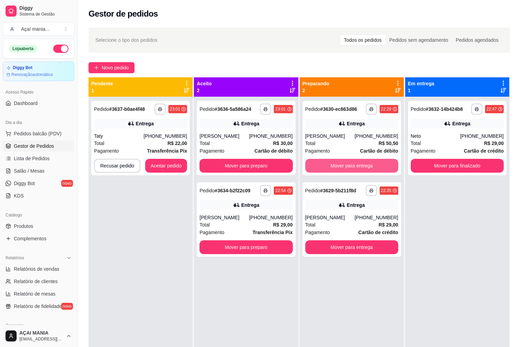
click at [363, 169] on button "Mover para entrega" at bounding box center [351, 166] width 93 height 14
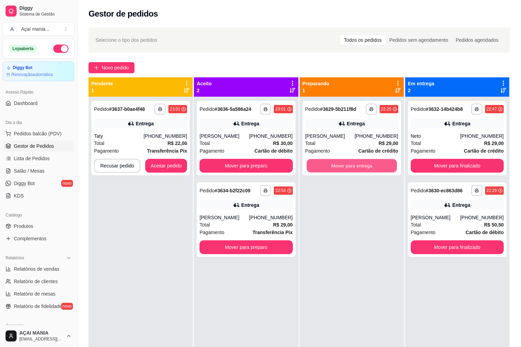
click at [363, 169] on button "Mover para entrega" at bounding box center [351, 165] width 90 height 13
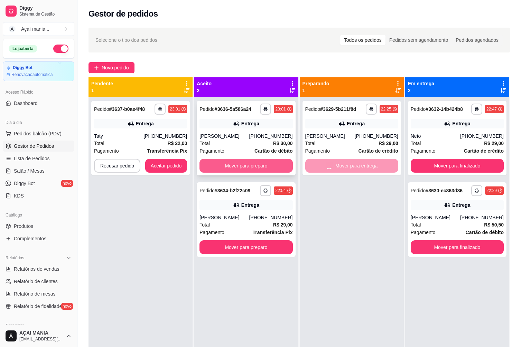
click at [259, 168] on button "Mover para preparo" at bounding box center [245, 166] width 93 height 14
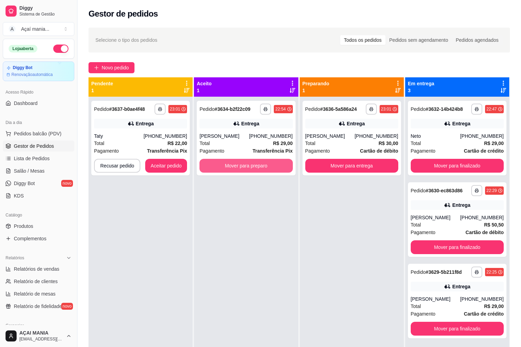
click at [259, 168] on button "Mover para preparo" at bounding box center [245, 166] width 93 height 14
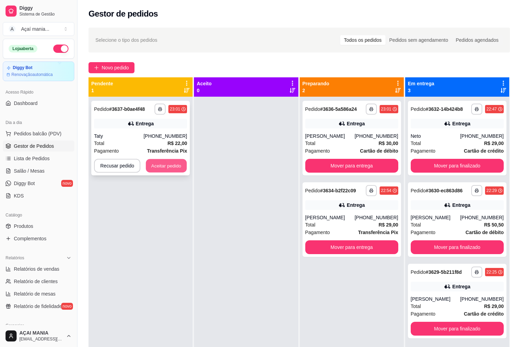
click at [161, 164] on button "Aceitar pedido" at bounding box center [166, 165] width 41 height 13
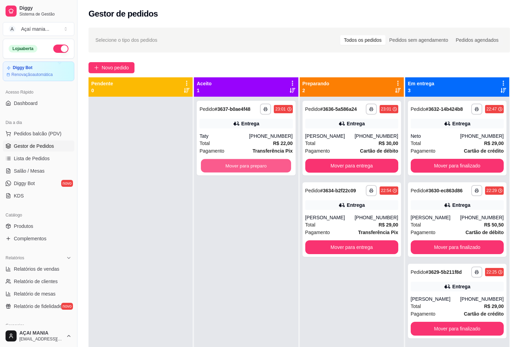
click at [228, 166] on button "Mover para preparo" at bounding box center [246, 165] width 90 height 13
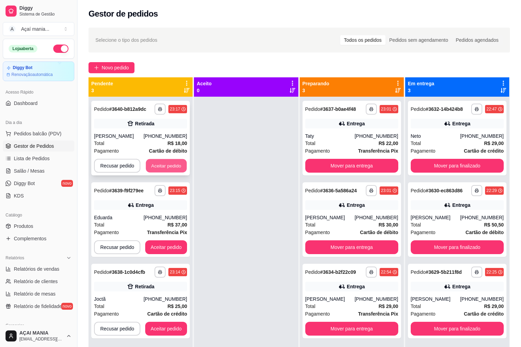
click at [157, 165] on button "Aceitar pedido" at bounding box center [166, 165] width 41 height 13
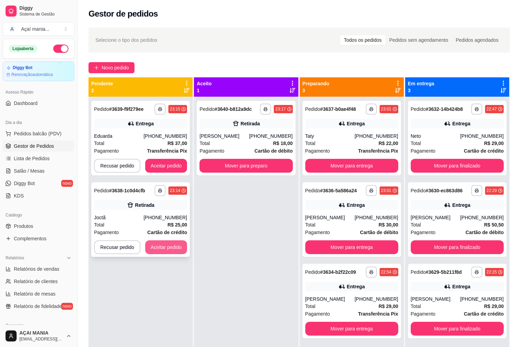
click at [184, 248] on button "Aceitar pedido" at bounding box center [166, 247] width 42 height 14
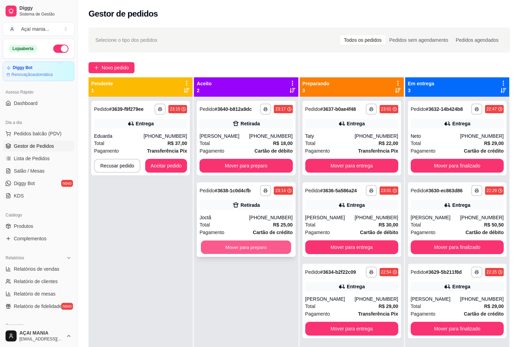
click at [242, 245] on button "Mover para preparo" at bounding box center [246, 247] width 90 height 13
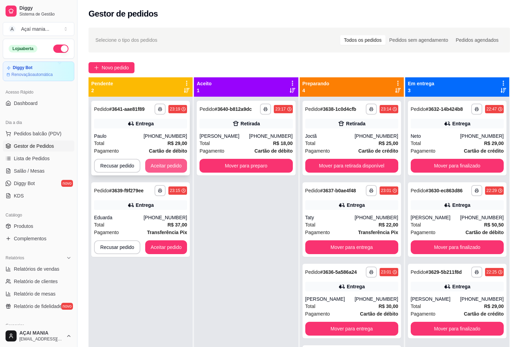
click at [172, 162] on button "Aceitar pedido" at bounding box center [166, 166] width 42 height 14
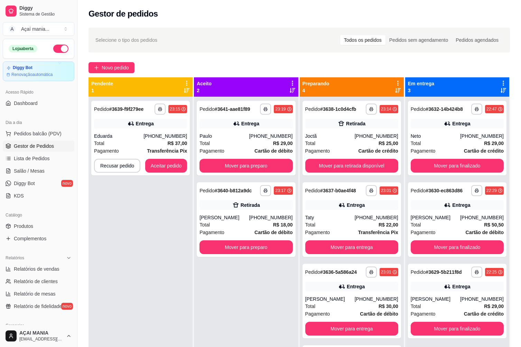
click at [128, 279] on div "**********" at bounding box center [140, 270] width 104 height 347
click at [335, 161] on button "Mover para retirada disponível" at bounding box center [351, 165] width 90 height 13
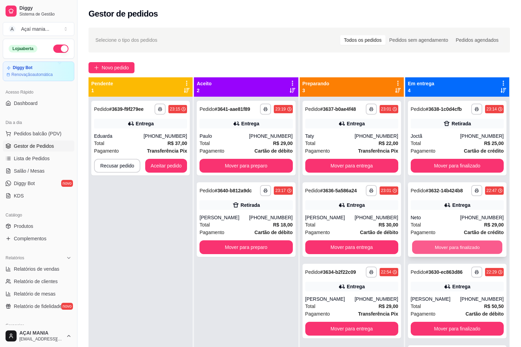
click at [451, 248] on button "Mover para finalizado" at bounding box center [457, 247] width 90 height 13
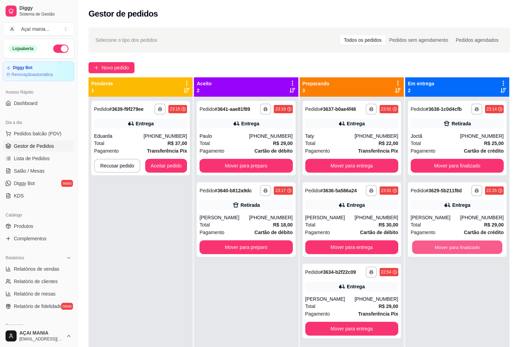
click at [451, 248] on button "Mover para finalizado" at bounding box center [457, 247] width 90 height 13
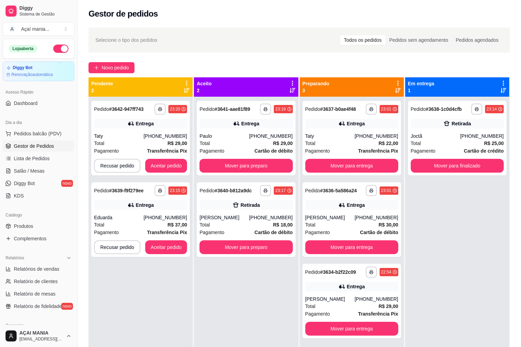
click at [241, 280] on div "**********" at bounding box center [246, 270] width 104 height 347
click at [140, 138] on div "Taty" at bounding box center [118, 136] width 49 height 7
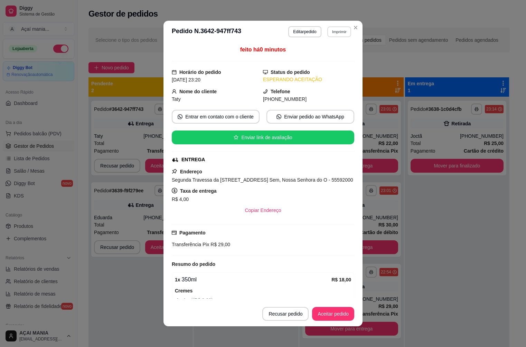
click at [330, 34] on button "Imprimir" at bounding box center [339, 31] width 24 height 11
click at [329, 54] on button "IMPRESSORA" at bounding box center [324, 55] width 48 height 11
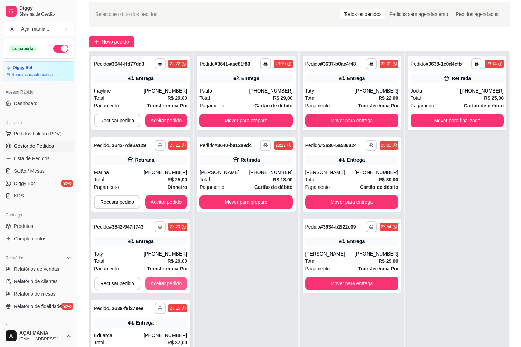
scroll to position [69, 0]
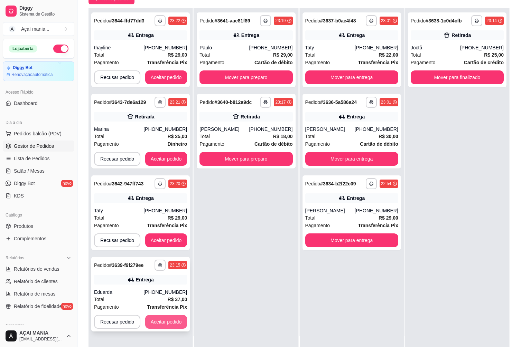
click at [166, 323] on button "Aceitar pedido" at bounding box center [166, 322] width 42 height 14
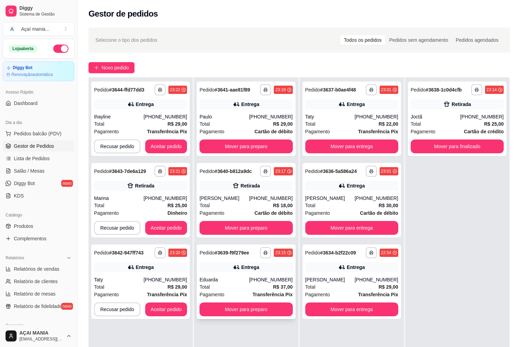
scroll to position [0, 0]
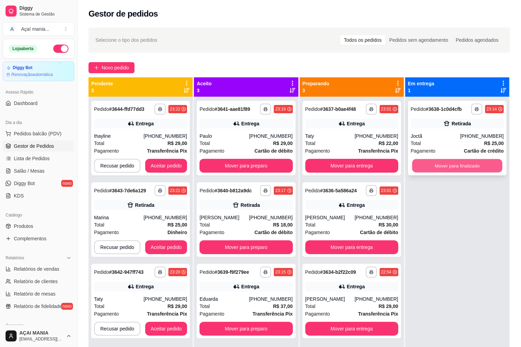
click at [469, 164] on button "Mover para finalizado" at bounding box center [457, 165] width 90 height 13
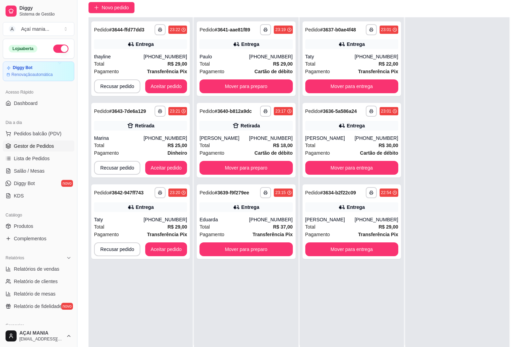
scroll to position [105, 0]
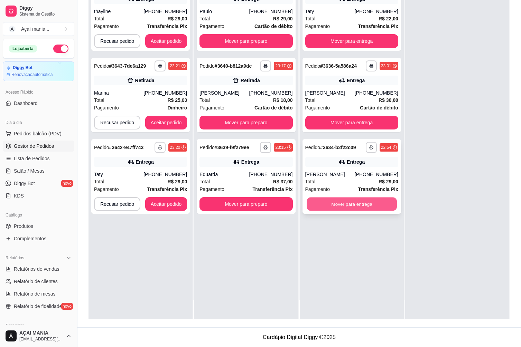
click at [342, 203] on button "Mover para entrega" at bounding box center [351, 204] width 90 height 13
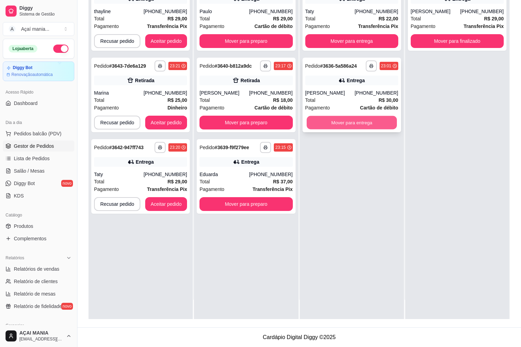
click at [330, 119] on button "Mover para entrega" at bounding box center [351, 122] width 90 height 13
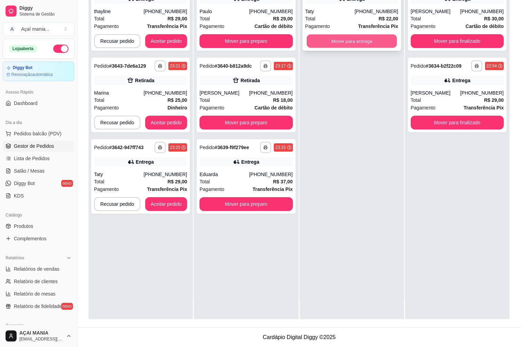
click at [337, 40] on button "Mover para entrega" at bounding box center [351, 41] width 90 height 13
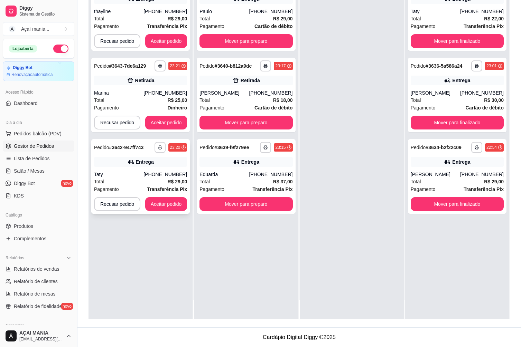
click at [136, 170] on div "**********" at bounding box center [140, 176] width 98 height 75
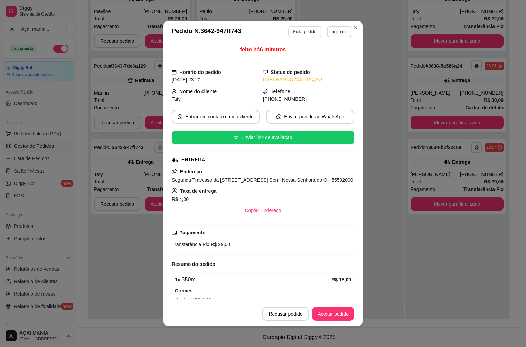
click at [302, 28] on button "Editar pedido" at bounding box center [304, 31] width 33 height 11
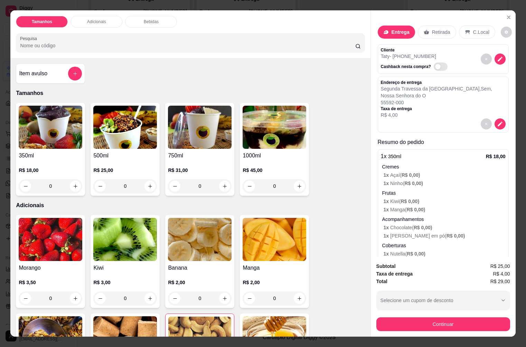
click at [432, 29] on p "Retirada" at bounding box center [441, 32] width 18 height 7
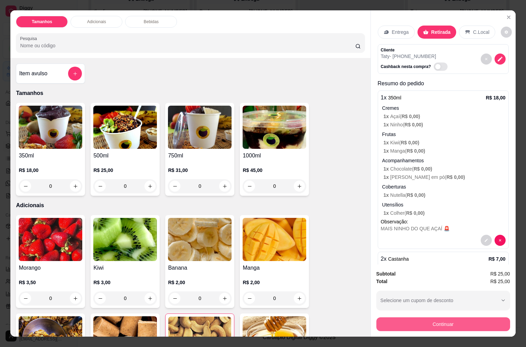
click at [427, 323] on button "Continuar" at bounding box center [443, 324] width 134 height 14
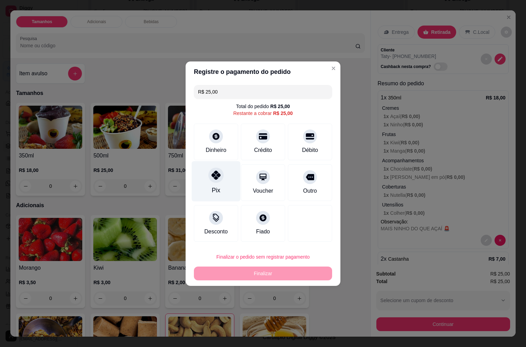
click at [206, 183] on div "Pix" at bounding box center [216, 181] width 49 height 40
type input "R$ 0,00"
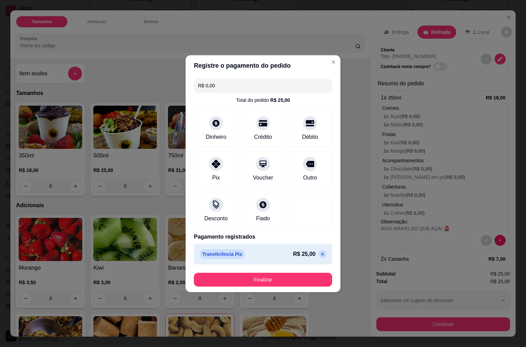
click at [263, 284] on button "Finalizar" at bounding box center [263, 280] width 138 height 14
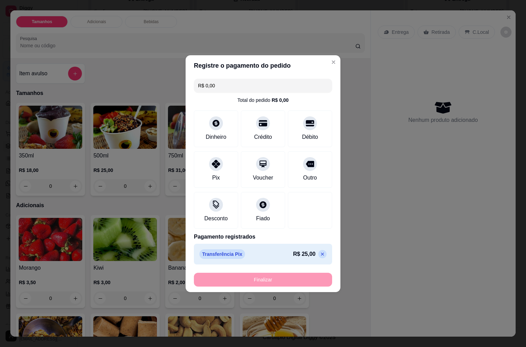
type input "0"
type input "-R$ 25,00"
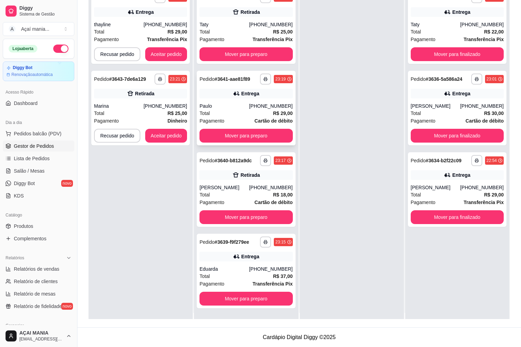
scroll to position [0, 0]
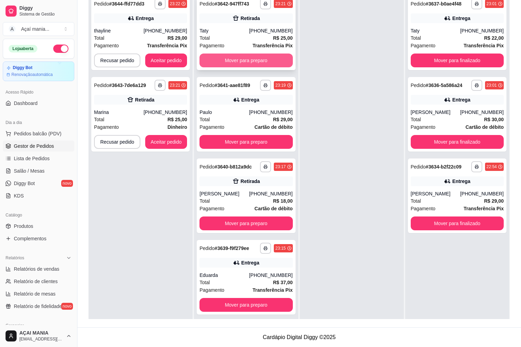
click at [253, 59] on button "Mover para preparo" at bounding box center [245, 61] width 93 height 14
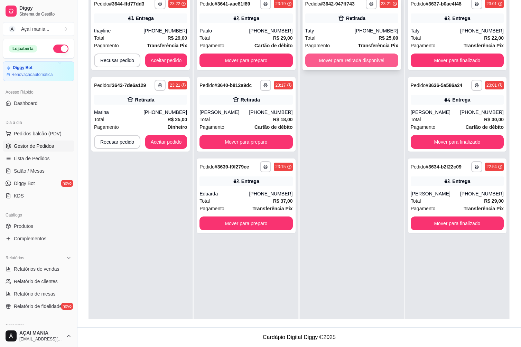
click at [381, 60] on button "Mover para retirada disponível" at bounding box center [351, 61] width 93 height 14
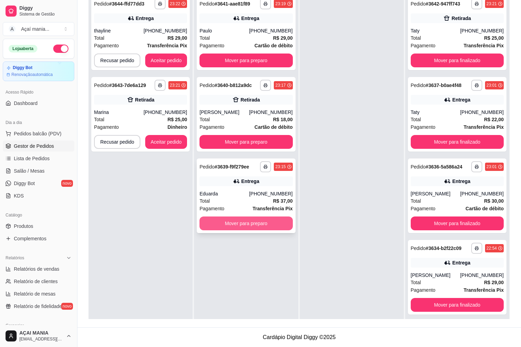
click at [256, 225] on button "Mover para preparo" at bounding box center [245, 224] width 93 height 14
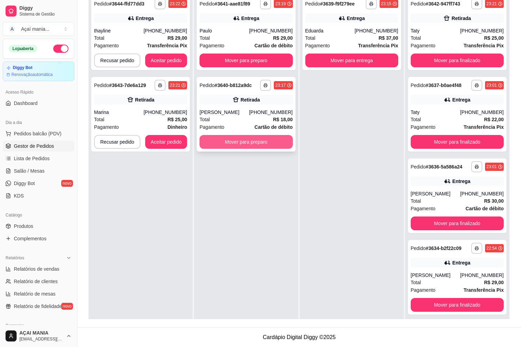
click at [245, 143] on button "Mover para preparo" at bounding box center [245, 142] width 93 height 14
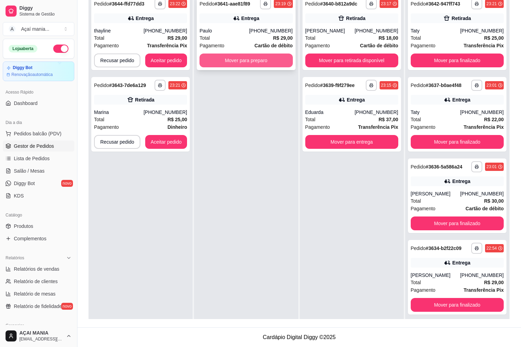
click at [248, 62] on button "Mover para preparo" at bounding box center [245, 61] width 93 height 14
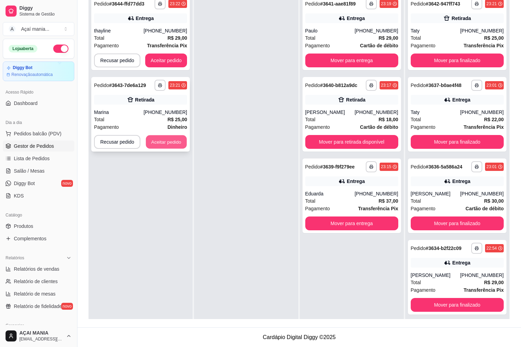
click at [171, 142] on button "Aceitar pedido" at bounding box center [166, 141] width 41 height 13
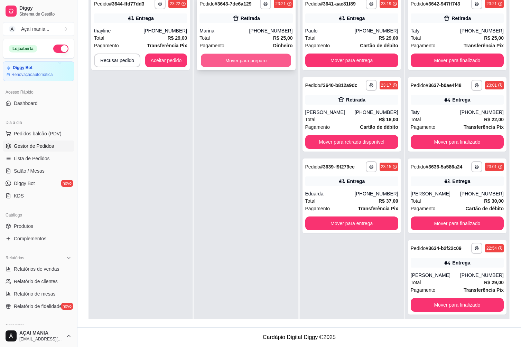
click at [237, 58] on button "Mover para preparo" at bounding box center [246, 60] width 90 height 13
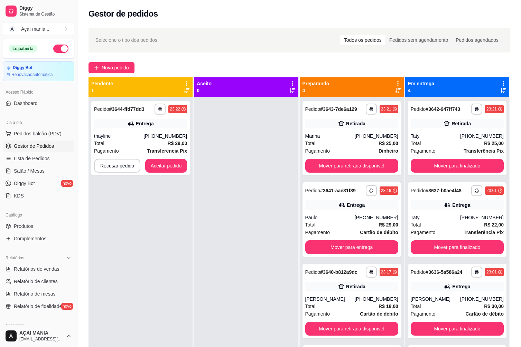
click at [135, 235] on div "**********" at bounding box center [140, 270] width 104 height 347
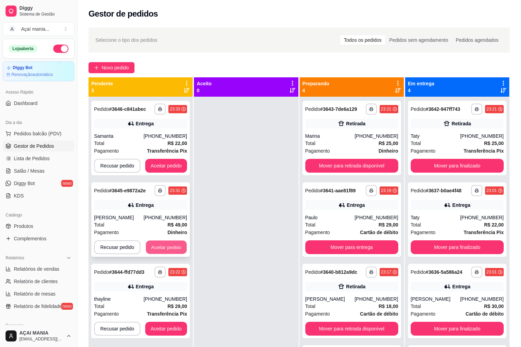
click at [166, 246] on button "Aceitar pedido" at bounding box center [166, 247] width 41 height 13
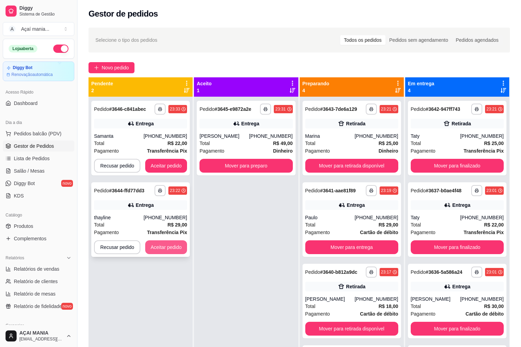
click at [171, 245] on button "Aceitar pedido" at bounding box center [166, 247] width 42 height 14
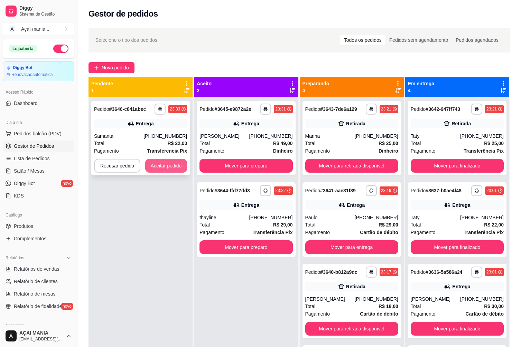
click at [173, 167] on button "Aceitar pedido" at bounding box center [166, 166] width 42 height 14
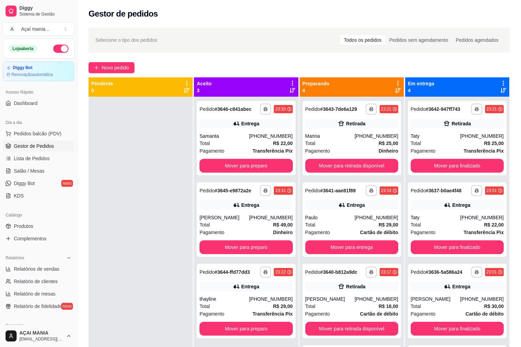
click at [132, 219] on div at bounding box center [140, 270] width 104 height 347
click at [136, 241] on div at bounding box center [140, 270] width 104 height 347
click at [436, 166] on button "Mover para finalizado" at bounding box center [457, 165] width 90 height 13
click at [337, 168] on button "Mover para retirada disponível" at bounding box center [351, 166] width 93 height 14
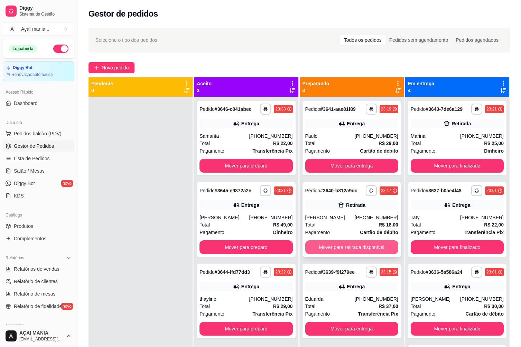
click at [340, 245] on button "Mover para retirada disponível" at bounding box center [351, 247] width 93 height 14
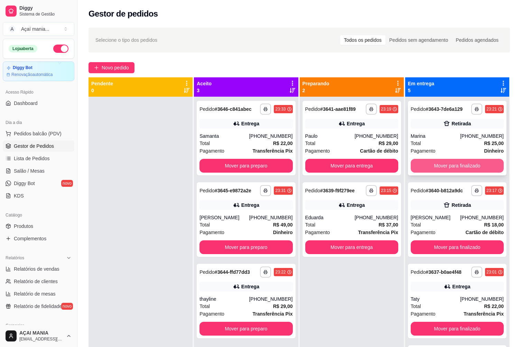
click at [456, 165] on button "Mover para finalizado" at bounding box center [456, 166] width 93 height 14
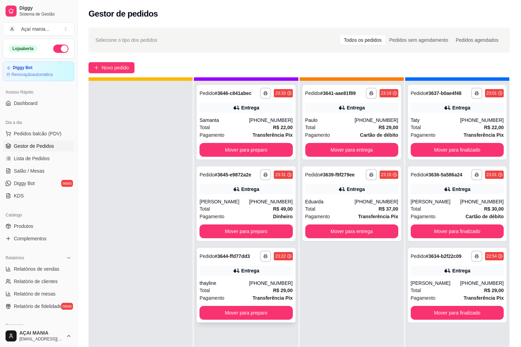
scroll to position [19, 0]
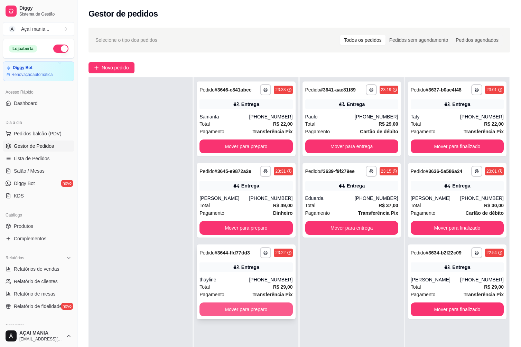
click at [251, 305] on button "Mover para preparo" at bounding box center [245, 310] width 93 height 14
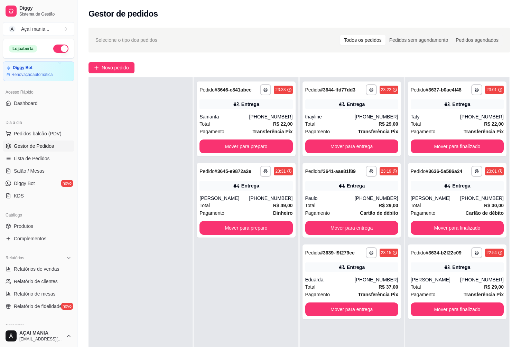
drag, startPoint x: 118, startPoint y: 133, endPoint x: 94, endPoint y: 167, distance: 42.0
click at [118, 133] on div at bounding box center [140, 250] width 104 height 347
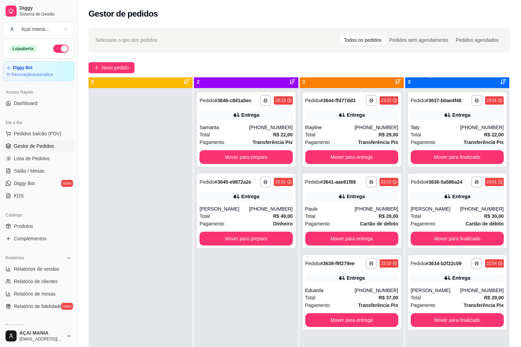
scroll to position [0, 0]
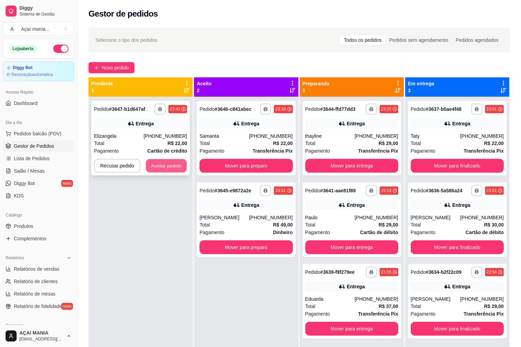
click at [150, 162] on button "Aceitar pedido" at bounding box center [166, 165] width 41 height 13
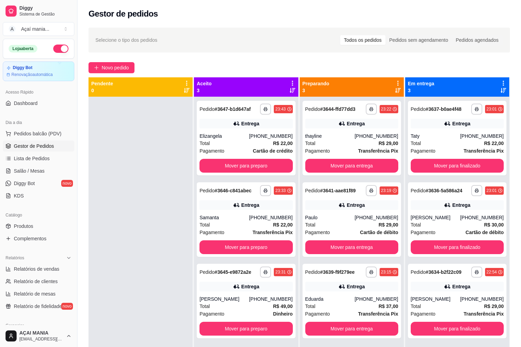
click at [165, 301] on div at bounding box center [140, 270] width 104 height 347
click at [159, 278] on div at bounding box center [140, 270] width 104 height 347
drag, startPoint x: 155, startPoint y: 246, endPoint x: 216, endPoint y: 245, distance: 61.1
click at [157, 246] on div at bounding box center [140, 270] width 104 height 347
click at [351, 324] on button "Mover para entrega" at bounding box center [351, 328] width 90 height 13
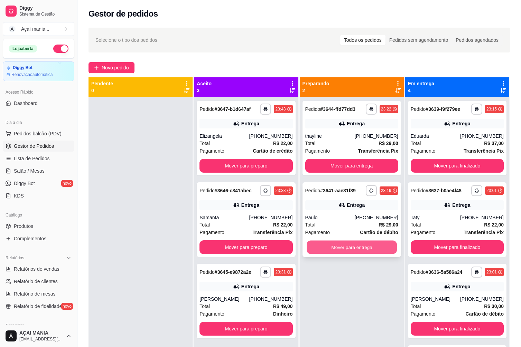
click at [348, 247] on button "Mover para entrega" at bounding box center [351, 247] width 90 height 13
click at [356, 169] on button "Mover para entrega" at bounding box center [351, 166] width 93 height 14
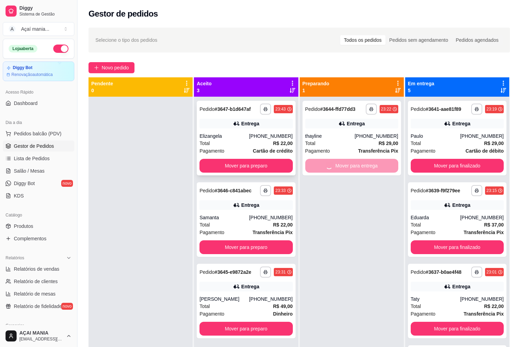
click at [268, 162] on button "Mover para preparo" at bounding box center [245, 166] width 93 height 14
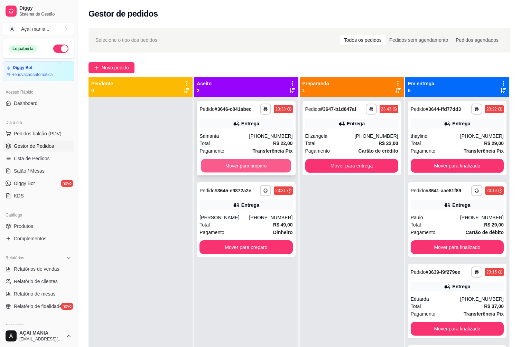
click at [266, 164] on button "Mover para preparo" at bounding box center [246, 165] width 90 height 13
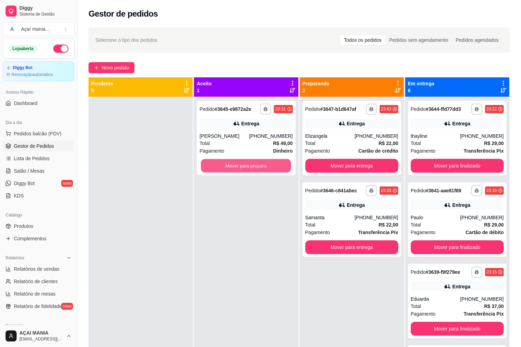
click at [265, 165] on button "Mover para preparo" at bounding box center [246, 165] width 90 height 13
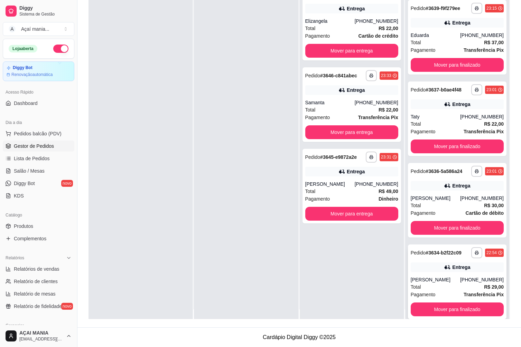
scroll to position [19, 0]
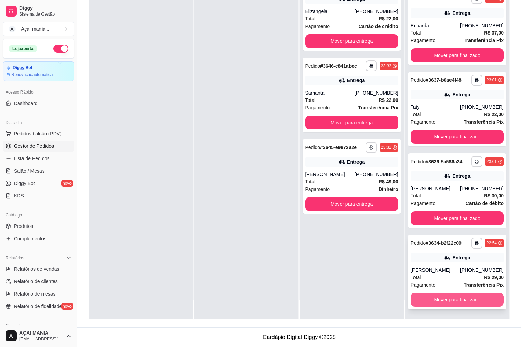
click at [466, 305] on button "Mover para finalizado" at bounding box center [456, 300] width 93 height 14
click at [466, 302] on button "Mover para finalizado" at bounding box center [456, 300] width 93 height 14
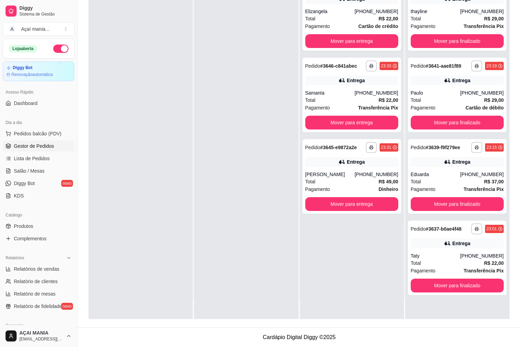
scroll to position [0, 0]
click at [468, 301] on div "**********" at bounding box center [457, 145] width 104 height 347
click at [464, 284] on button "Mover para finalizado" at bounding box center [456, 286] width 93 height 14
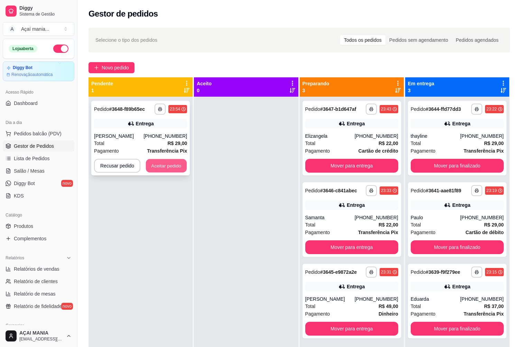
click at [156, 169] on button "Aceitar pedido" at bounding box center [166, 165] width 41 height 13
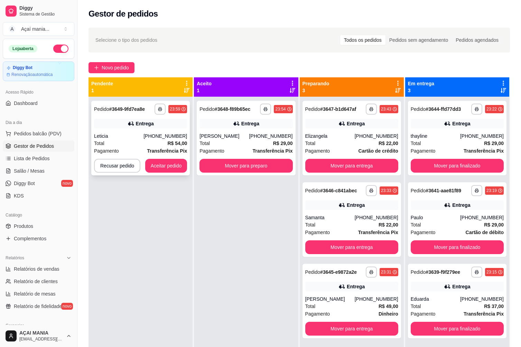
click at [143, 139] on div "Leticia" at bounding box center [118, 136] width 49 height 7
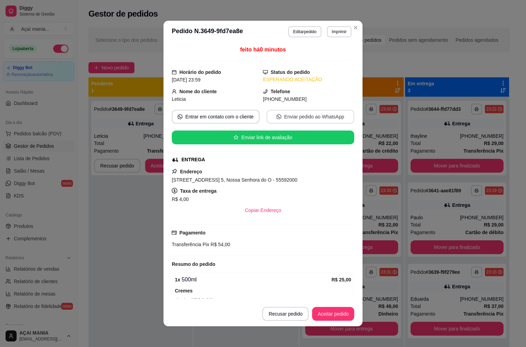
click at [297, 114] on button "Enviar pedido ao WhatsApp" at bounding box center [310, 117] width 88 height 14
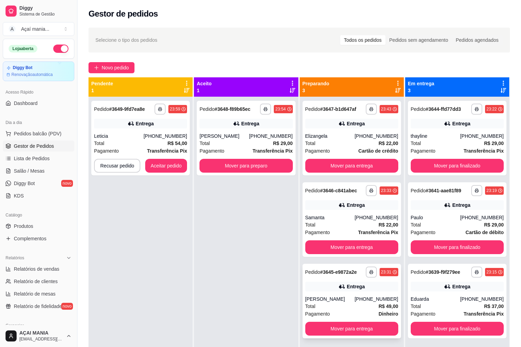
click at [326, 287] on div "Entrega" at bounding box center [351, 287] width 93 height 10
click at [364, 230] on strong "Transferência Pix" at bounding box center [378, 233] width 40 height 6
click at [334, 118] on div "**********" at bounding box center [351, 138] width 98 height 75
click at [236, 134] on div "[PERSON_NAME]" at bounding box center [223, 136] width 49 height 7
click at [129, 144] on div "Total R$ 54,00" at bounding box center [140, 144] width 93 height 8
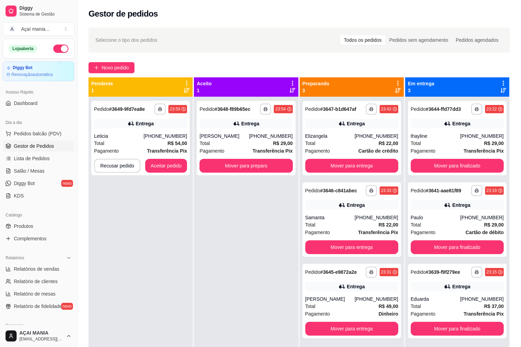
click at [59, 45] on button "button" at bounding box center [60, 49] width 15 height 8
click at [165, 200] on div "**********" at bounding box center [140, 270] width 104 height 347
drag, startPoint x: 159, startPoint y: 224, endPoint x: 169, endPoint y: 224, distance: 10.0
click at [159, 223] on div "**********" at bounding box center [140, 270] width 104 height 347
click at [173, 164] on button "Aceitar pedido" at bounding box center [166, 165] width 41 height 13
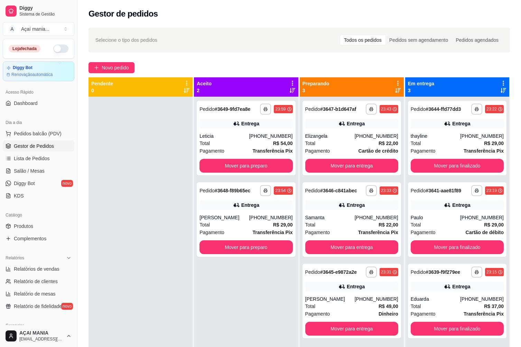
click at [142, 217] on div at bounding box center [140, 270] width 104 height 347
click at [103, 288] on div at bounding box center [140, 270] width 104 height 347
click at [42, 272] on span "Relatórios de vendas" at bounding box center [37, 269] width 46 height 7
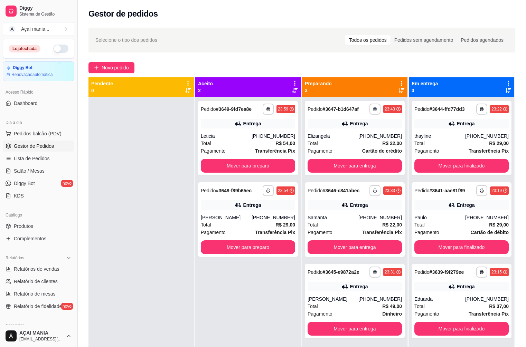
select select "ALL"
select select "0"
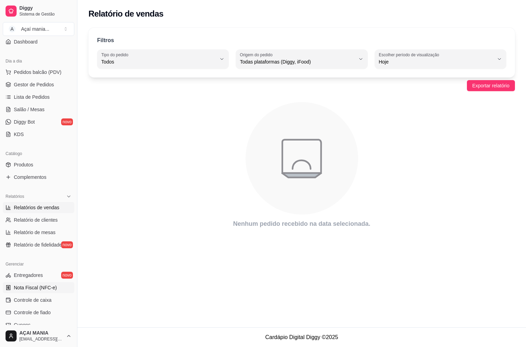
scroll to position [69, 0]
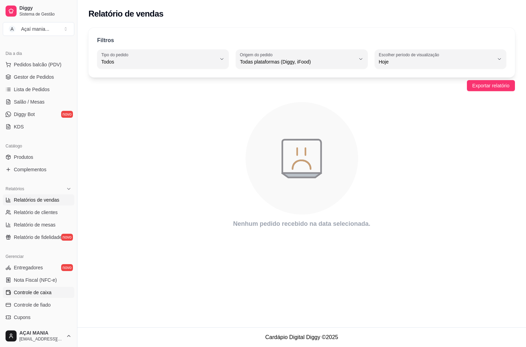
click at [39, 293] on span "Controle de caixa" at bounding box center [33, 292] width 38 height 7
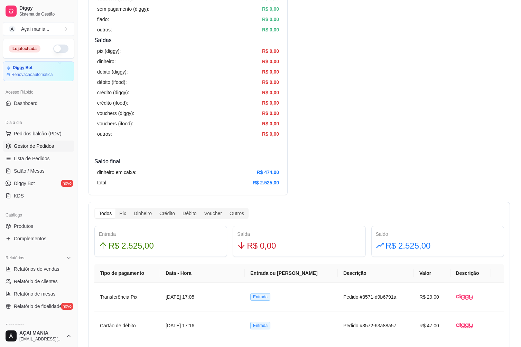
click at [38, 150] on link "Gestor de Pedidos" at bounding box center [39, 146] width 72 height 11
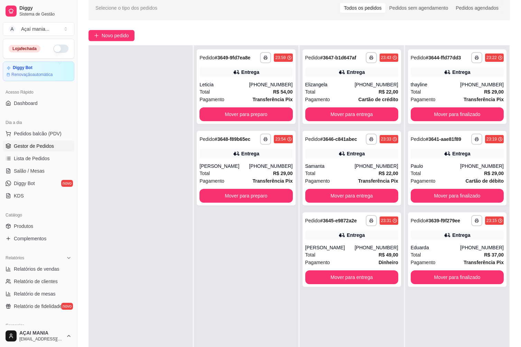
scroll to position [104, 0]
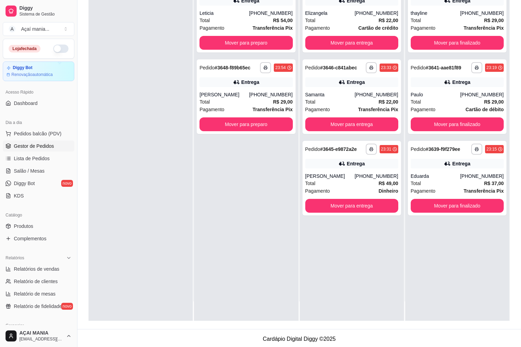
click at [250, 275] on div "**********" at bounding box center [246, 147] width 104 height 347
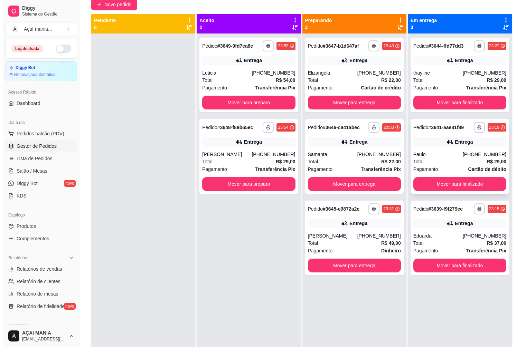
scroll to position [0, 0]
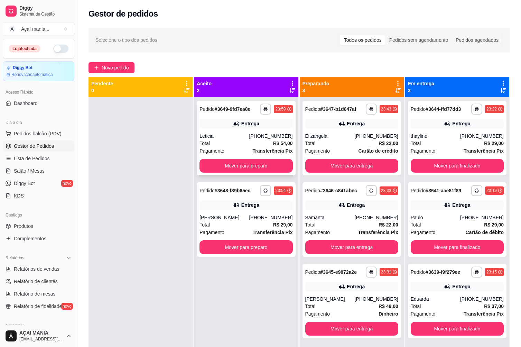
click at [206, 126] on div "Entrega" at bounding box center [245, 124] width 93 height 10
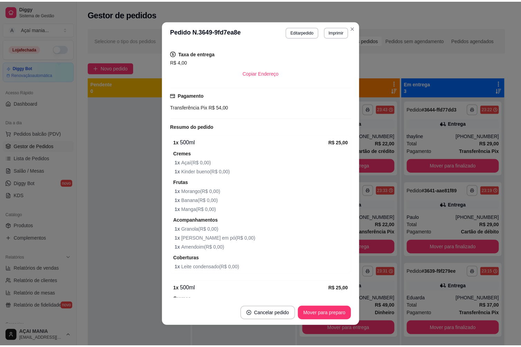
scroll to position [138, 0]
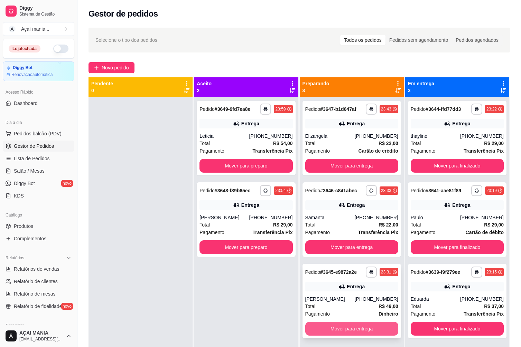
click at [384, 327] on button "Mover para entrega" at bounding box center [351, 329] width 93 height 14
click at [354, 248] on button "Mover para entrega" at bounding box center [351, 247] width 93 height 14
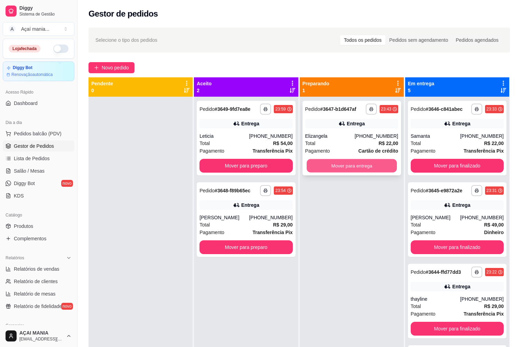
click at [350, 164] on button "Mover para entrega" at bounding box center [351, 165] width 90 height 13
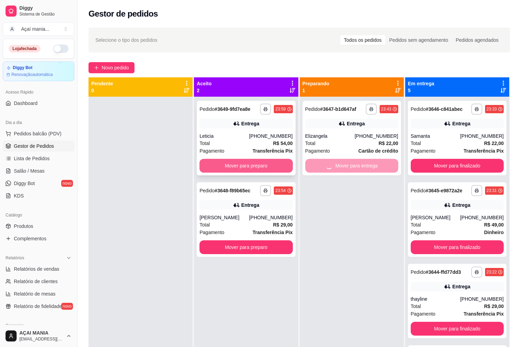
click at [263, 165] on button "Mover para preparo" at bounding box center [245, 166] width 93 height 14
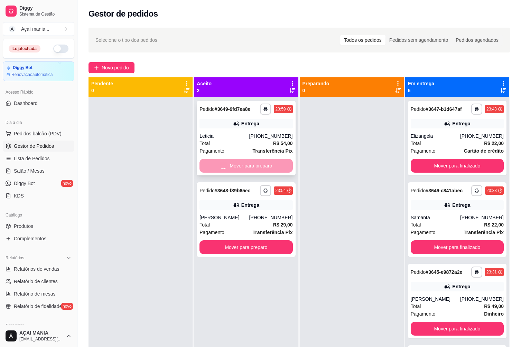
click at [263, 240] on button "Mover para preparo" at bounding box center [245, 247] width 93 height 14
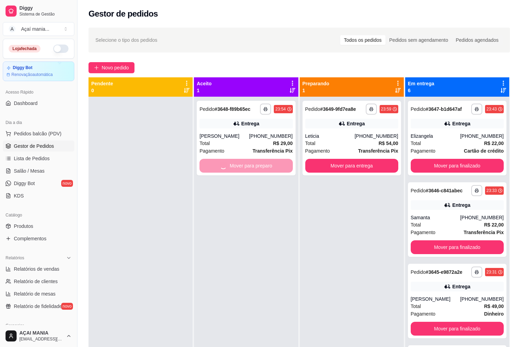
click at [263, 165] on div "**********" at bounding box center [246, 270] width 104 height 347
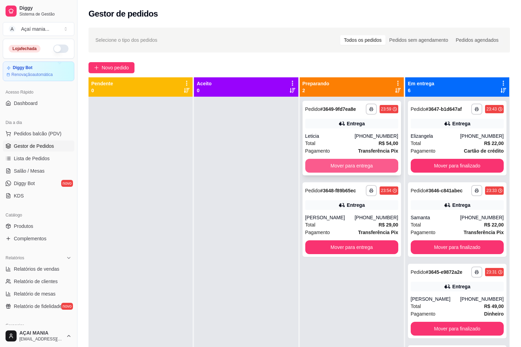
click at [320, 172] on button "Mover para entrega" at bounding box center [351, 166] width 93 height 14
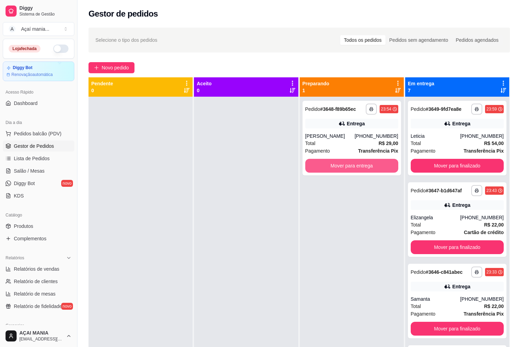
click at [320, 171] on button "Mover para entrega" at bounding box center [351, 166] width 93 height 14
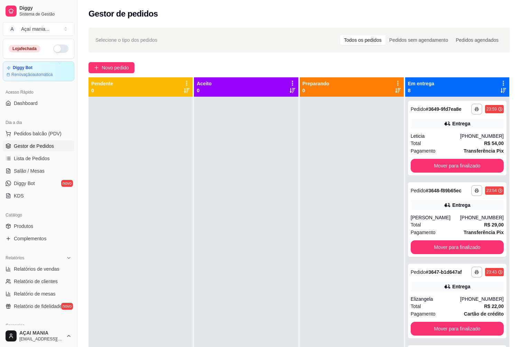
click at [271, 239] on div at bounding box center [246, 270] width 104 height 347
click at [470, 162] on button "Mover para finalizado" at bounding box center [456, 166] width 93 height 14
click at [470, 162] on button "Mover para finalizado" at bounding box center [457, 165] width 90 height 13
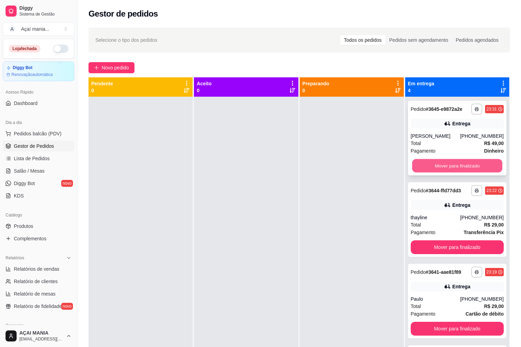
click at [469, 162] on button "Mover para finalizado" at bounding box center [457, 165] width 90 height 13
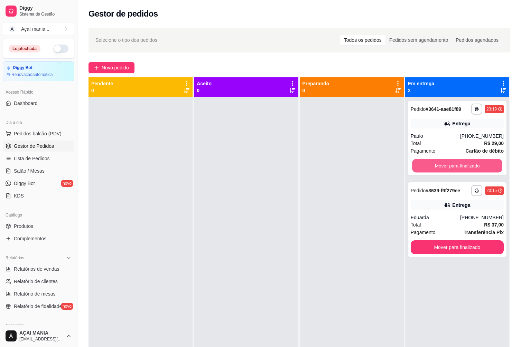
click at [469, 162] on button "Mover para finalizado" at bounding box center [457, 165] width 90 height 13
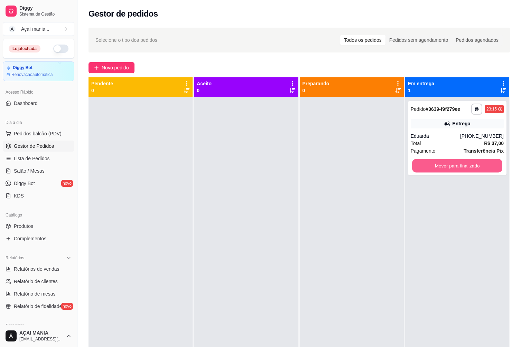
click at [469, 162] on button "Mover para finalizado" at bounding box center [457, 165] width 90 height 13
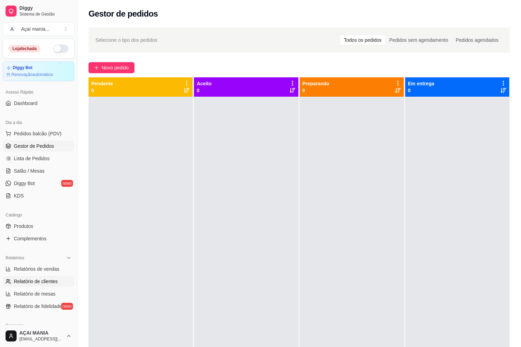
click at [48, 284] on span "Relatório de clientes" at bounding box center [36, 281] width 44 height 7
select select "30"
select select "HIGHEST_TOTAL_SPENT_WITH_ORDERS"
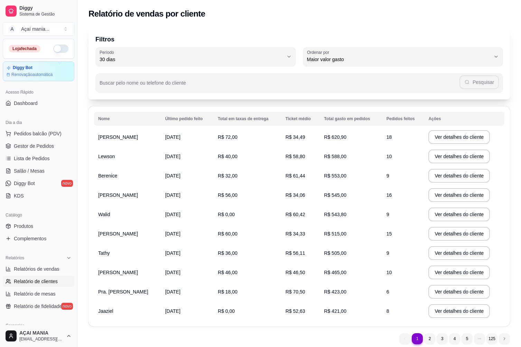
scroll to position [104, 0]
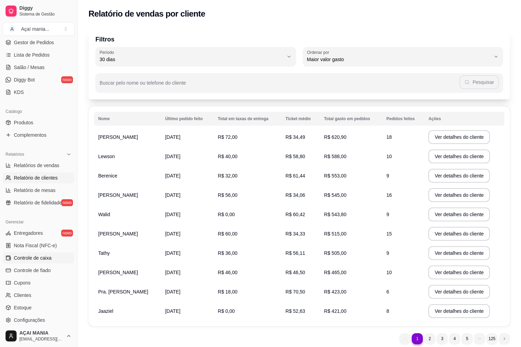
click at [37, 254] on link "Controle de caixa" at bounding box center [39, 258] width 72 height 11
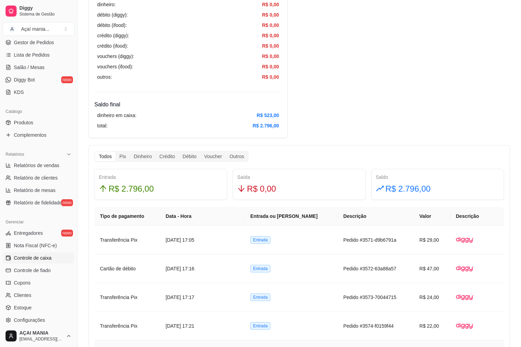
scroll to position [276, 0]
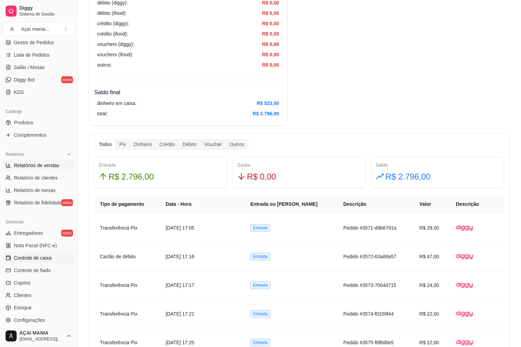
click at [47, 165] on span "Relatórios de vendas" at bounding box center [37, 165] width 46 height 7
select select "ALL"
select select "0"
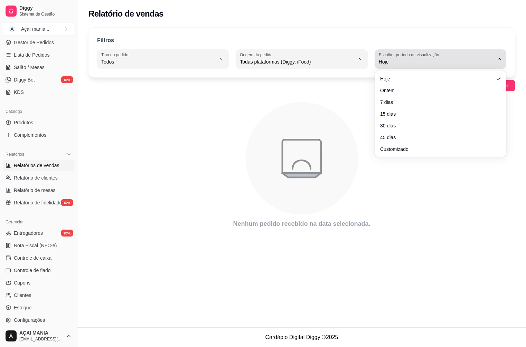
click at [500, 64] on button "Escolher período de visualização Hoje" at bounding box center [440, 58] width 132 height 19
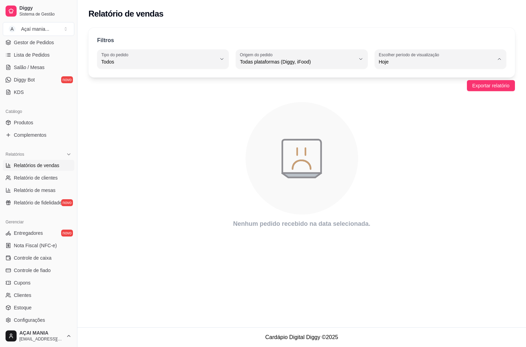
click at [388, 91] on span "Ontem" at bounding box center [436, 89] width 109 height 7
type input "1"
select select "1"
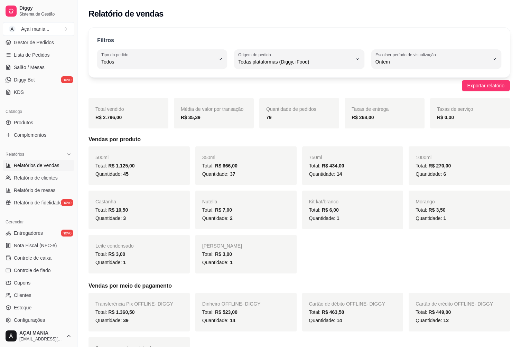
type input "7"
select select "7"
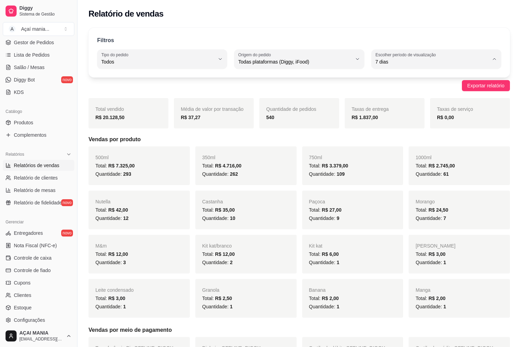
click at [398, 82] on span "Hoje" at bounding box center [432, 78] width 107 height 7
type input "0"
select select "0"
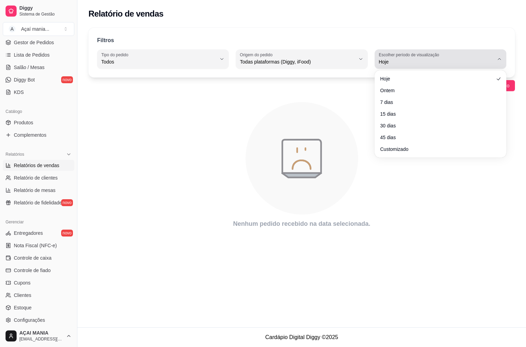
click at [487, 53] on div "Hoje" at bounding box center [436, 59] width 115 height 14
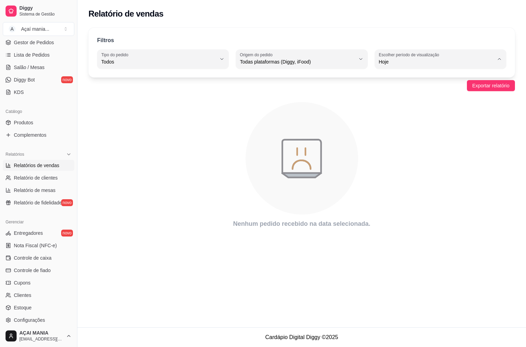
click at [387, 89] on span "Ontem" at bounding box center [436, 89] width 109 height 7
type input "1"
select select "1"
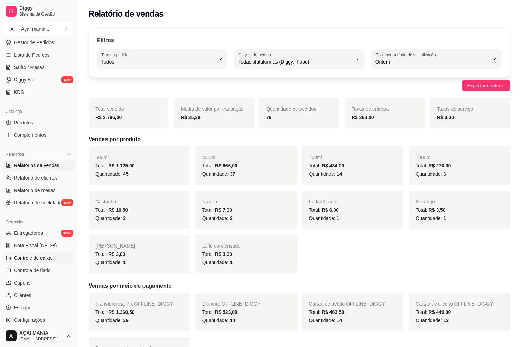
click at [37, 257] on span "Controle de caixa" at bounding box center [33, 258] width 38 height 7
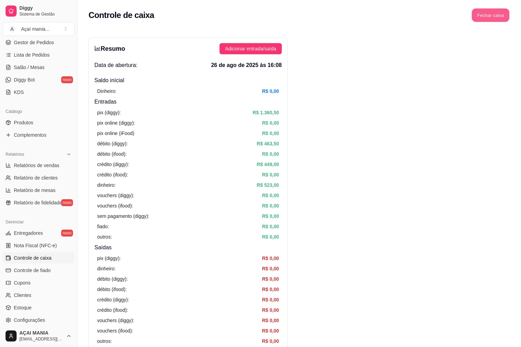
click at [494, 17] on button "Fechar caixa" at bounding box center [491, 15] width 38 height 13
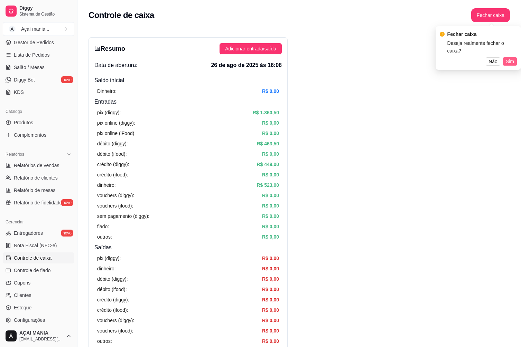
click at [509, 58] on span "Sim" at bounding box center [509, 62] width 8 height 8
